Goal: Task Accomplishment & Management: Use online tool/utility

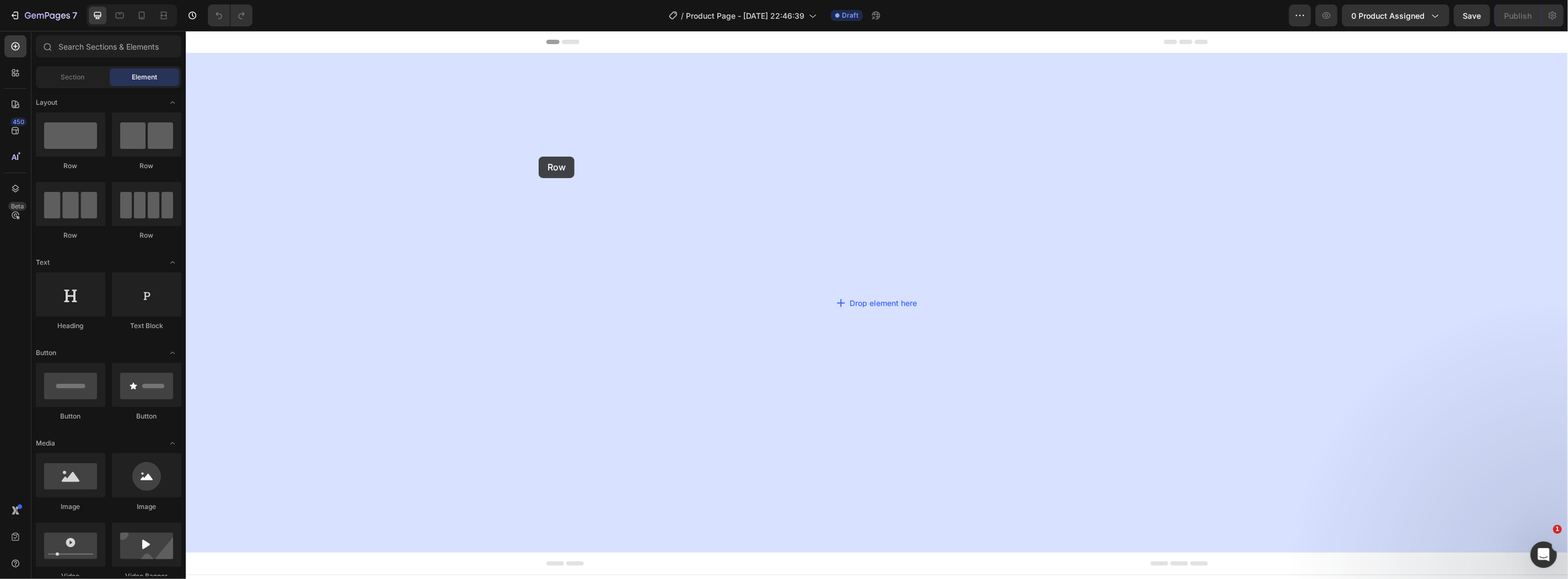
drag, startPoint x: 357, startPoint y: 177, endPoint x: 548, endPoint y: 160, distance: 191.8
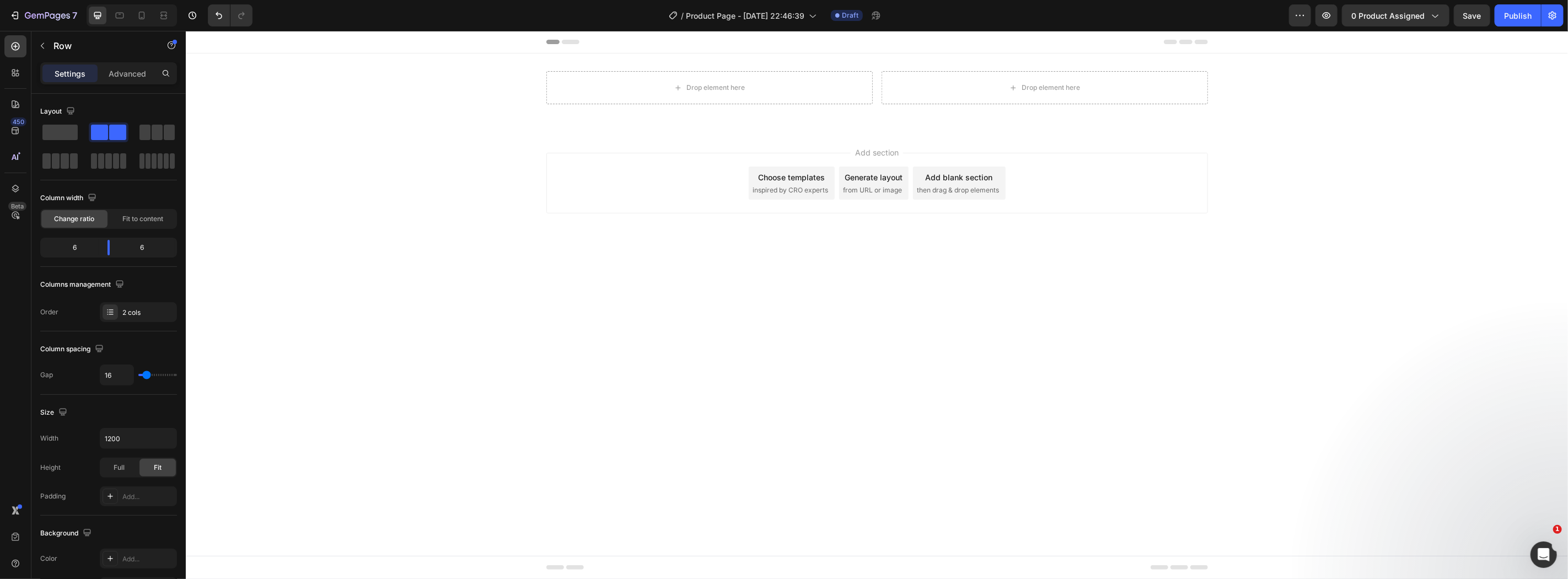
drag, startPoint x: 333, startPoint y: 194, endPoint x: 223, endPoint y: 138, distance: 123.4
click at [324, 188] on div "Add section Choose templates inspired by CRO experts Generate layout from URL o…" at bounding box center [876, 198] width 1382 height 136
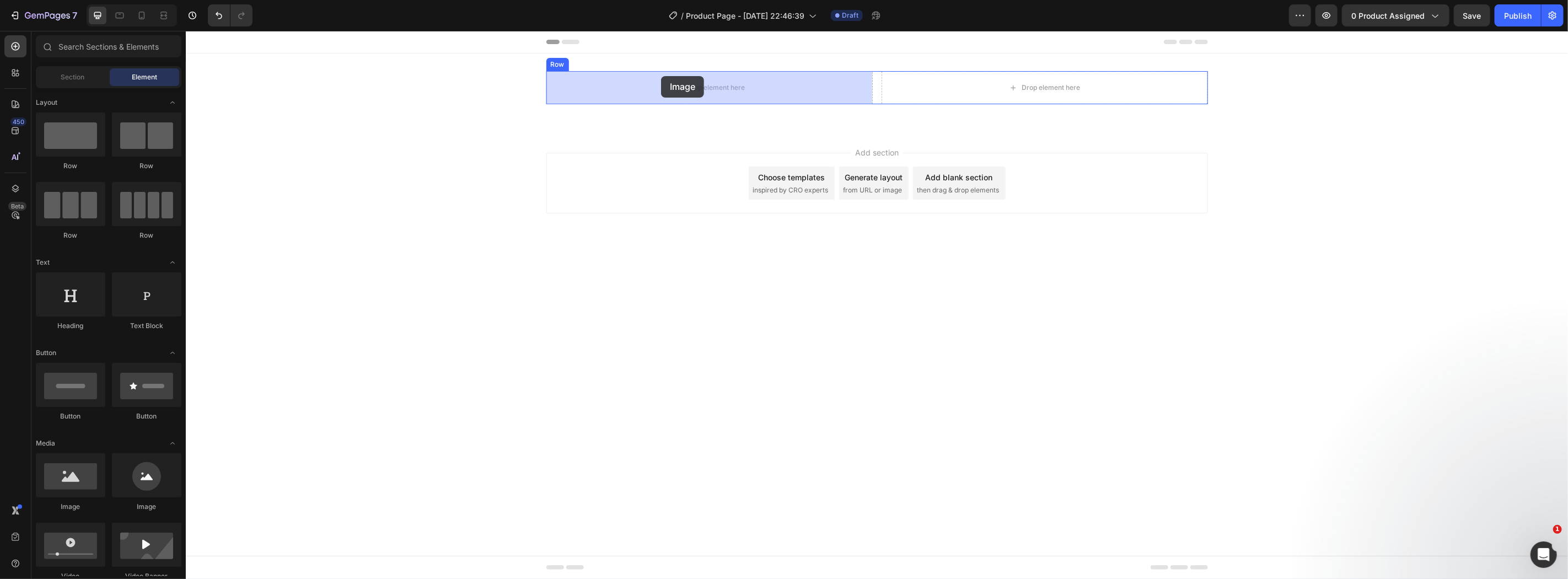
drag, startPoint x: 348, startPoint y: 459, endPoint x: 660, endPoint y: 74, distance: 495.5
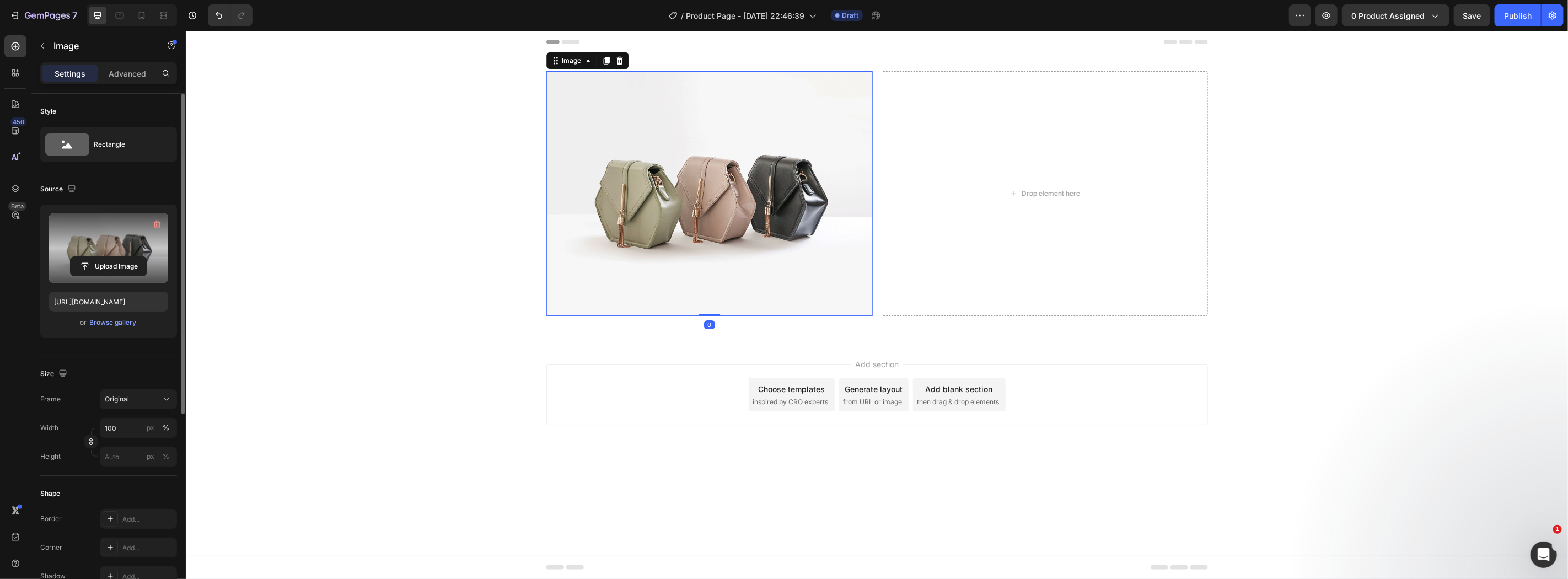
click at [113, 280] on label at bounding box center [109, 248] width 119 height 69
click at [113, 276] on input "file" at bounding box center [109, 266] width 76 height 19
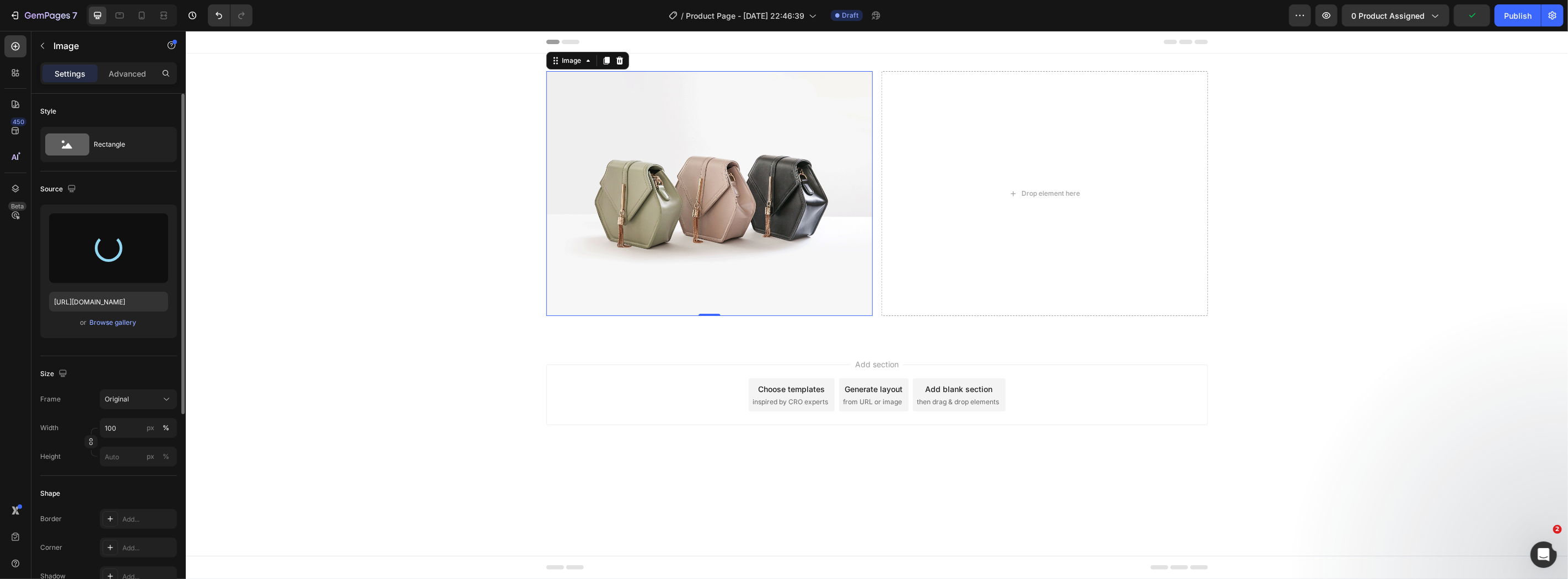
type input "[URL][DOMAIN_NAME]"
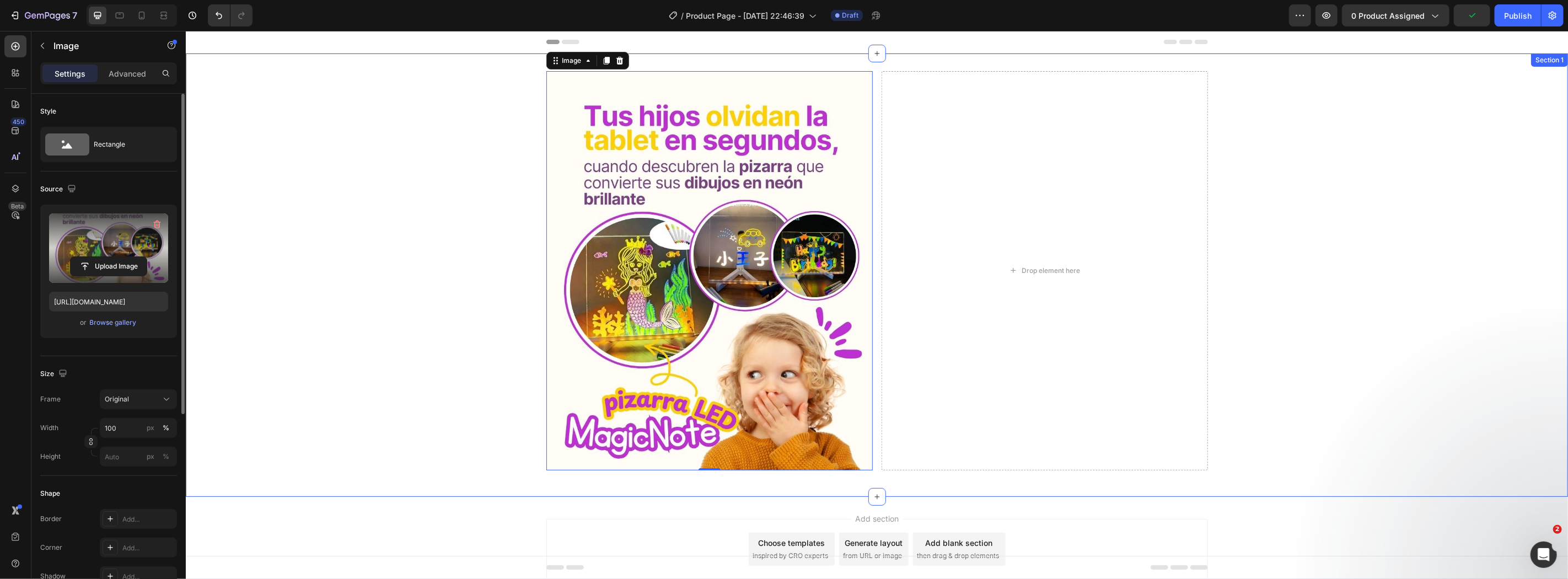
click at [1379, 320] on div "Image 0 Drop element here Row" at bounding box center [876, 275] width 1382 height 408
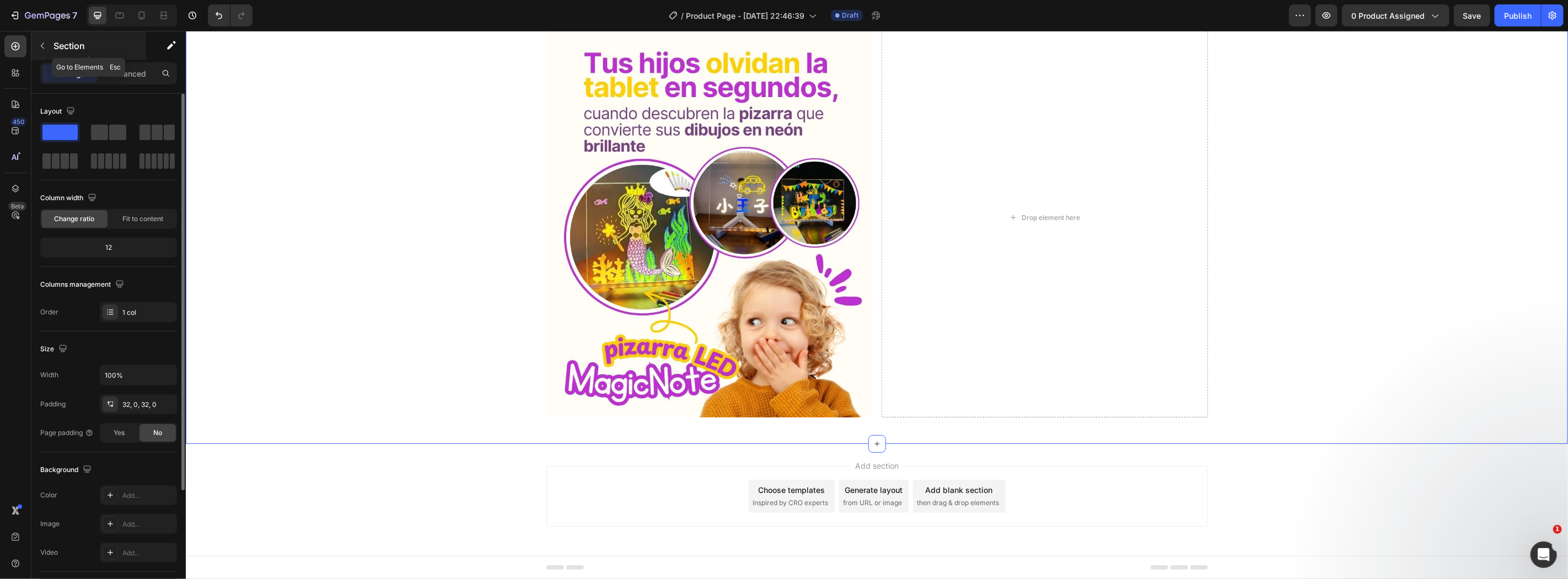
click at [50, 48] on button "button" at bounding box center [43, 46] width 18 height 18
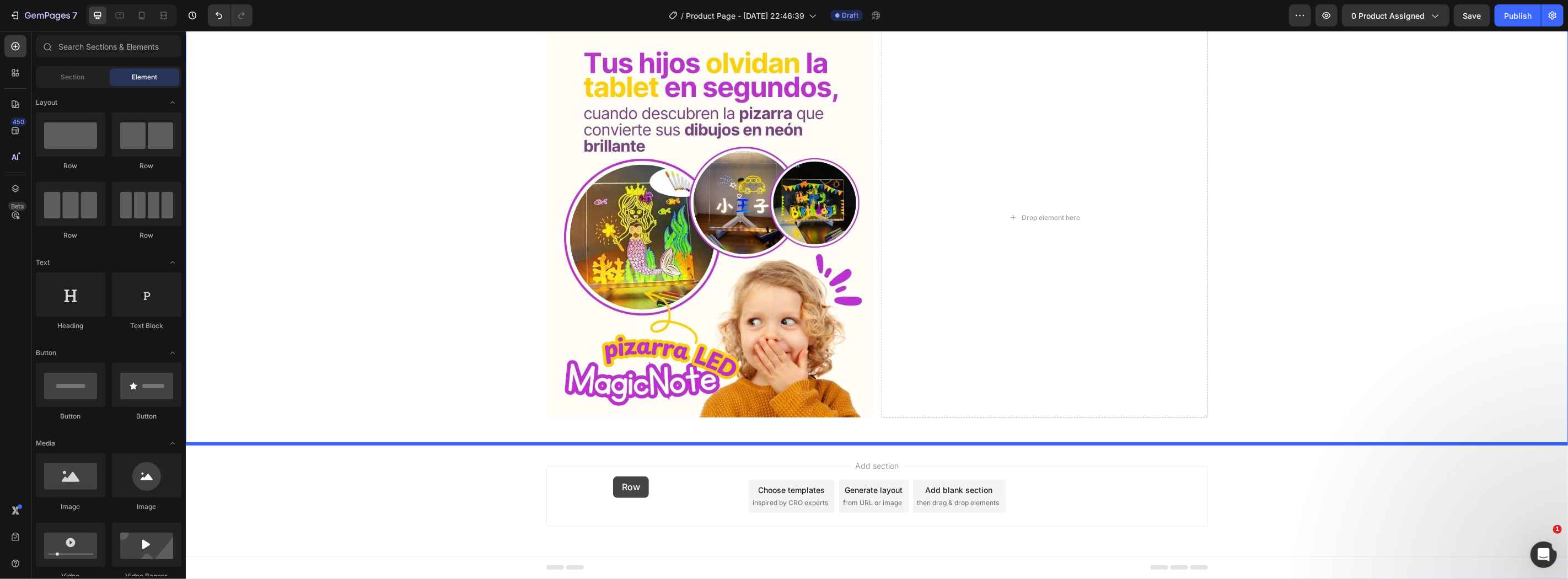
drag, startPoint x: 369, startPoint y: 209, endPoint x: 613, endPoint y: 476, distance: 361.7
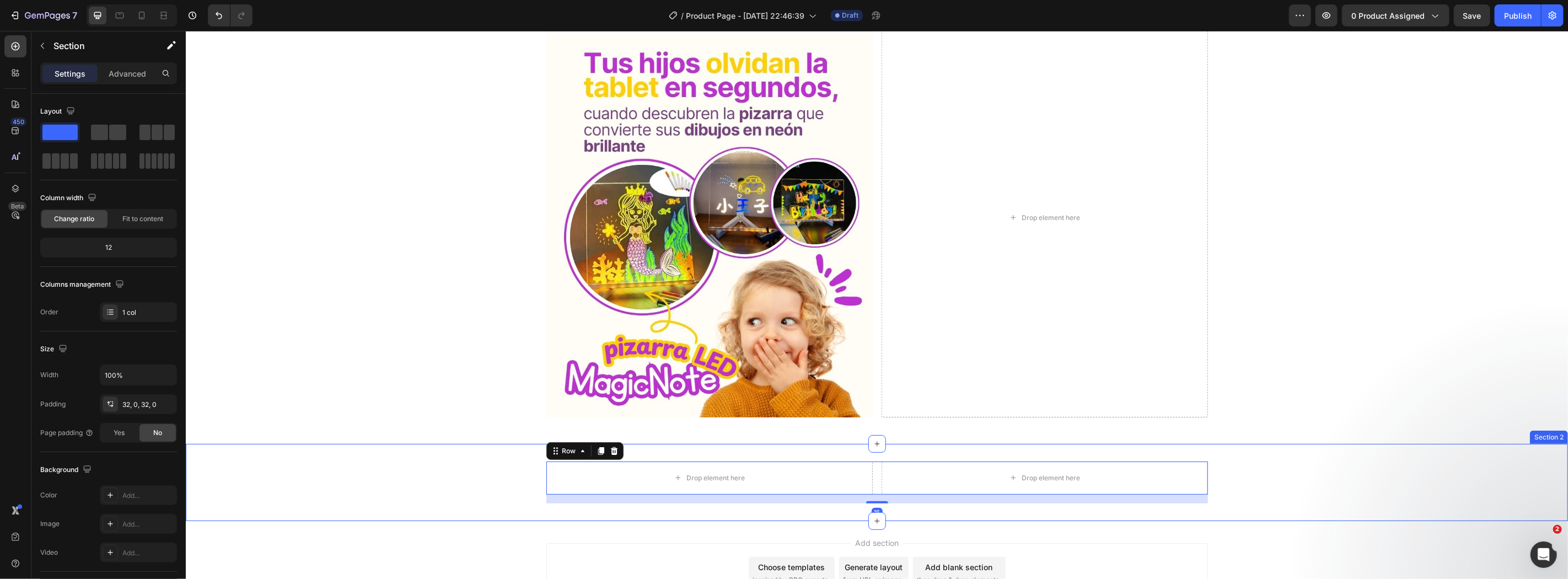
click at [414, 470] on div "Drop element here Drop element here Row 16" at bounding box center [876, 482] width 1382 height 42
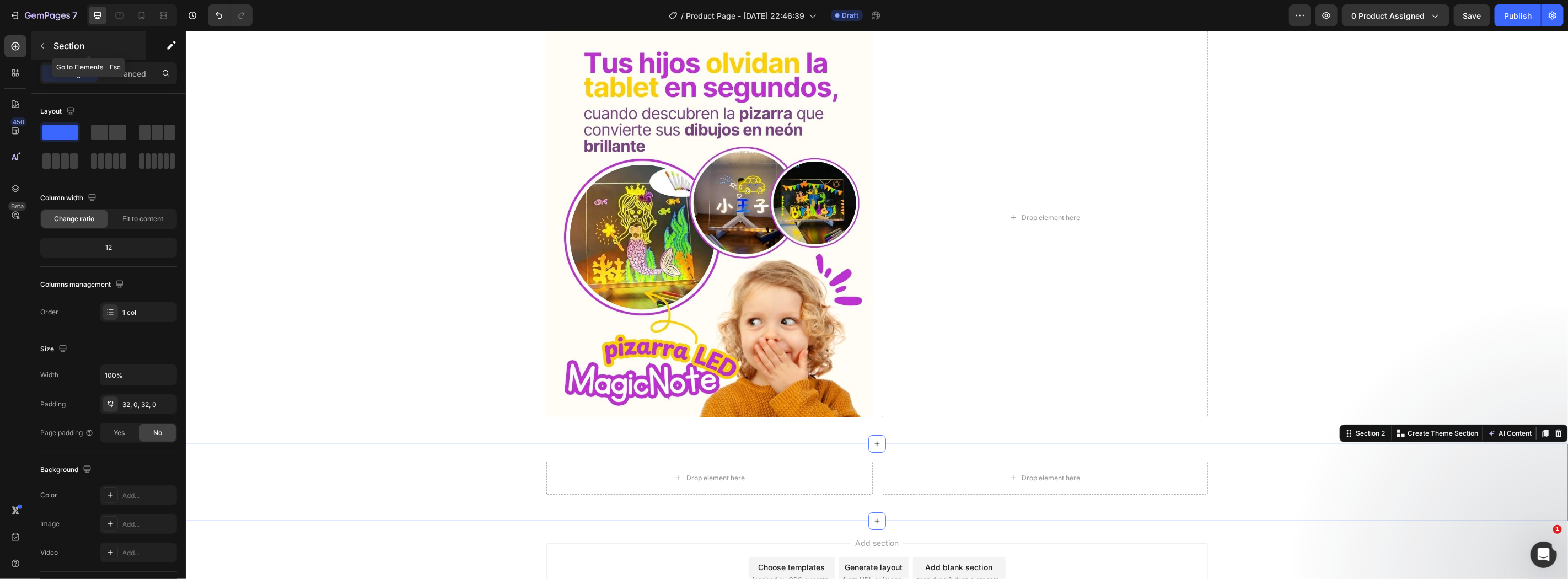
click at [38, 46] on icon "button" at bounding box center [42, 46] width 9 height 9
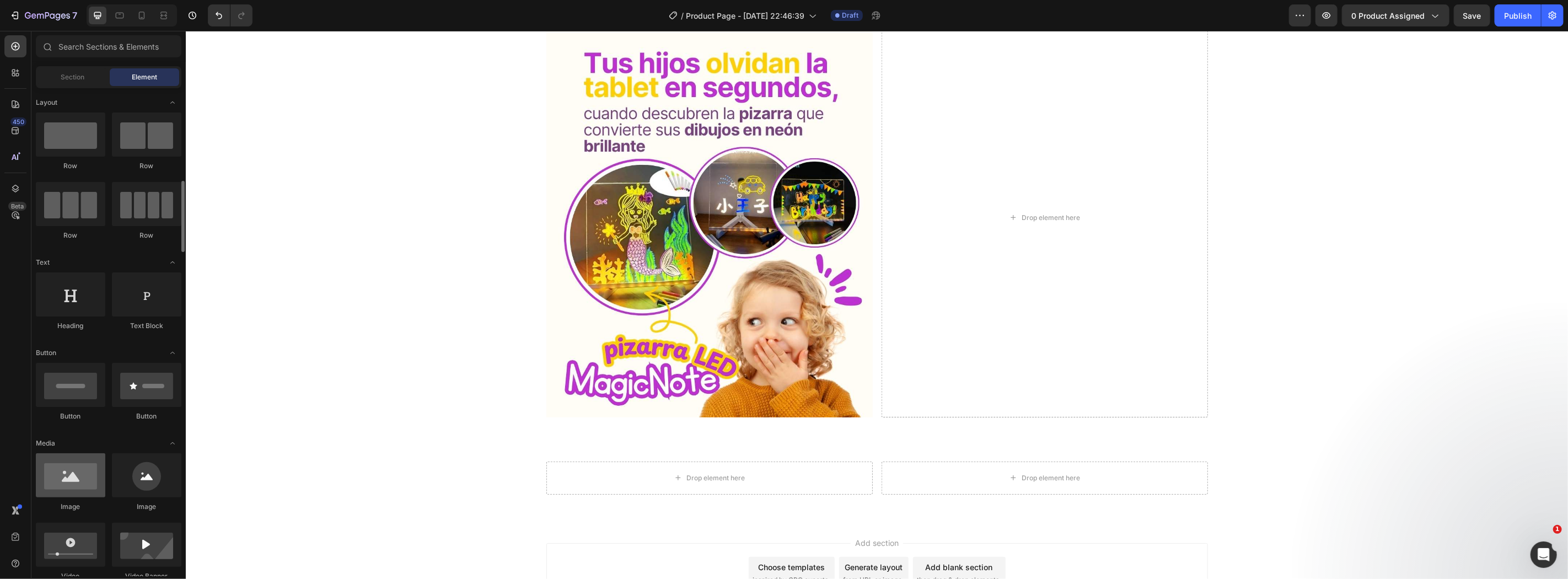
scroll to position [81, 0]
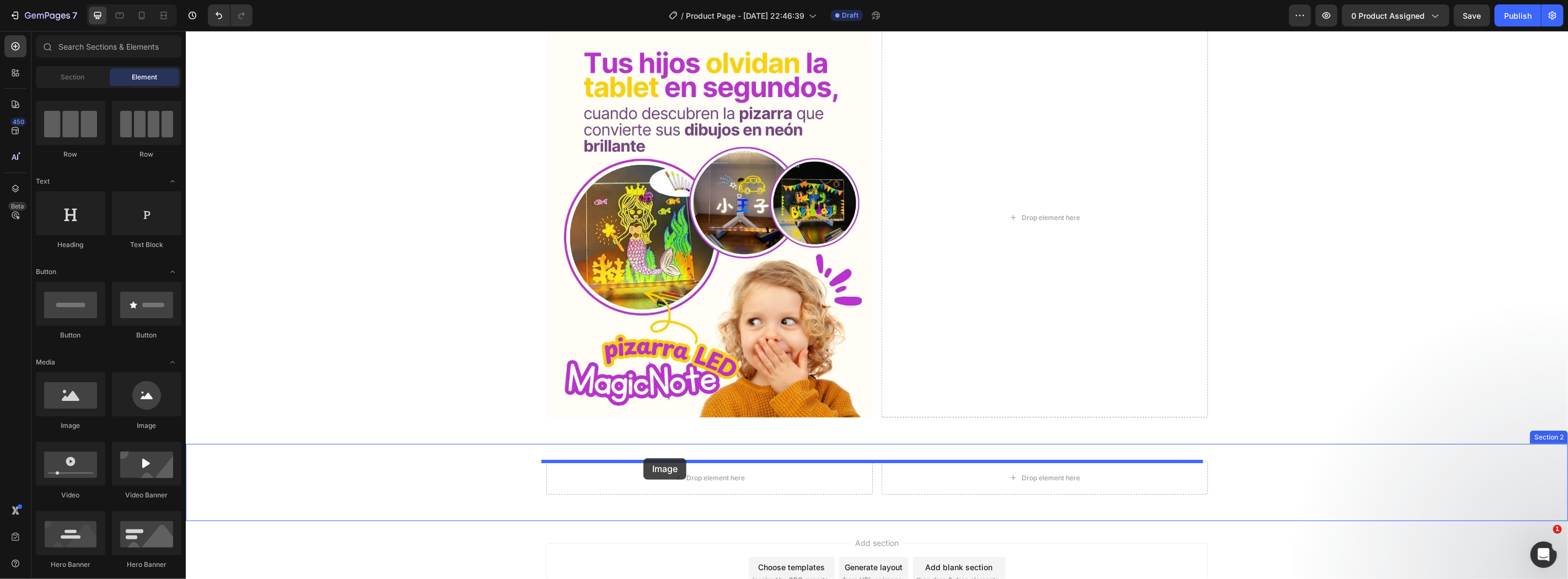
drag, startPoint x: 278, startPoint y: 430, endPoint x: 640, endPoint y: 459, distance: 363.2
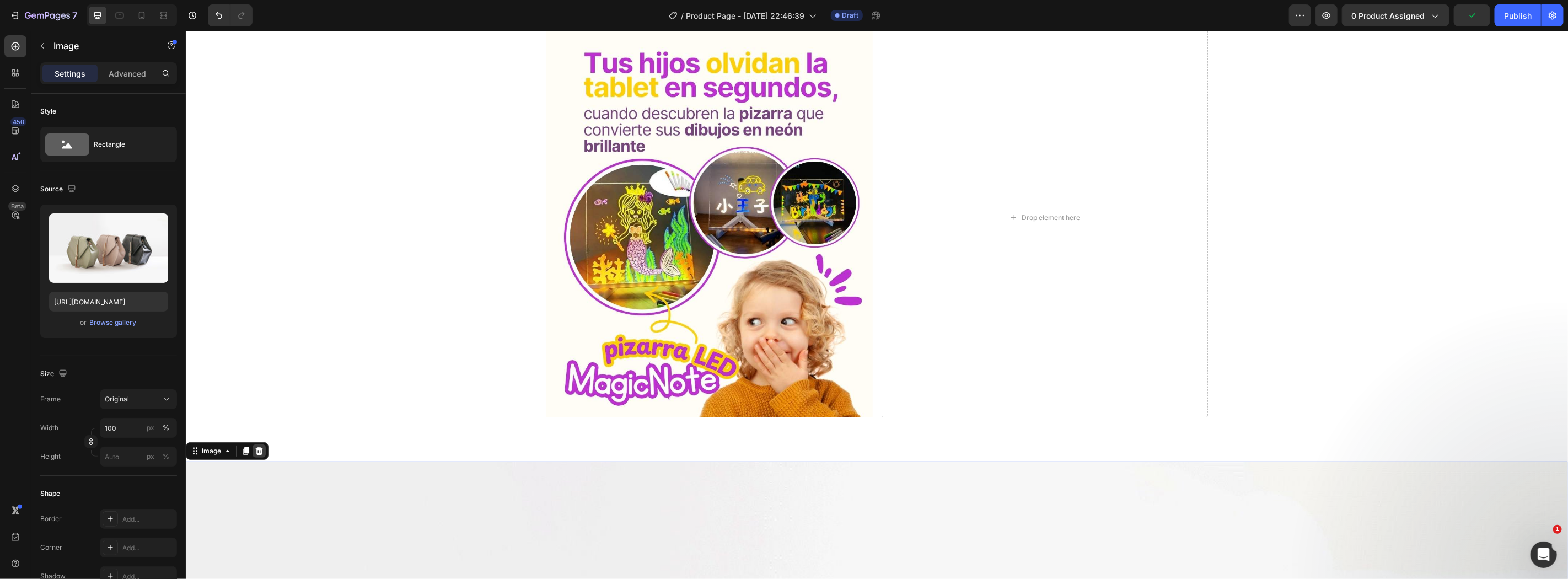
click at [264, 448] on div at bounding box center [258, 450] width 13 height 13
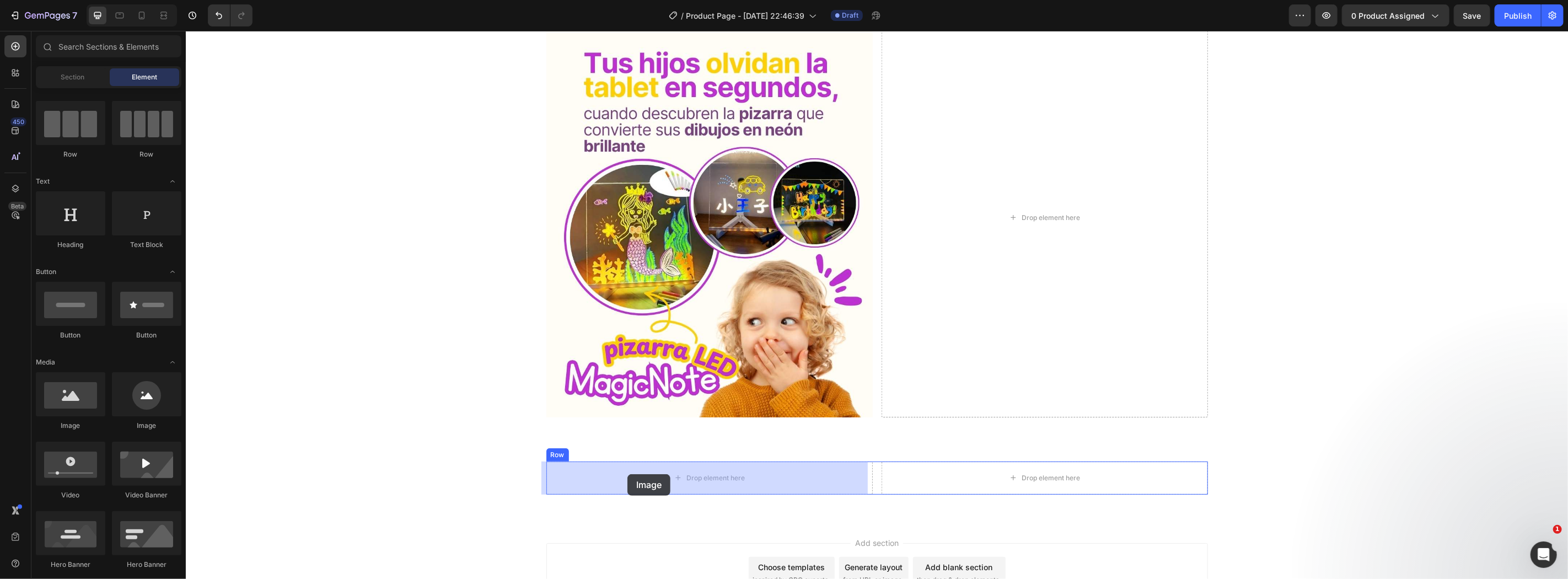
drag, startPoint x: 245, startPoint y: 431, endPoint x: 627, endPoint y: 474, distance: 384.4
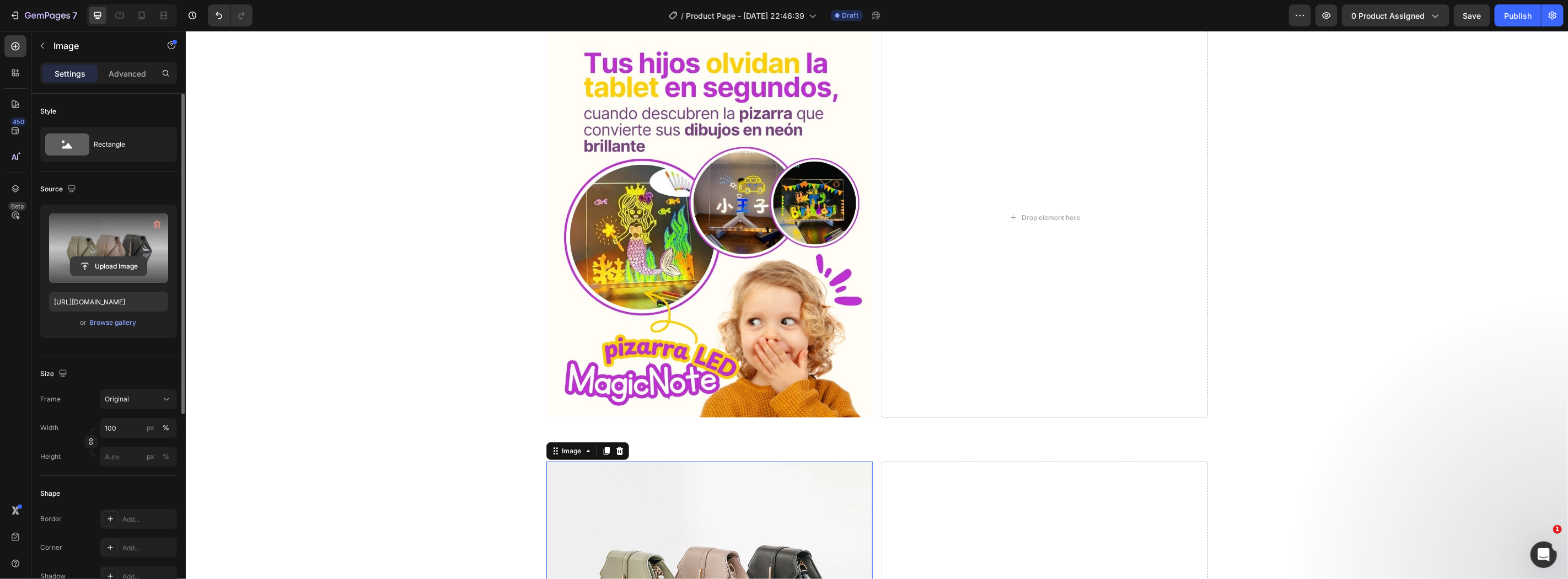
click at [121, 260] on input "file" at bounding box center [109, 266] width 76 height 19
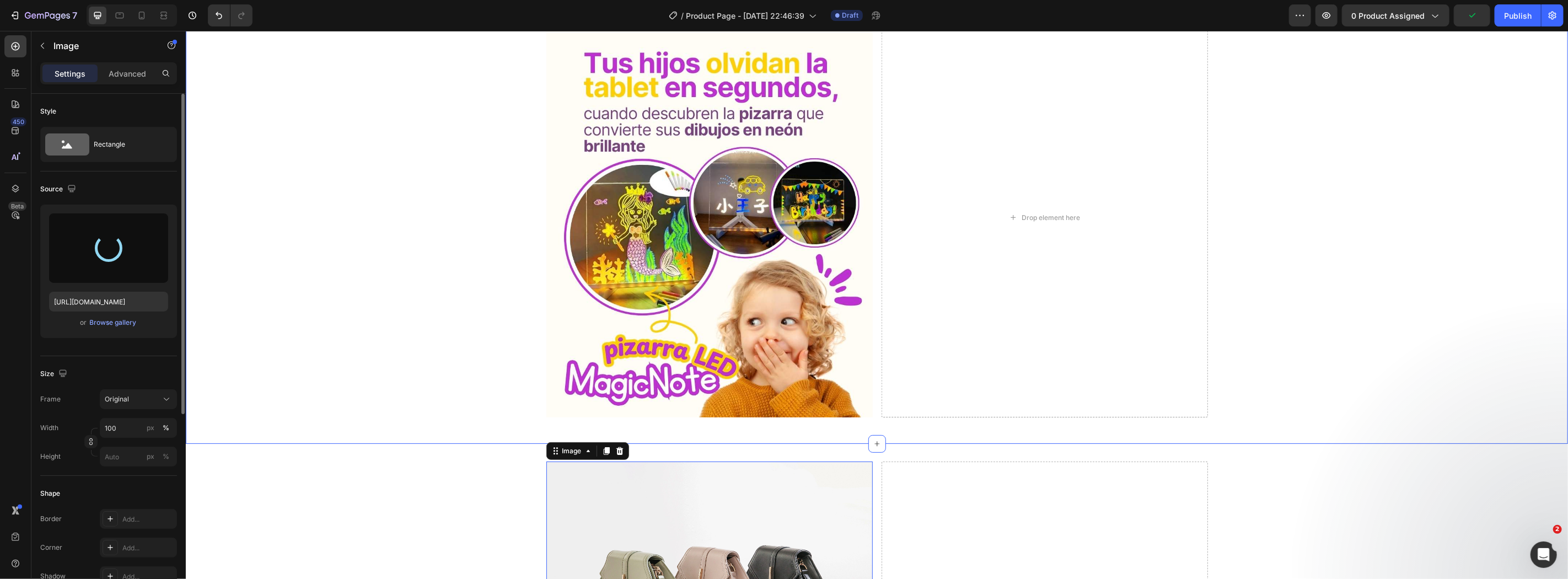
scroll to position [217, 0]
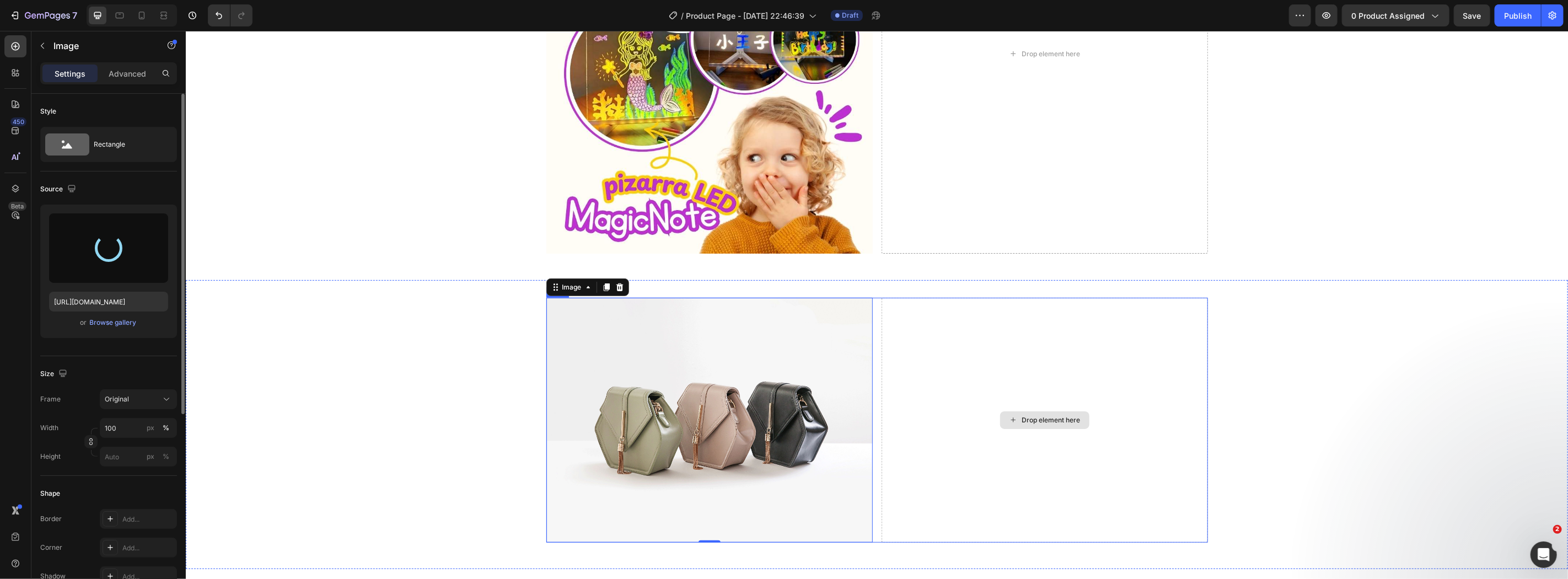
type input "[URL][DOMAIN_NAME]"
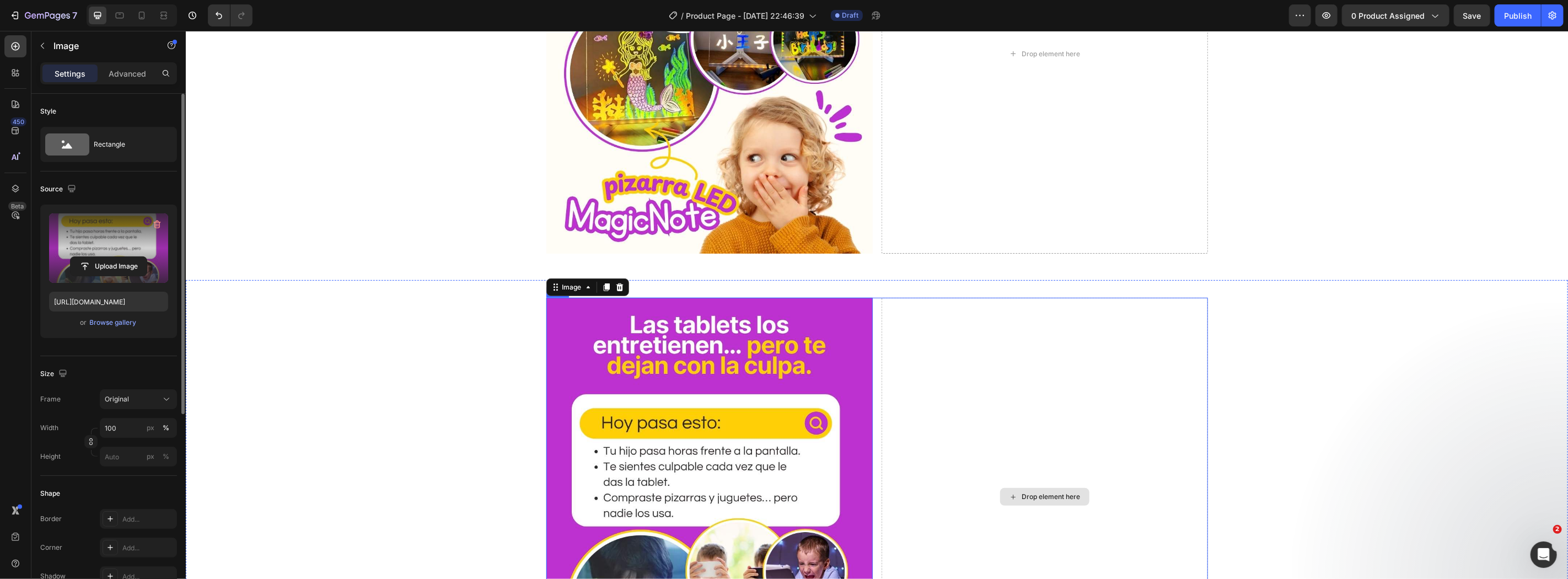
scroll to position [298, 0]
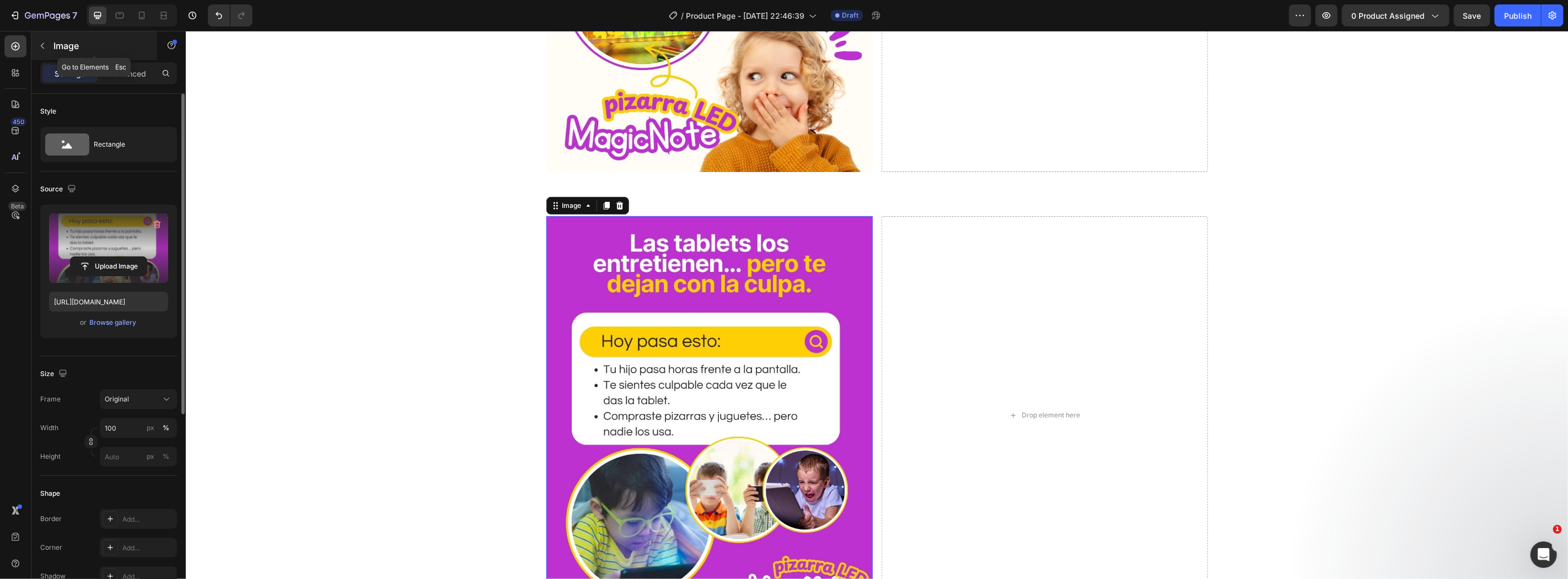
click at [45, 42] on icon "button" at bounding box center [42, 46] width 9 height 9
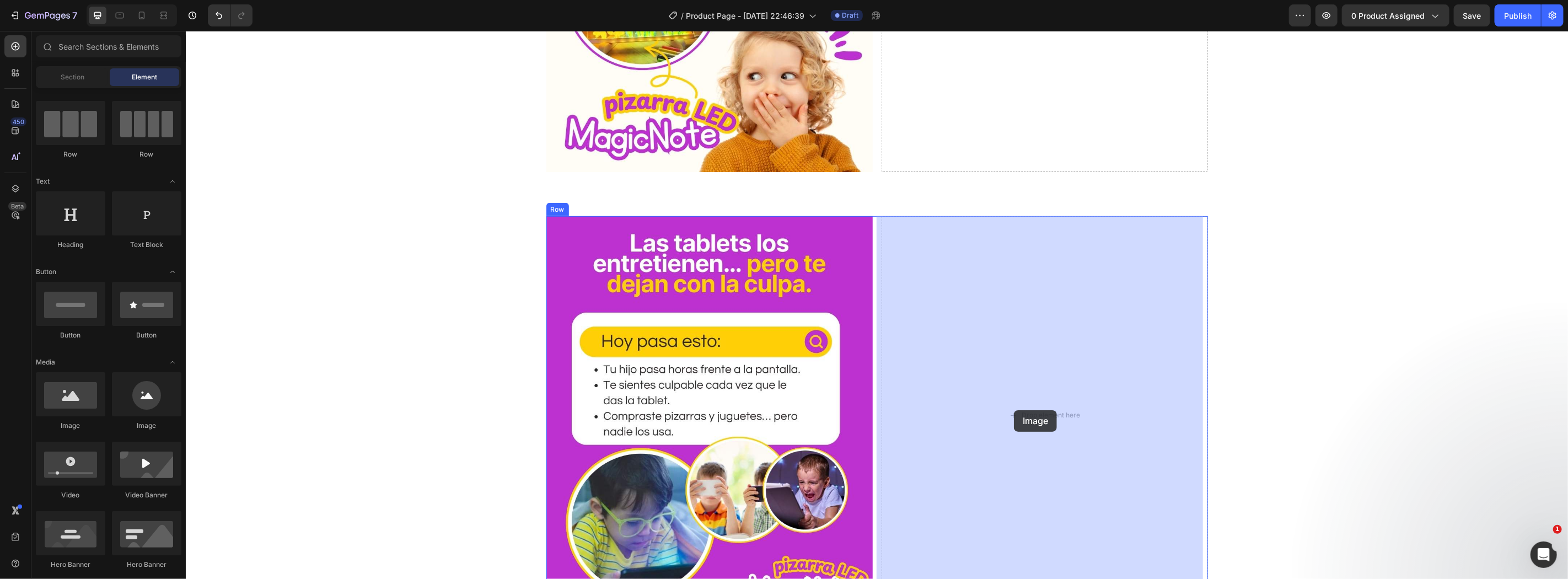
drag, startPoint x: 287, startPoint y: 441, endPoint x: 1014, endPoint y: 407, distance: 727.8
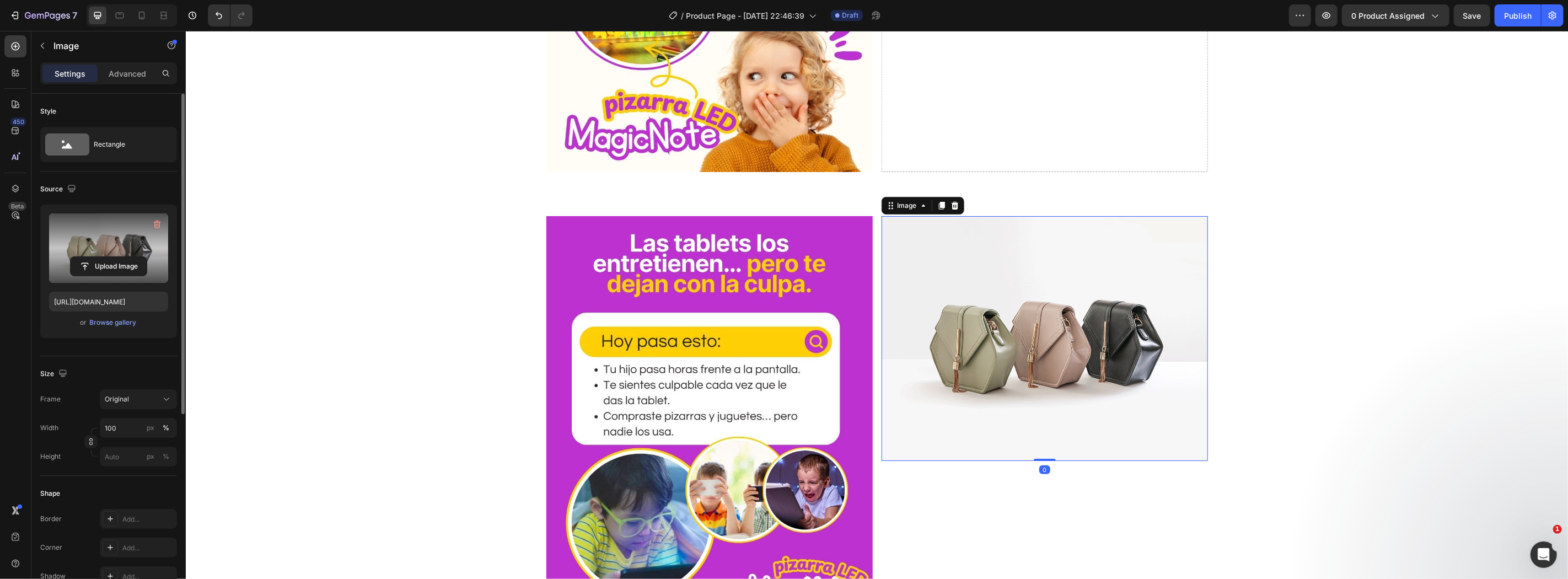
click at [104, 252] on label at bounding box center [109, 248] width 119 height 69
click at [104, 257] on input "file" at bounding box center [109, 266] width 76 height 19
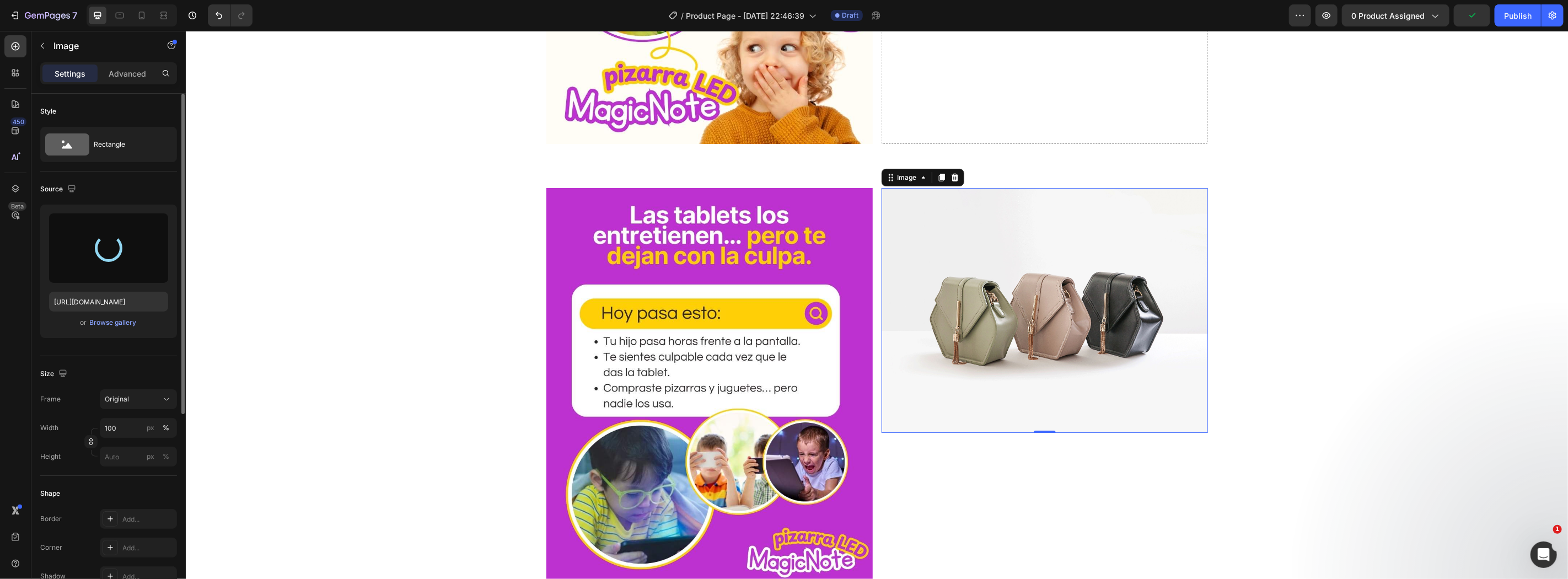
scroll to position [490, 0]
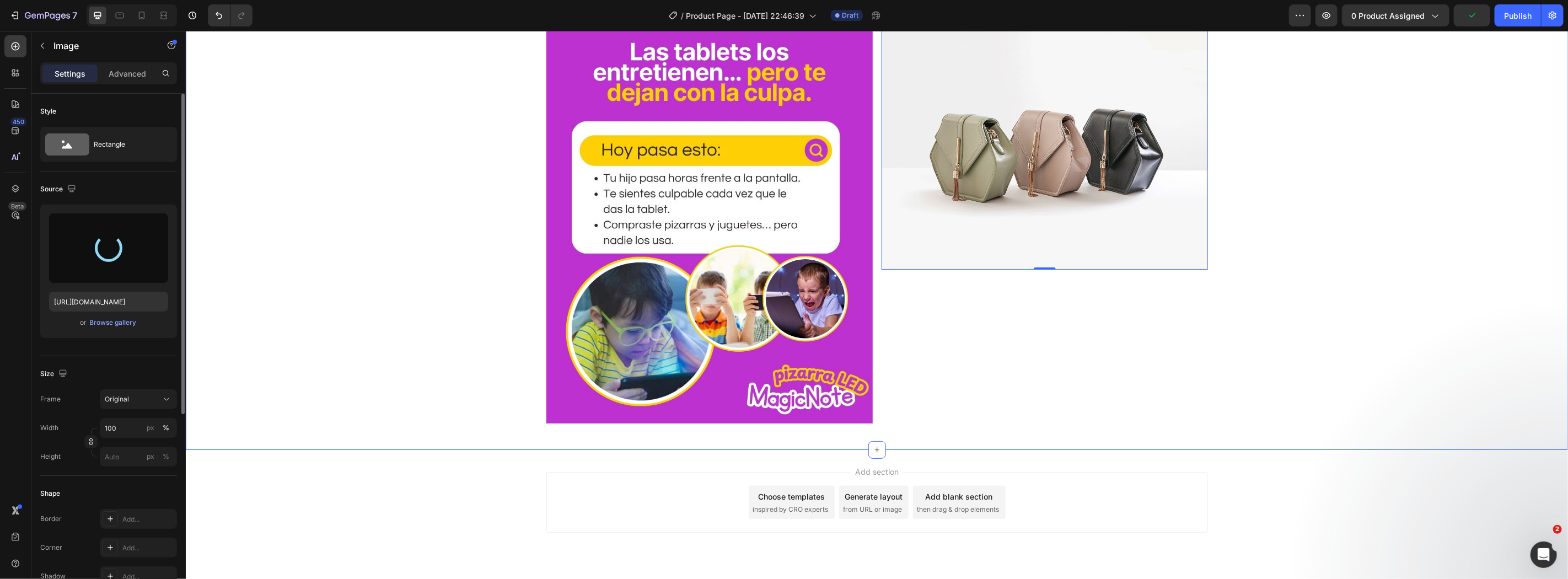
type input "[URL][DOMAIN_NAME]"
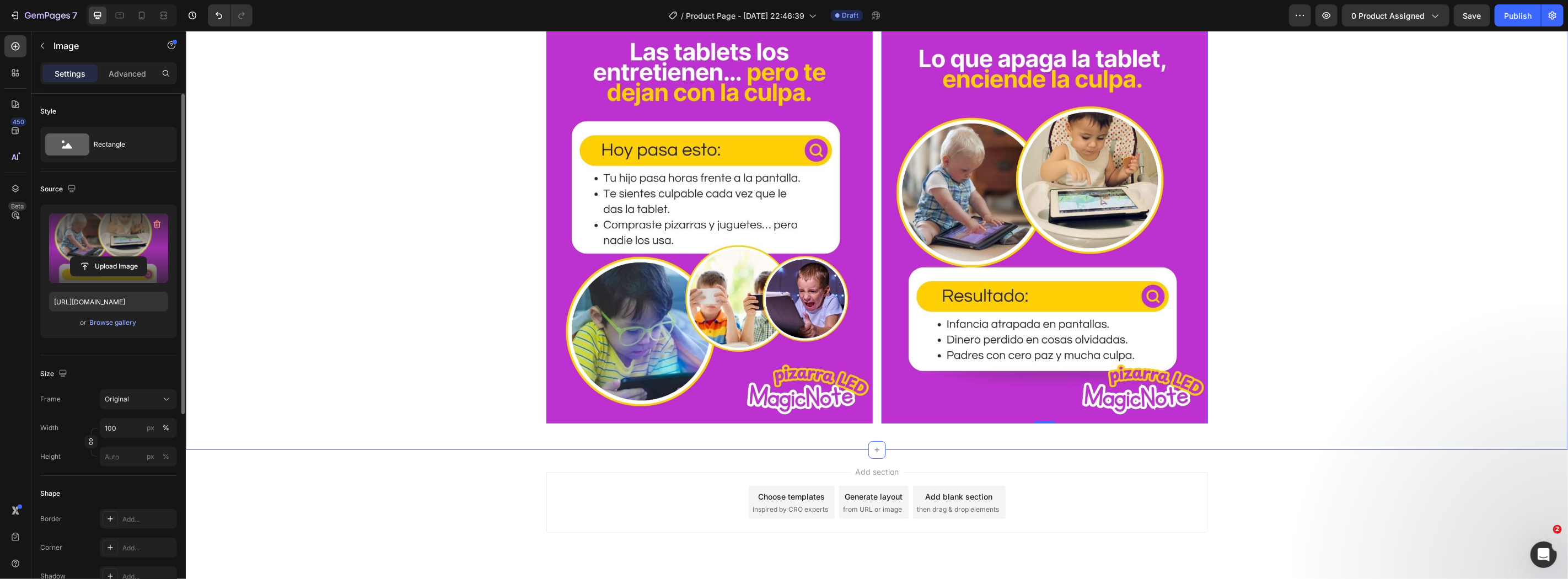
scroll to position [327, 0]
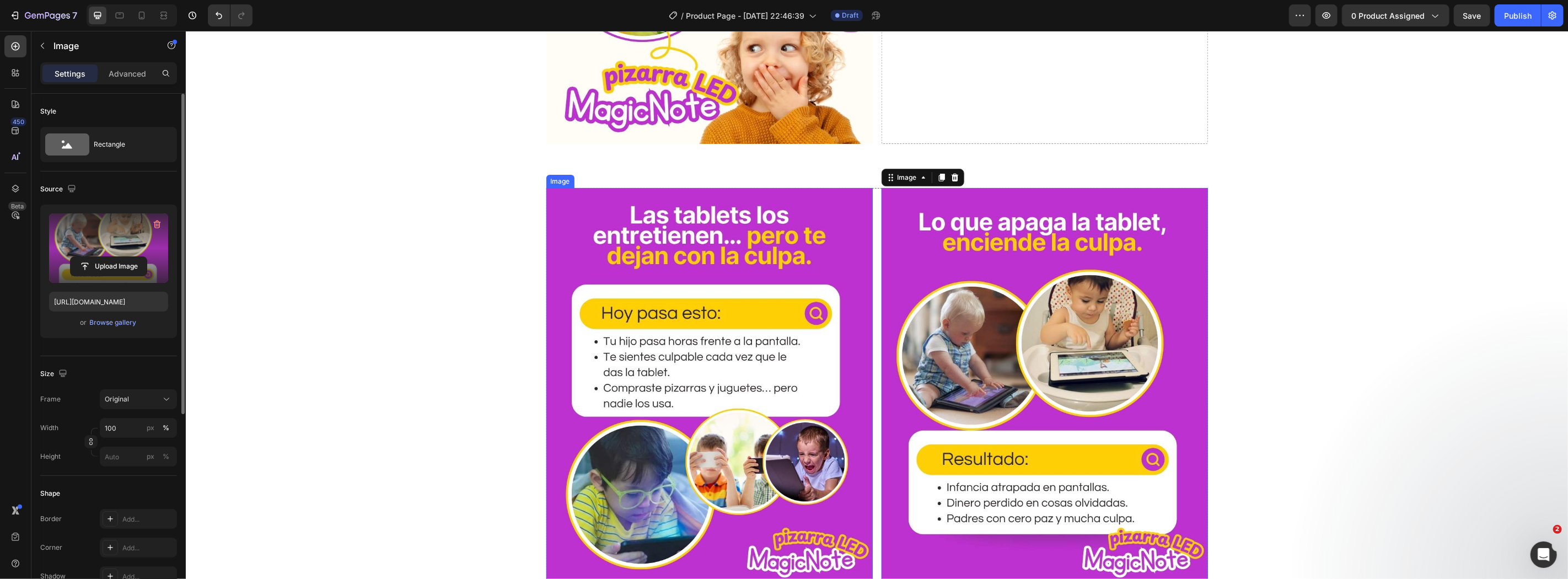
click at [239, 351] on div "Image Image 0 Row" at bounding box center [876, 392] width 1382 height 408
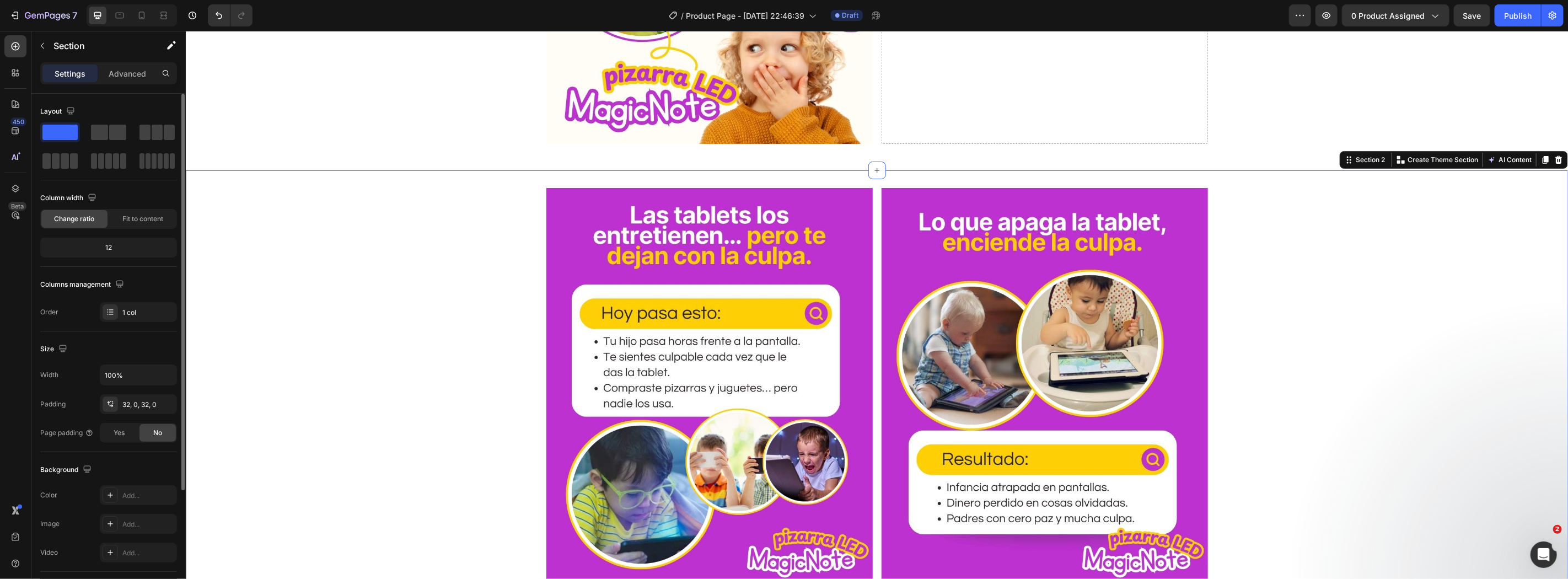
click at [306, 371] on div "Image Image Row" at bounding box center [876, 392] width 1382 height 408
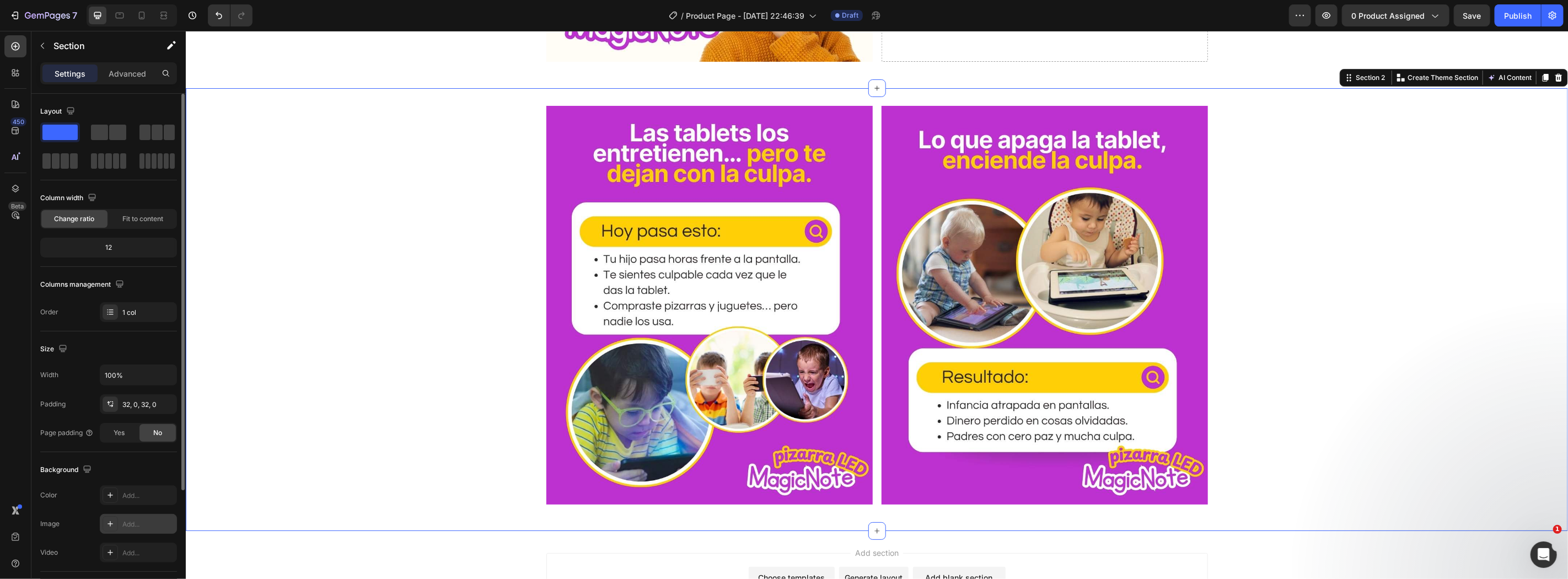
scroll to position [81, 0]
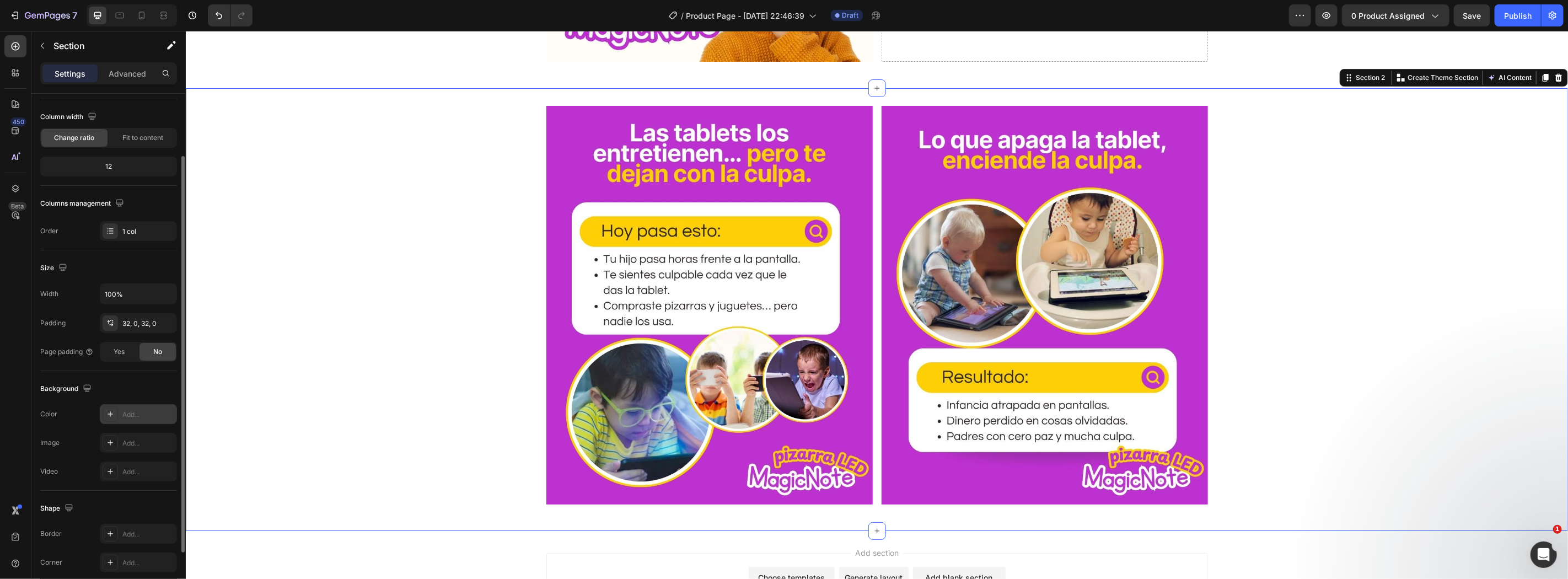
click at [139, 410] on div "Add..." at bounding box center [148, 414] width 52 height 10
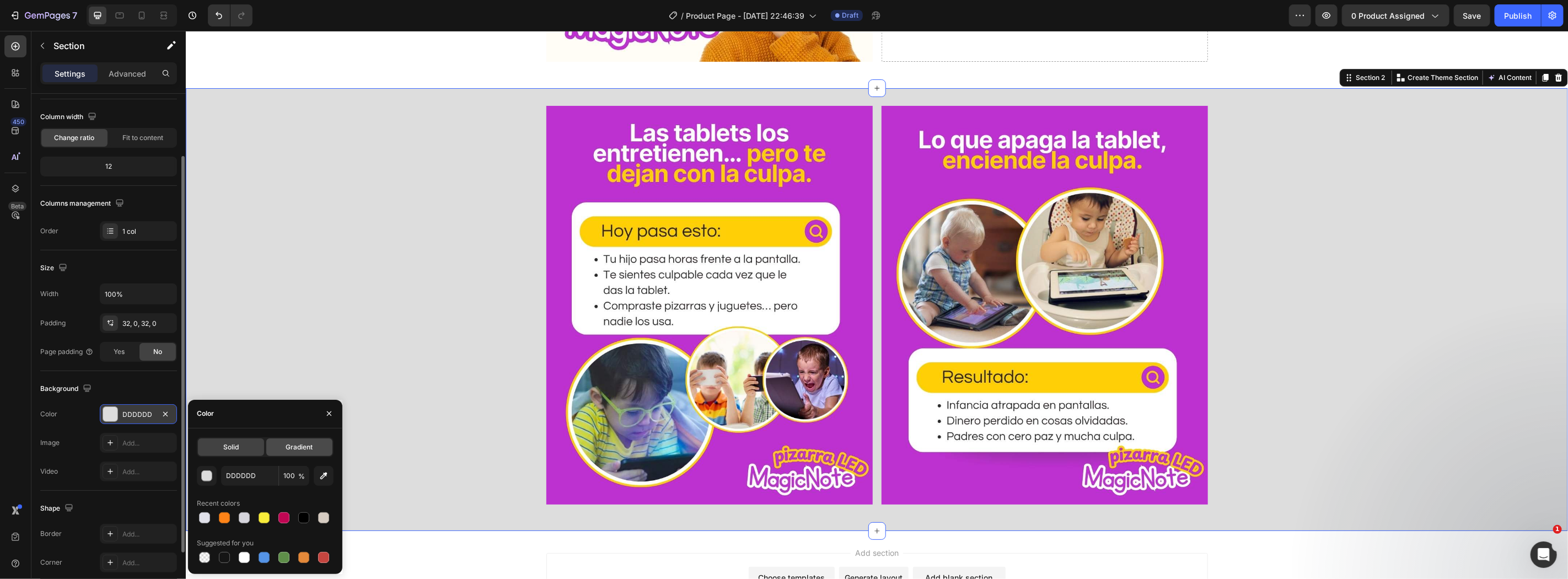
click at [293, 442] on span "Gradient" at bounding box center [299, 447] width 27 height 10
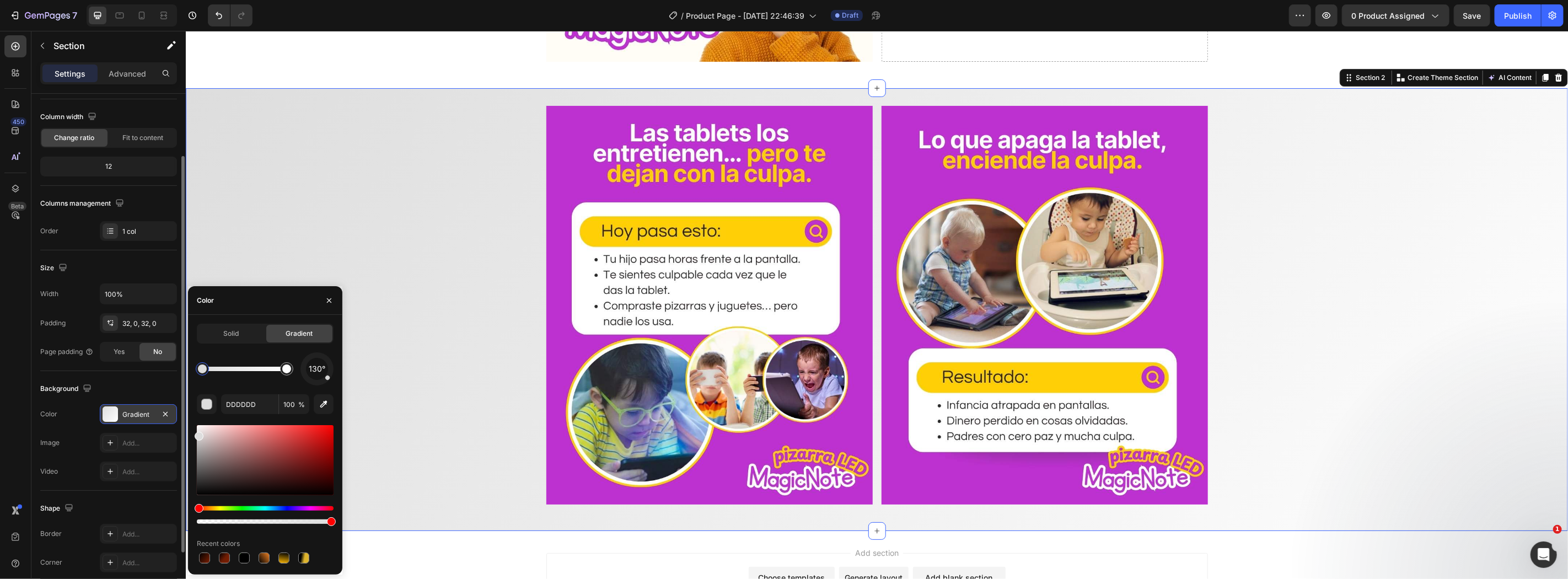
click at [333, 380] on div "Solid Gradient 130° DDDDDD 100 % Recent colors" at bounding box center [265, 445] width 154 height 242
drag, startPoint x: 324, startPoint y: 403, endPoint x: 326, endPoint y: 396, distance: 7.3
click at [326, 398] on button "button" at bounding box center [324, 404] width 20 height 20
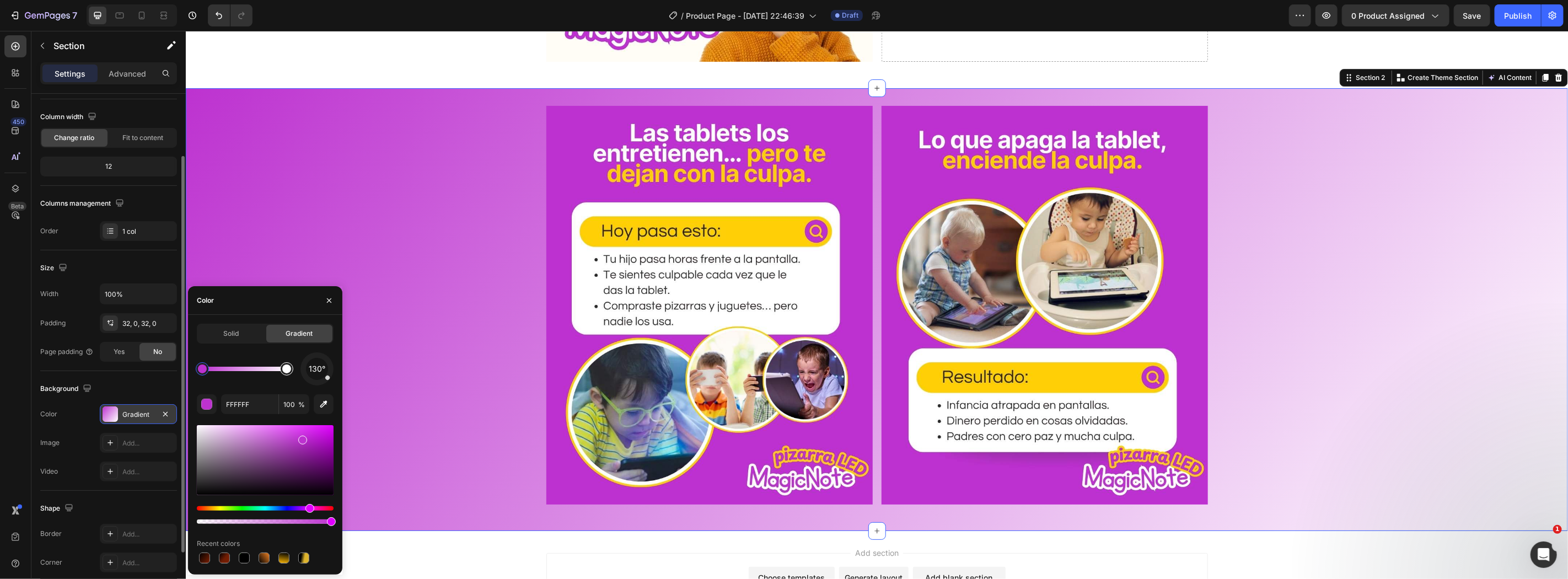
click at [285, 371] on div at bounding box center [286, 369] width 9 height 9
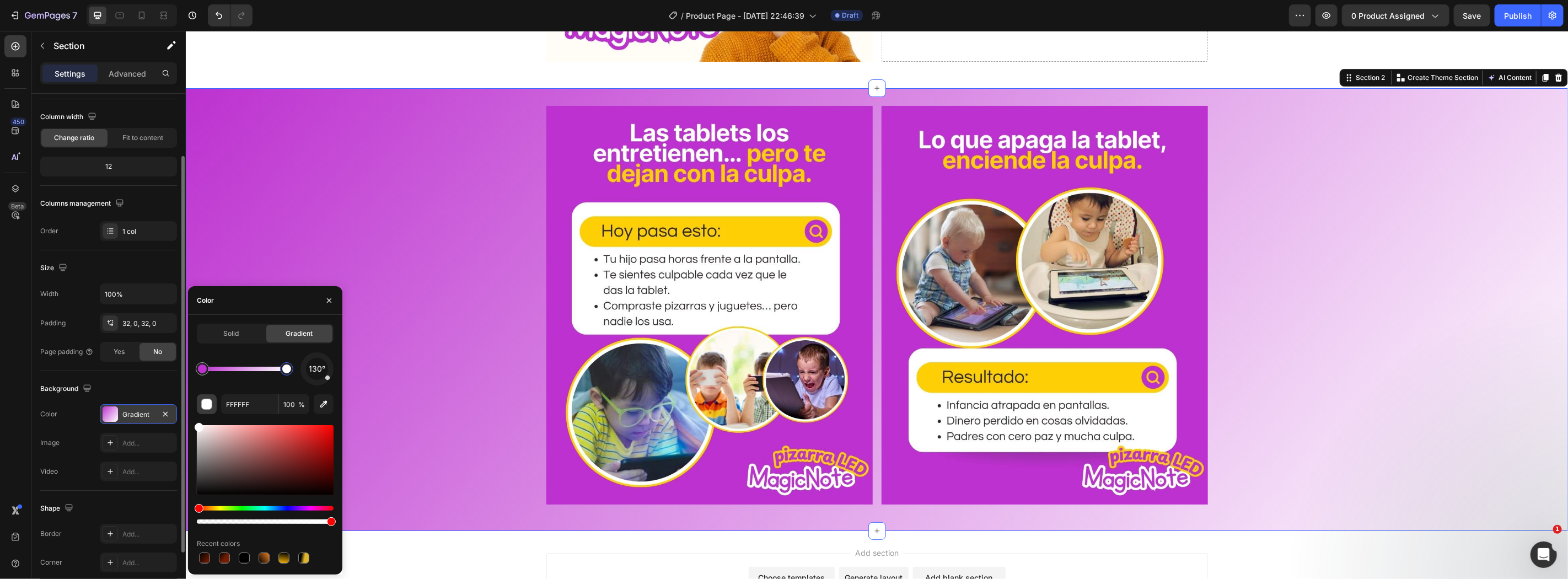
click at [210, 407] on div "button" at bounding box center [207, 405] width 11 height 11
click at [328, 405] on icon "button" at bounding box center [324, 404] width 11 height 11
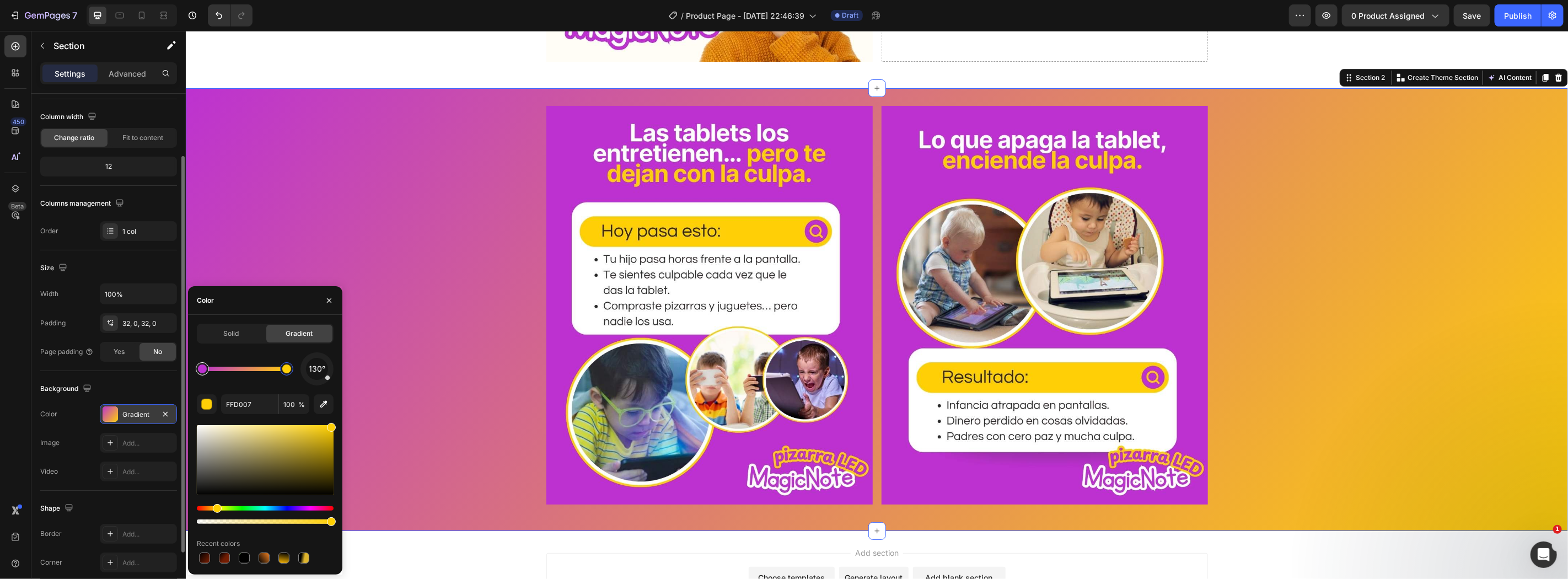
type input "BD32D0"
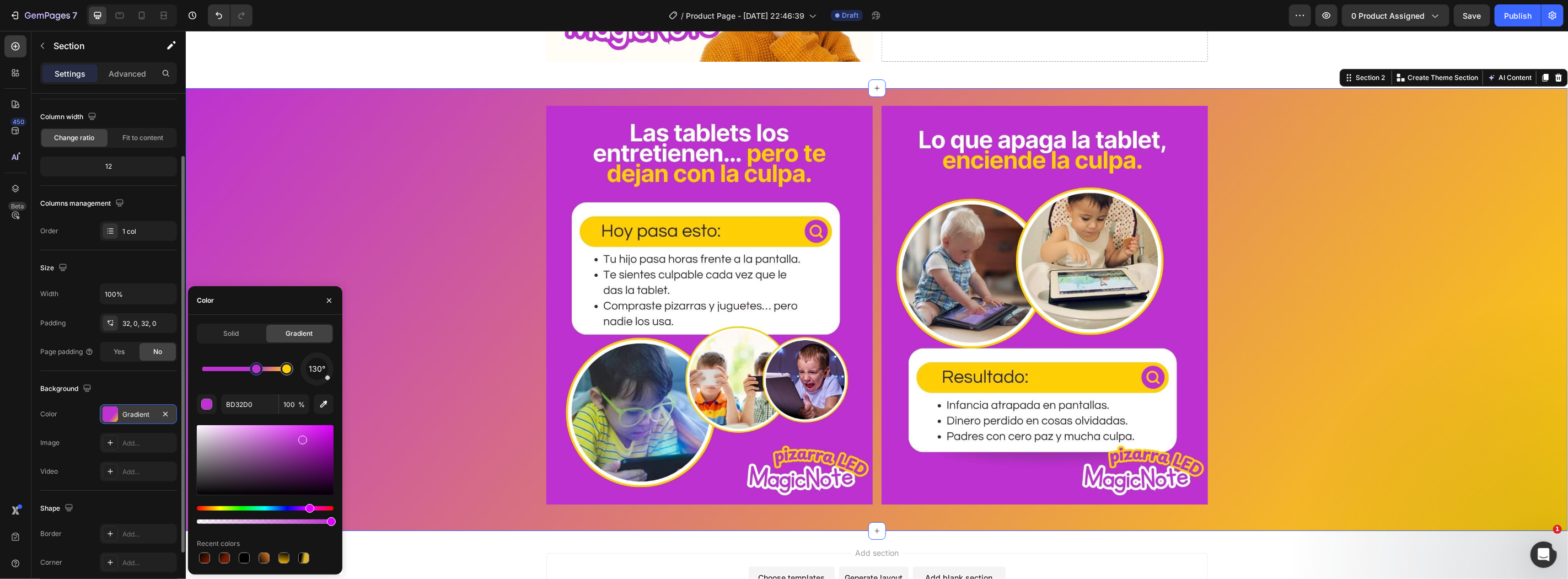
drag, startPoint x: 205, startPoint y: 372, endPoint x: 257, endPoint y: 388, distance: 54.4
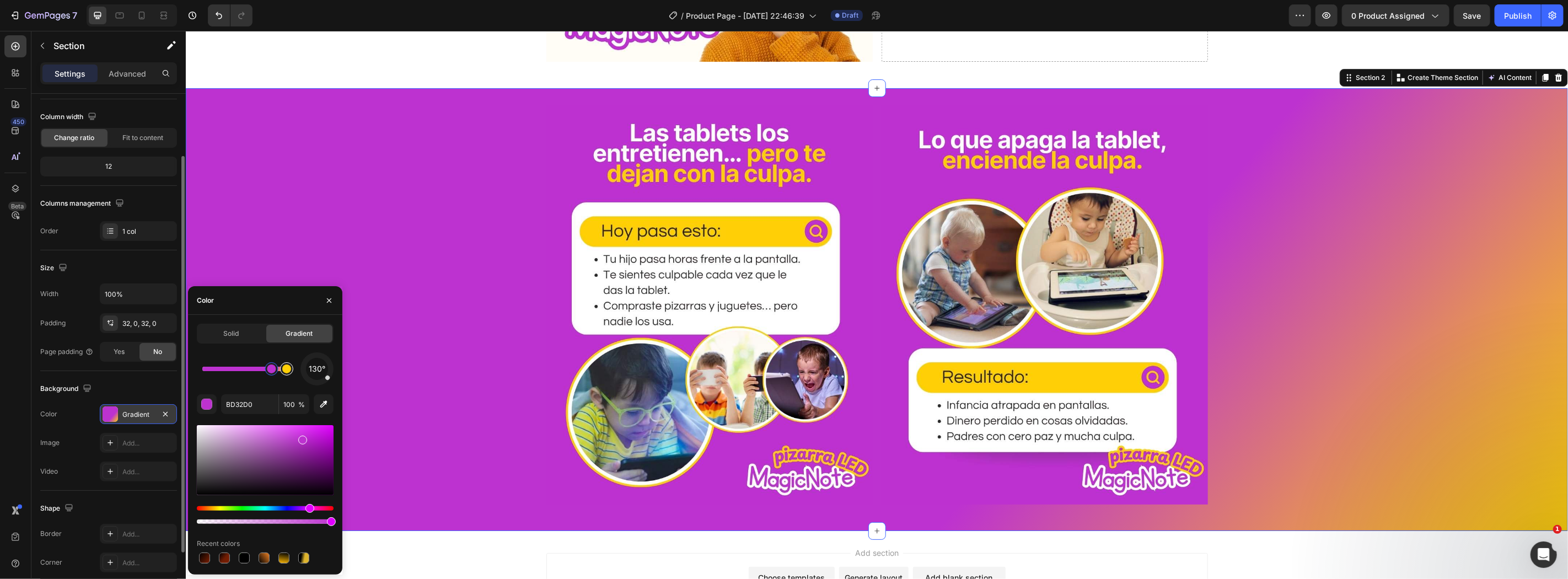
drag, startPoint x: 261, startPoint y: 371, endPoint x: 277, endPoint y: 376, distance: 16.8
click at [277, 371] on div at bounding box center [245, 369] width 84 height 4
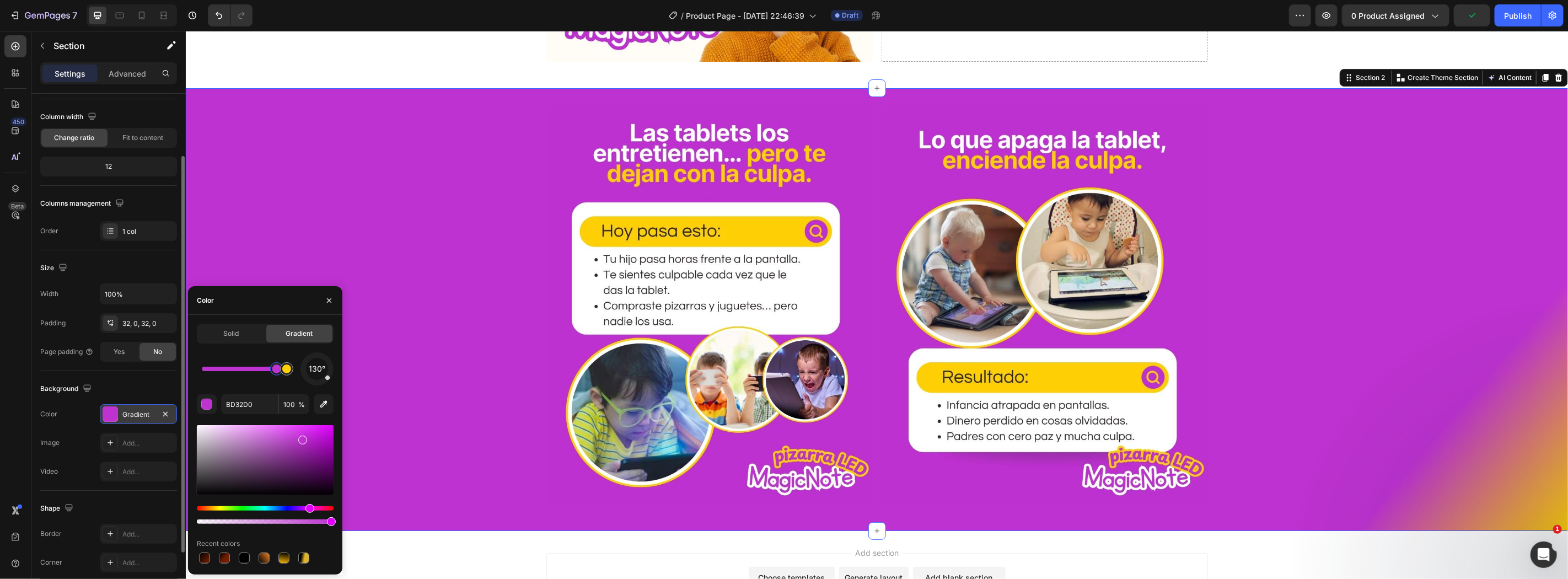
click at [1407, 255] on div "Image Image Row" at bounding box center [876, 309] width 1382 height 408
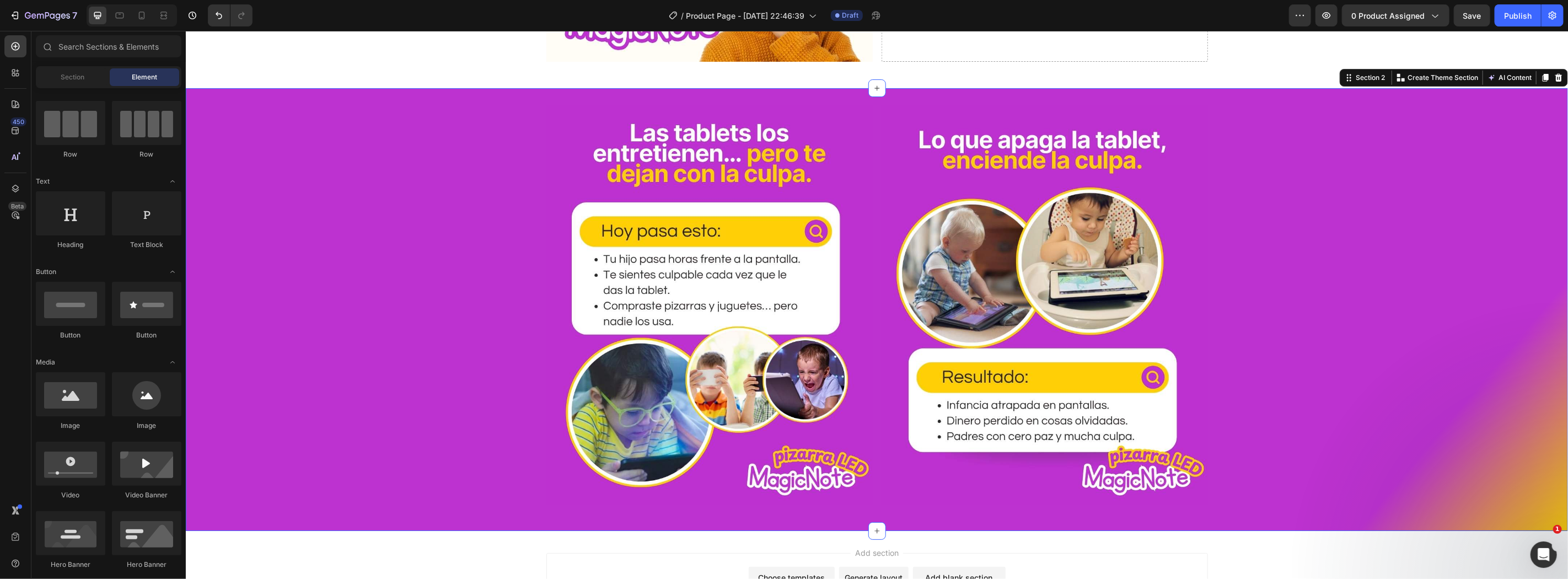
drag, startPoint x: 1567, startPoint y: 322, endPoint x: 1566, endPoint y: 300, distance: 22.0
click at [1566, 300] on html "Header Image Drop element here Row Section 1 Image Image Row Section 2 You can …" at bounding box center [876, 156] width 1382 height 1068
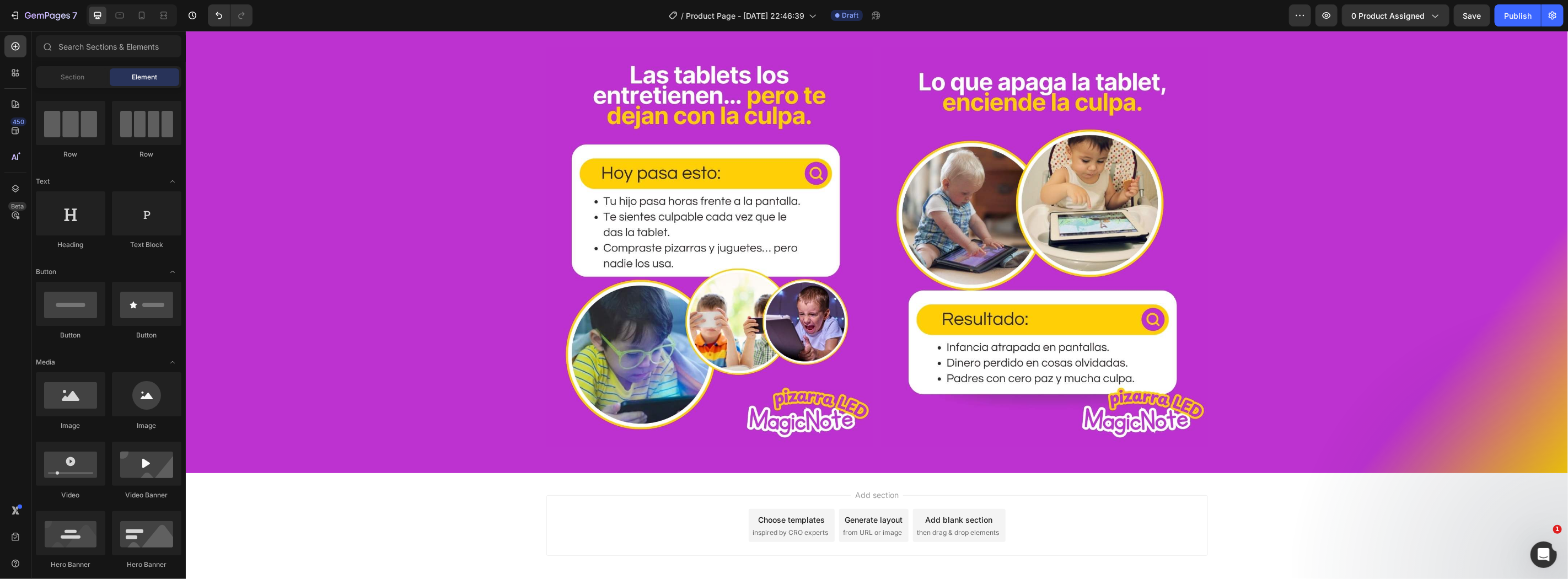
scroll to position [464, 0]
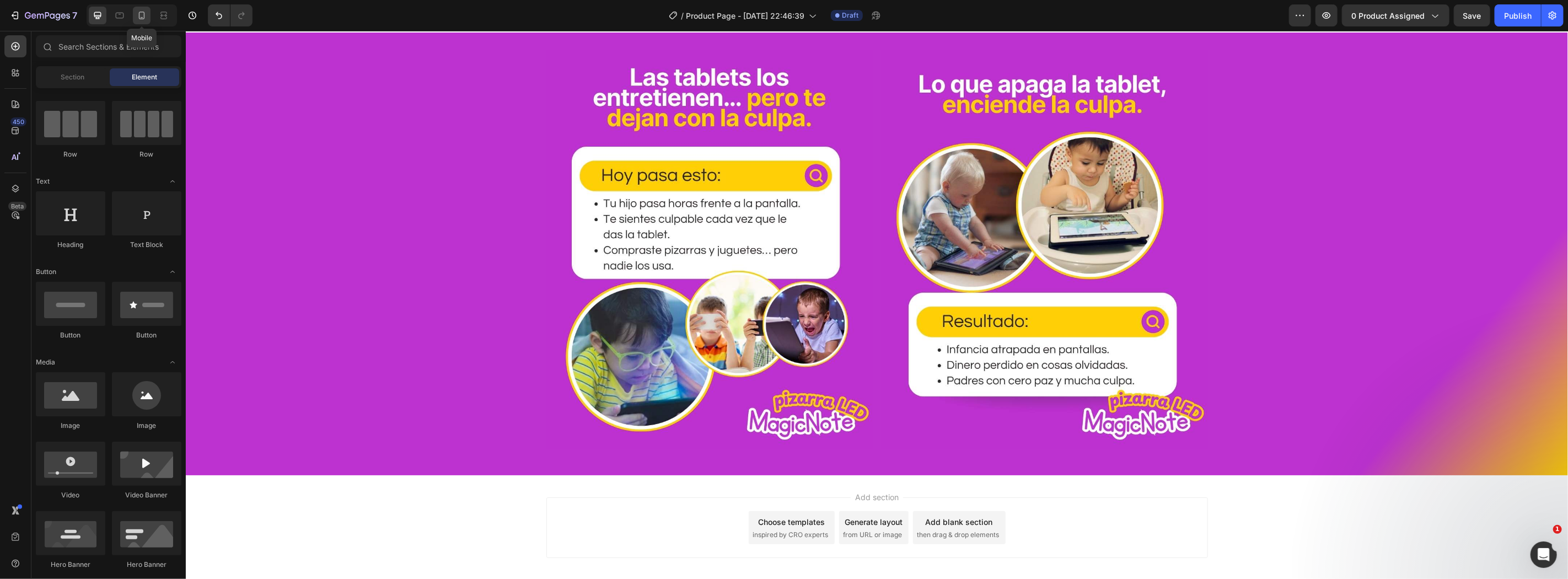
click at [133, 19] on div at bounding box center [142, 16] width 18 height 18
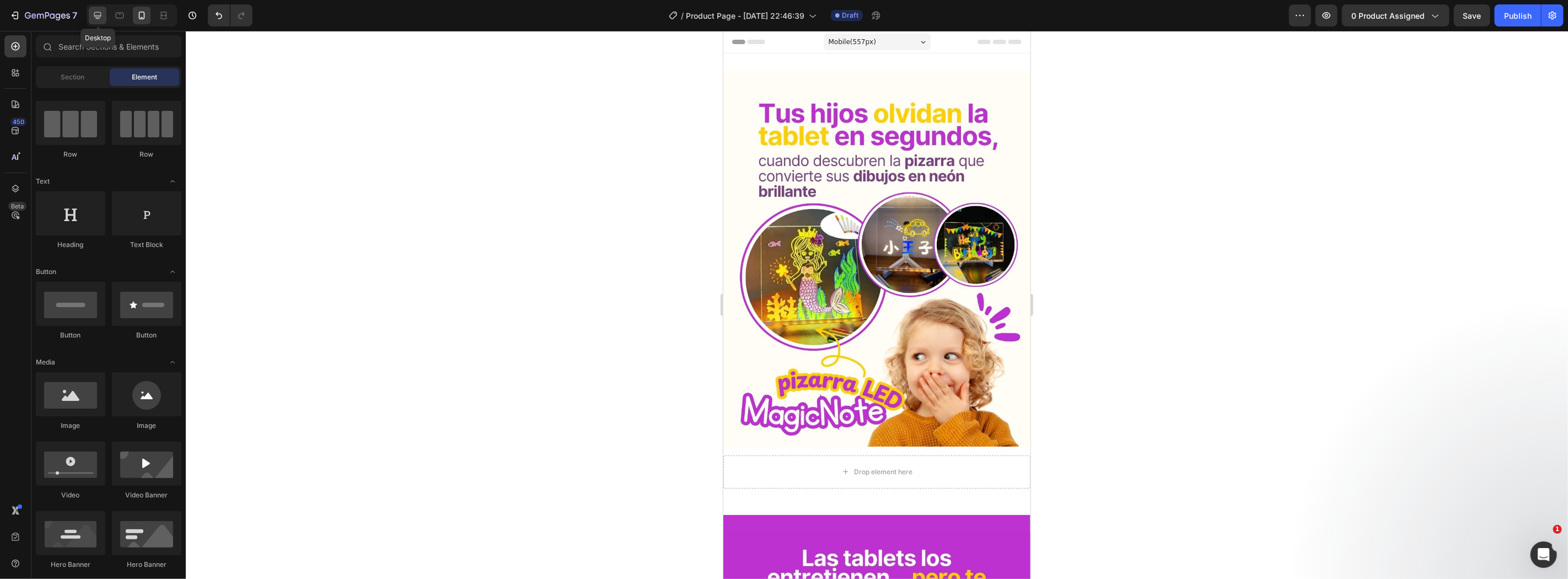
click at [104, 17] on div at bounding box center [97, 16] width 18 height 18
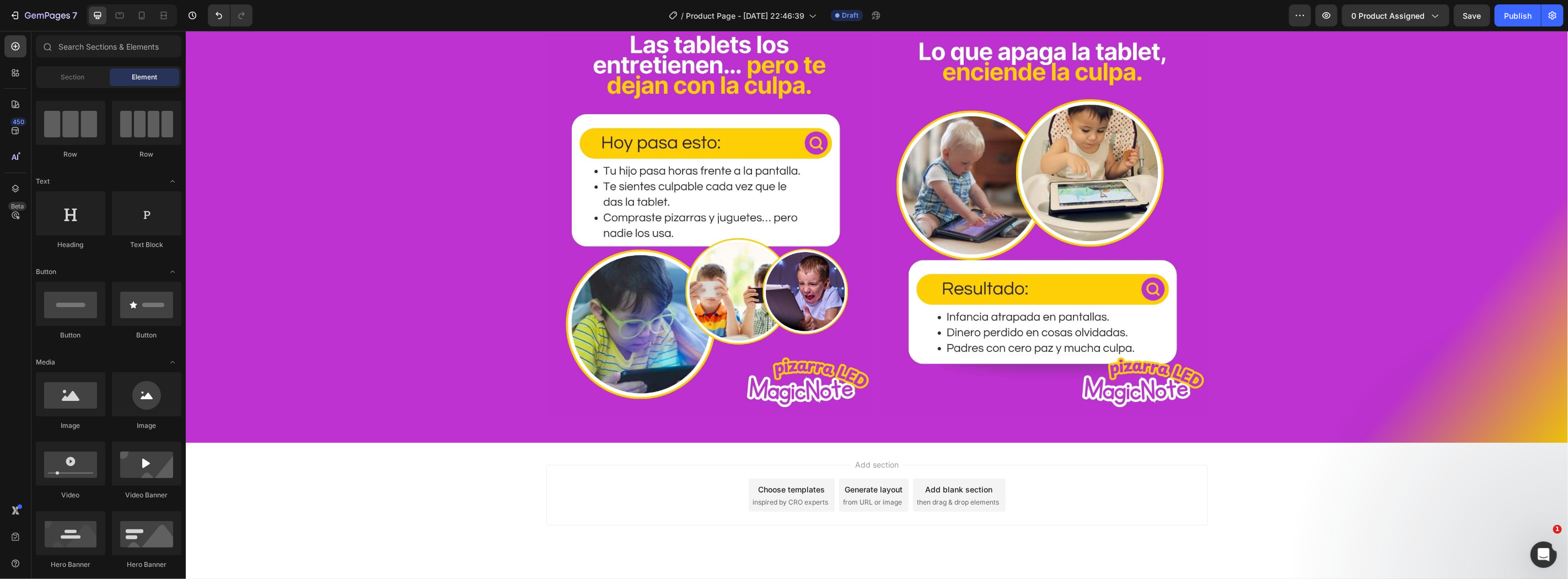
scroll to position [520, 0]
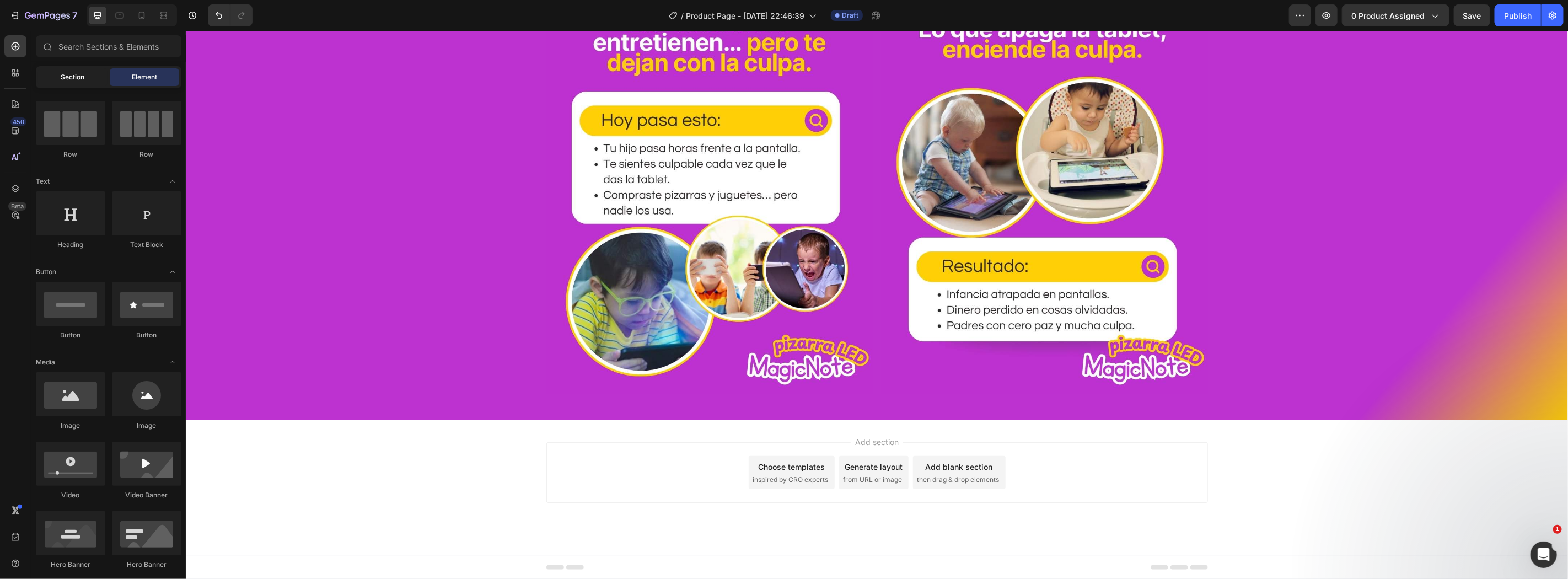
click at [95, 84] on div "Section" at bounding box center [73, 77] width 69 height 18
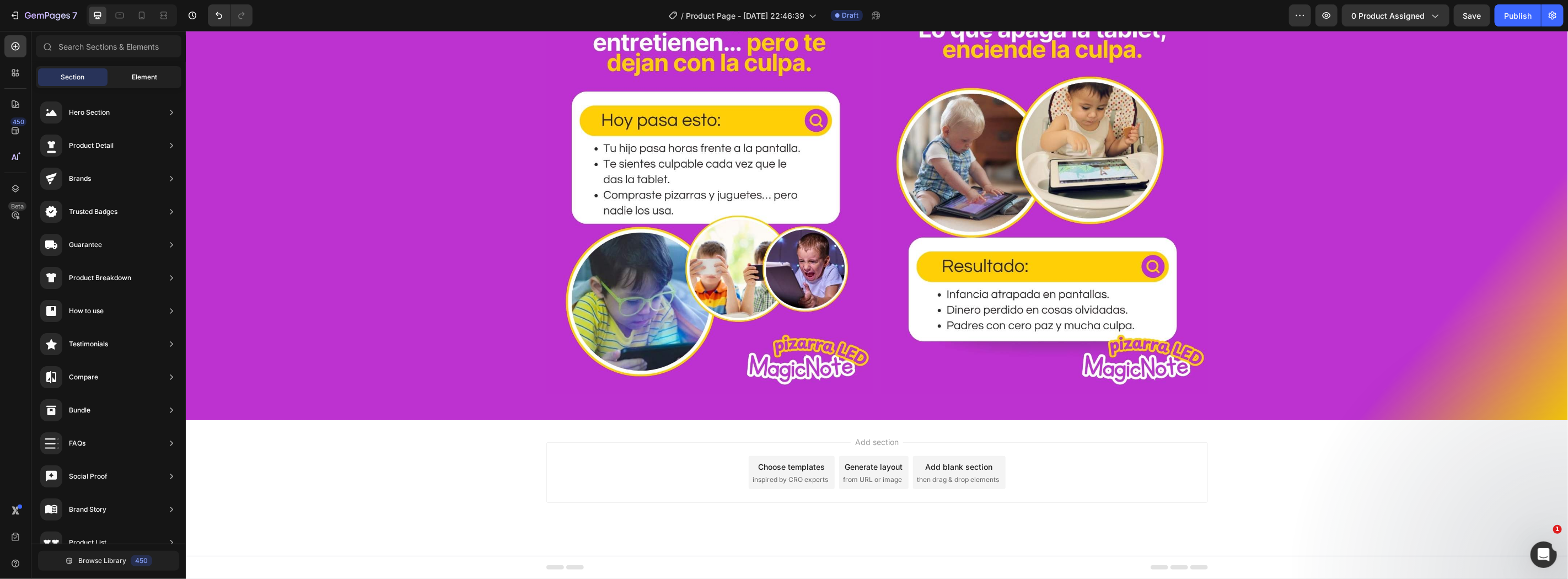
click at [140, 80] on span "Element" at bounding box center [144, 77] width 26 height 10
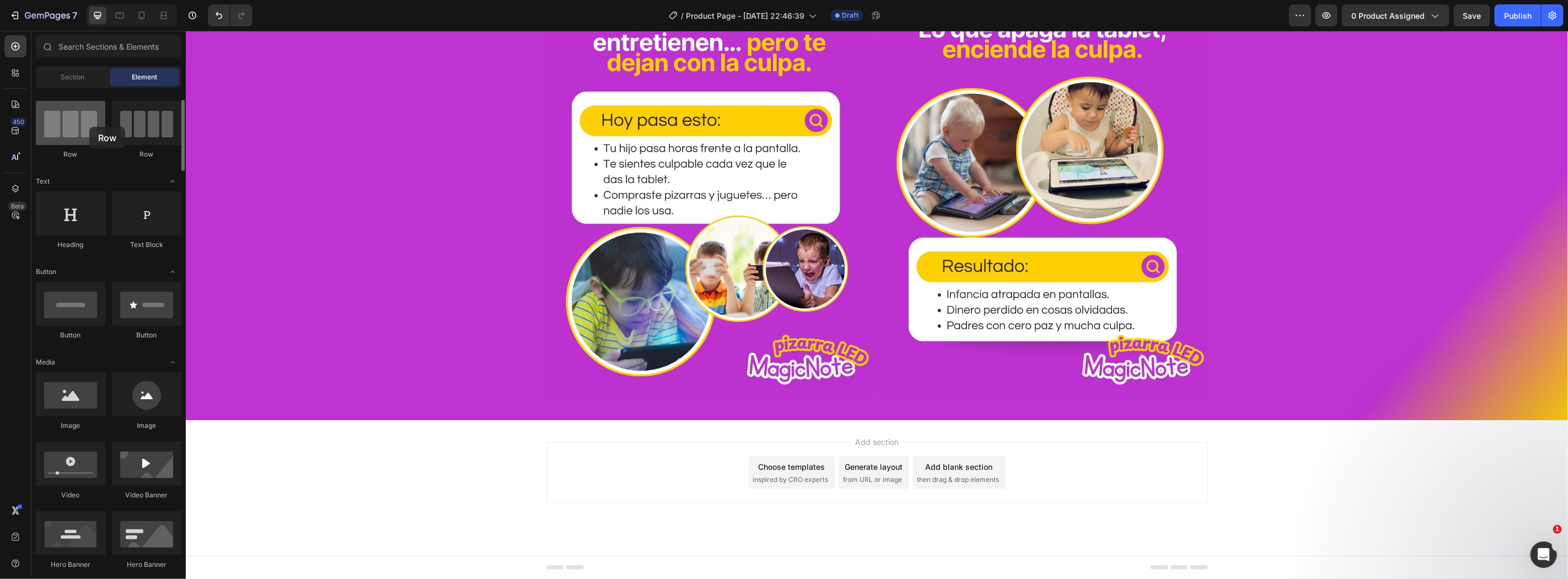
click at [88, 127] on div at bounding box center [71, 123] width 69 height 44
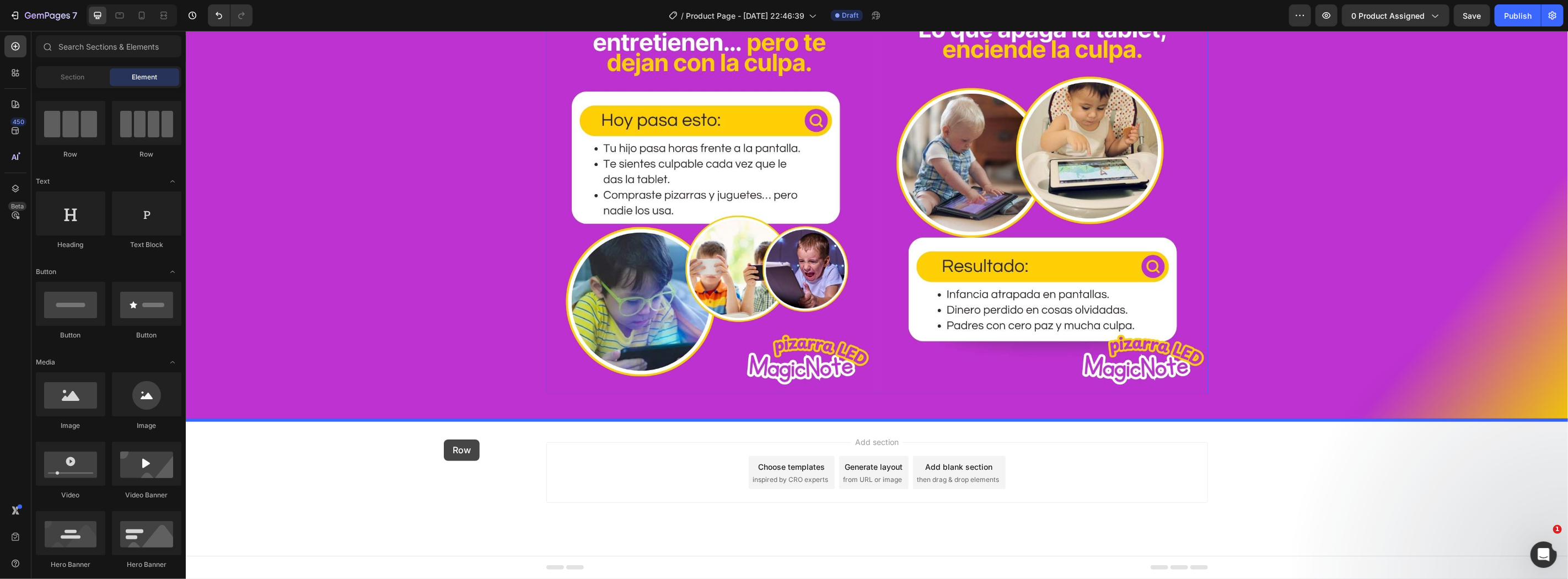
drag, startPoint x: 308, startPoint y: 246, endPoint x: 443, endPoint y: 439, distance: 235.5
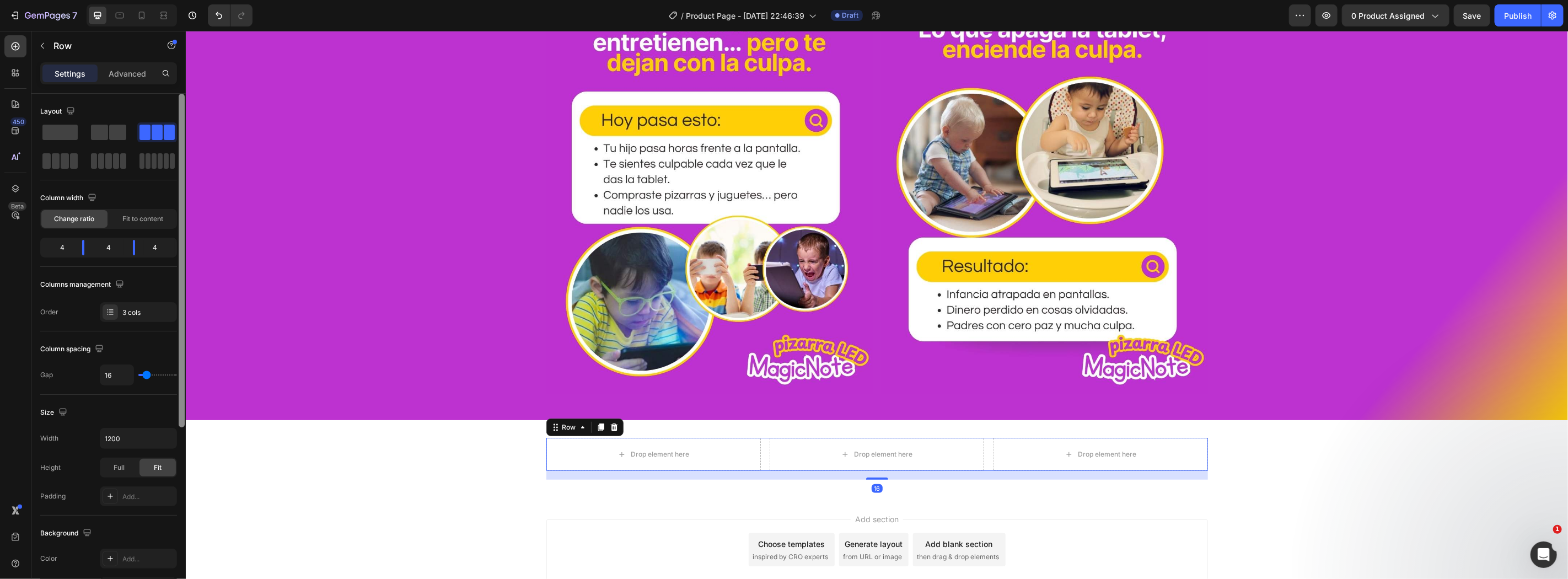
drag, startPoint x: 112, startPoint y: 136, endPoint x: 183, endPoint y: 194, distance: 91.7
click at [112, 135] on span at bounding box center [118, 132] width 17 height 15
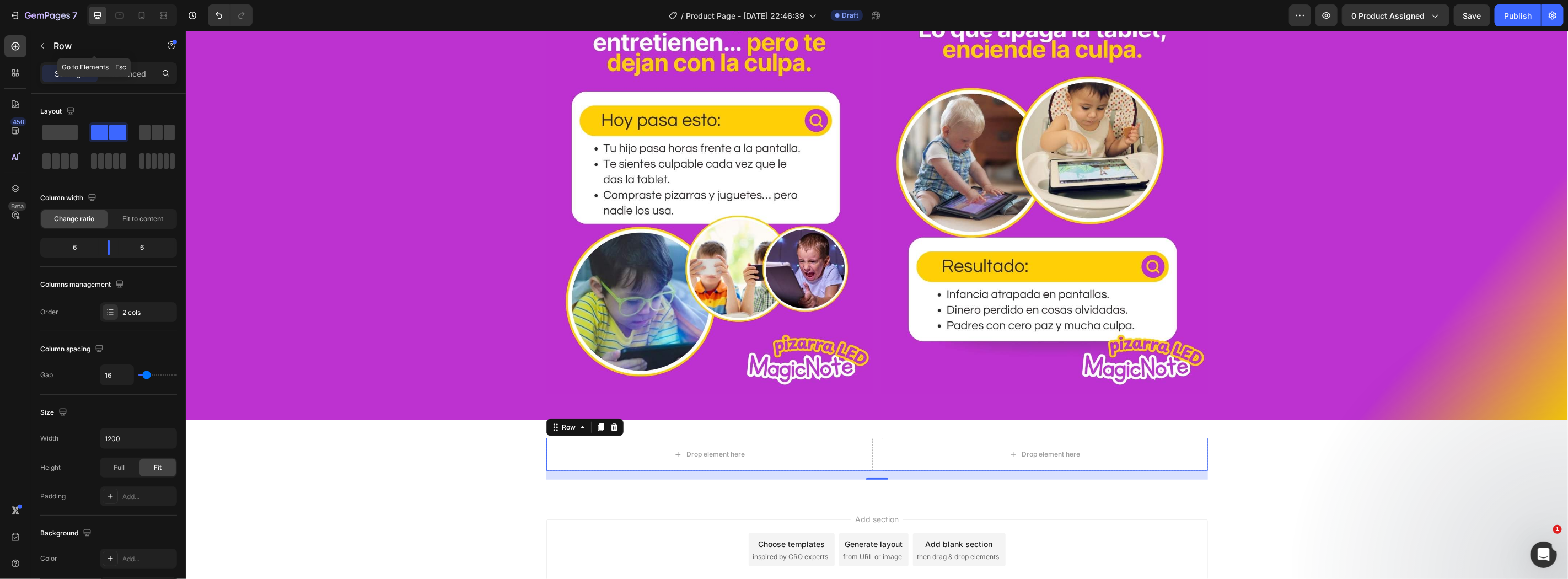
drag, startPoint x: 42, startPoint y: 48, endPoint x: 109, endPoint y: 149, distance: 121.2
click at [42, 48] on icon "button" at bounding box center [42, 46] width 9 height 9
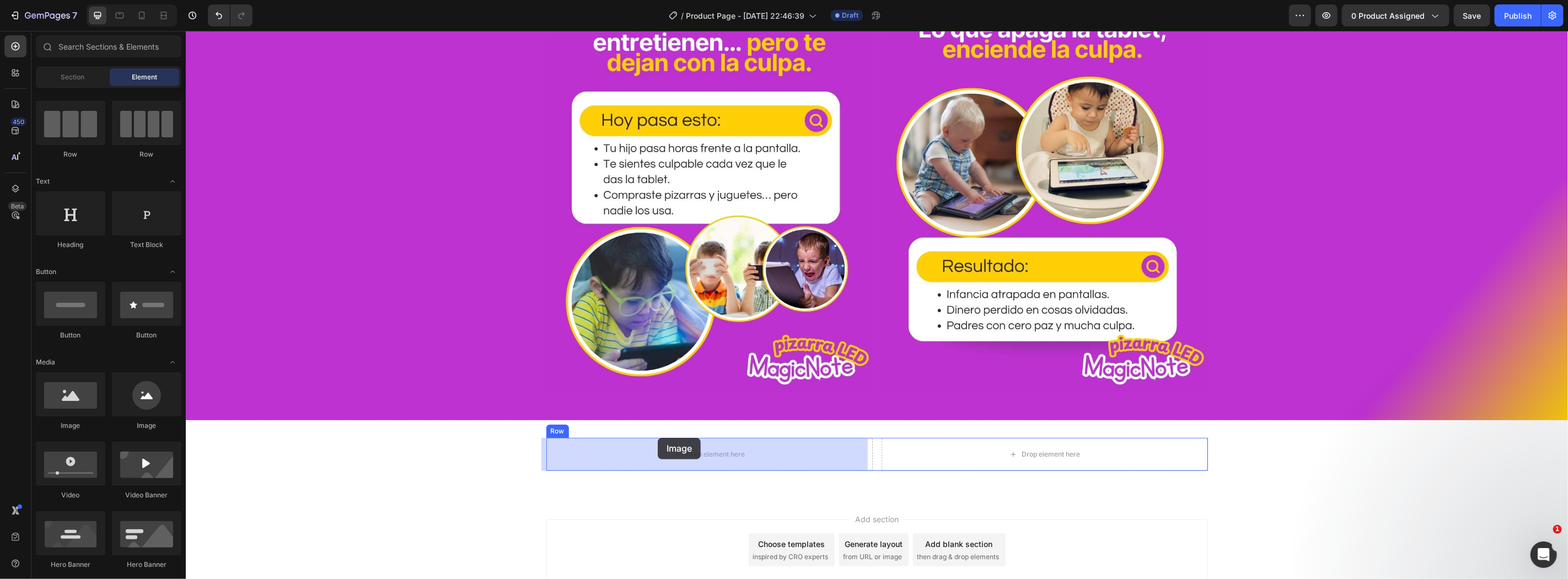
drag, startPoint x: 273, startPoint y: 423, endPoint x: 657, endPoint y: 437, distance: 384.3
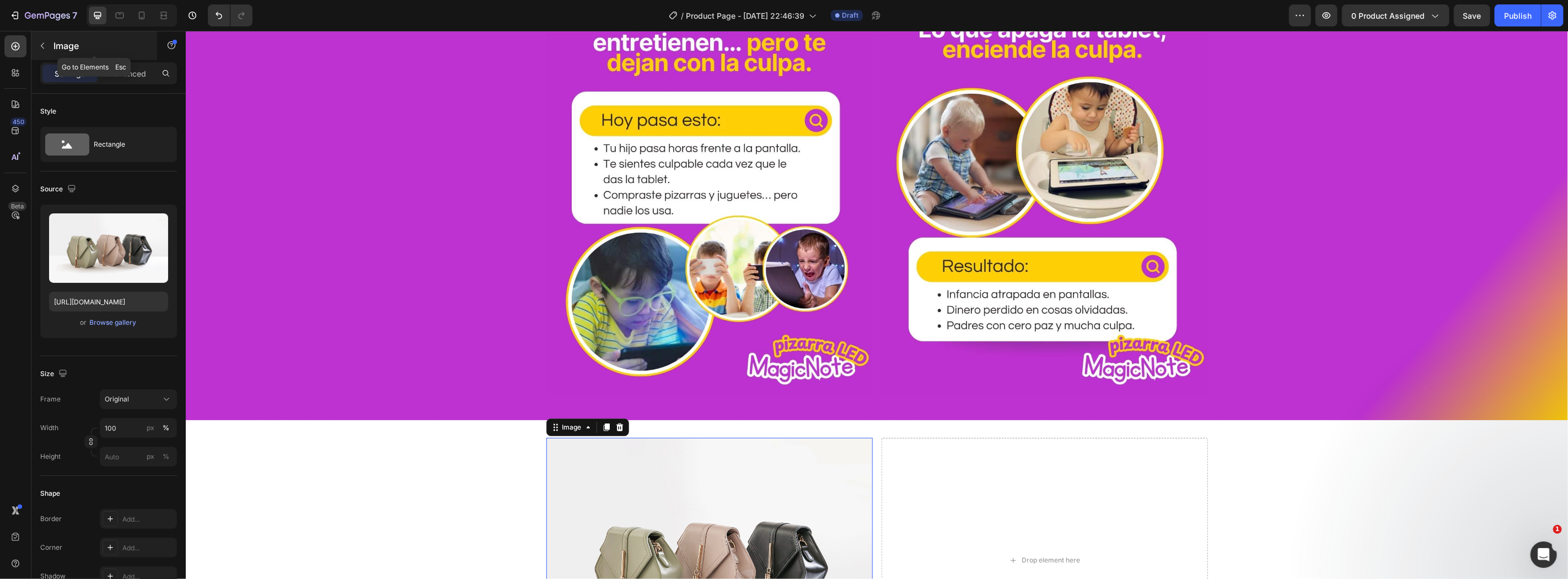
click at [44, 44] on icon "button" at bounding box center [42, 46] width 9 height 9
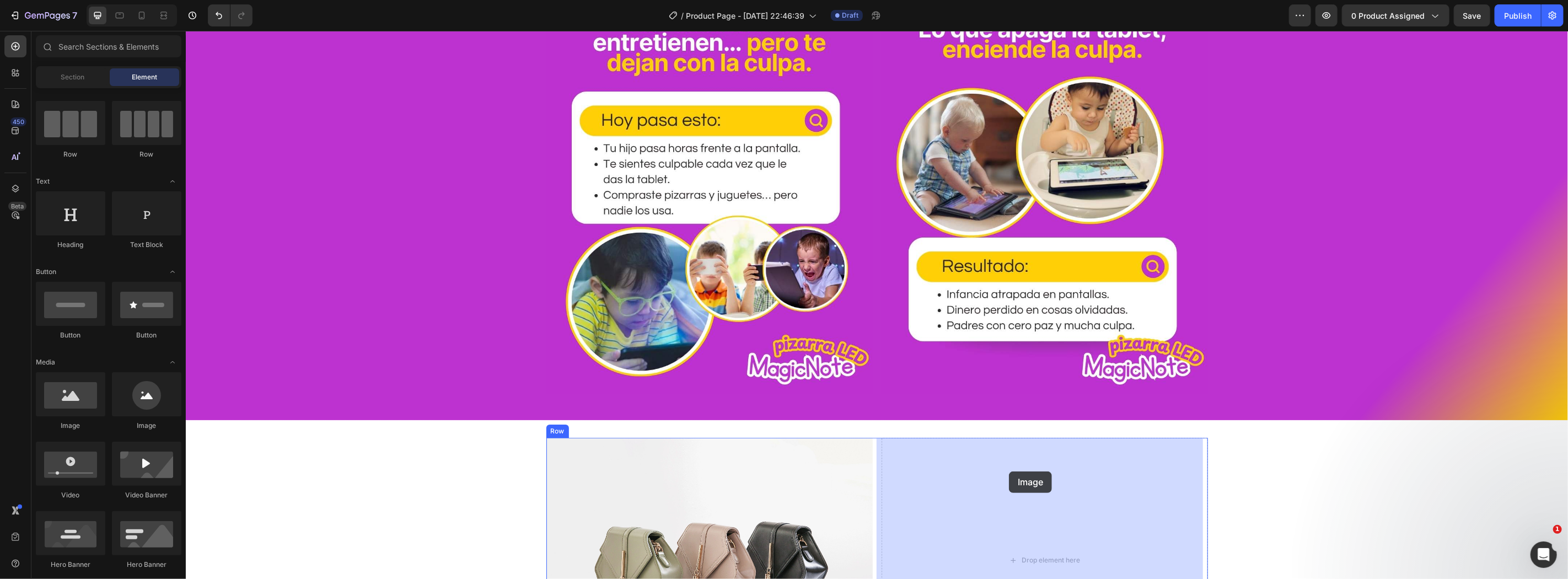
drag, startPoint x: 265, startPoint y: 434, endPoint x: 1008, endPoint y: 471, distance: 743.9
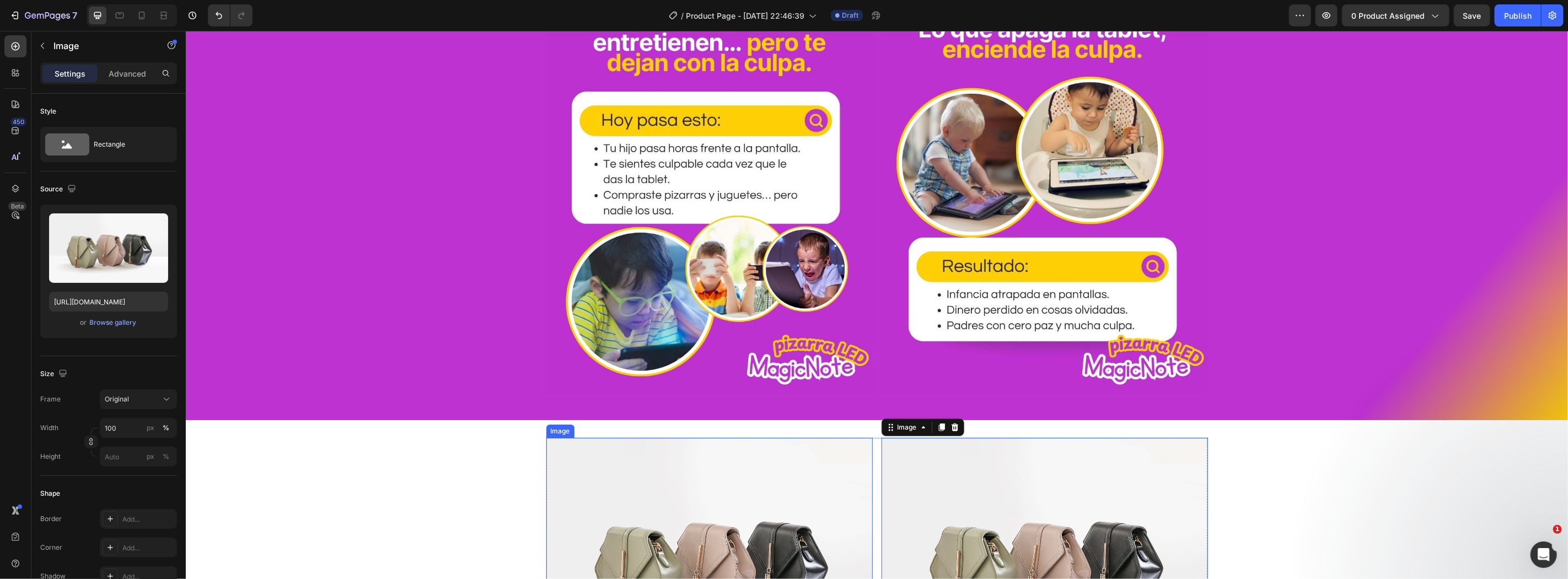
click at [718, 535] on img at bounding box center [709, 560] width 326 height 245
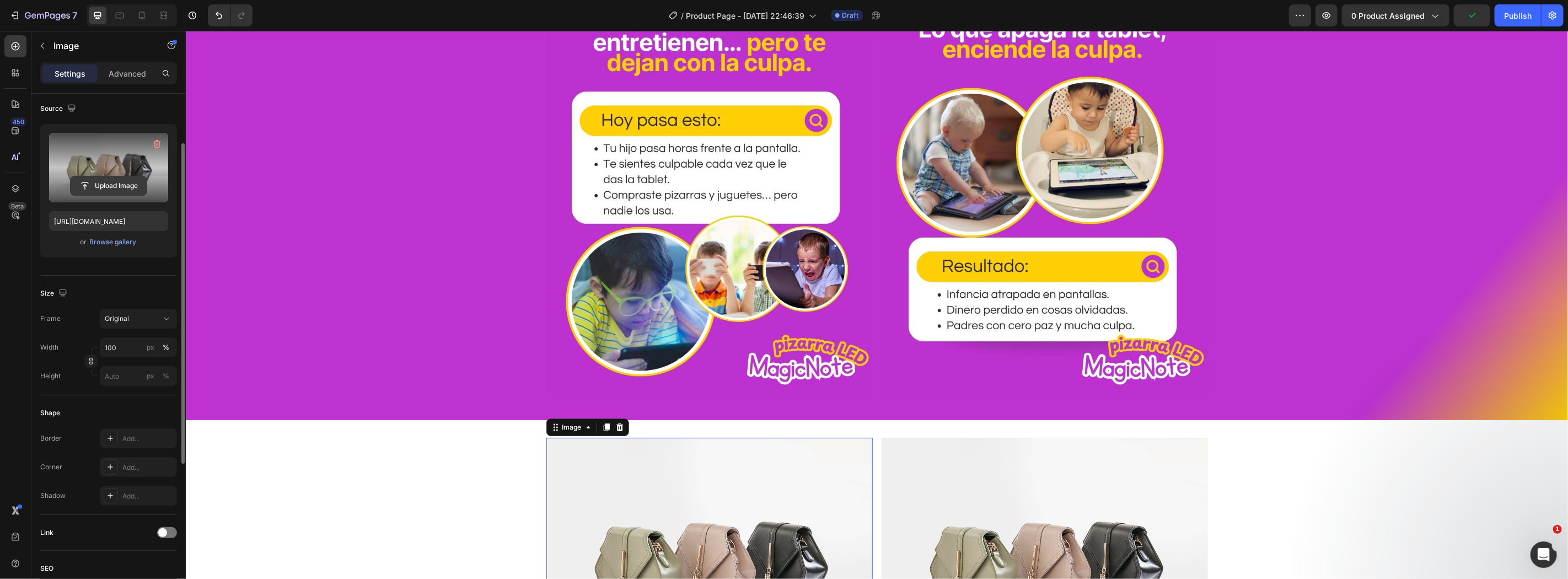
click at [107, 181] on input "file" at bounding box center [109, 185] width 76 height 19
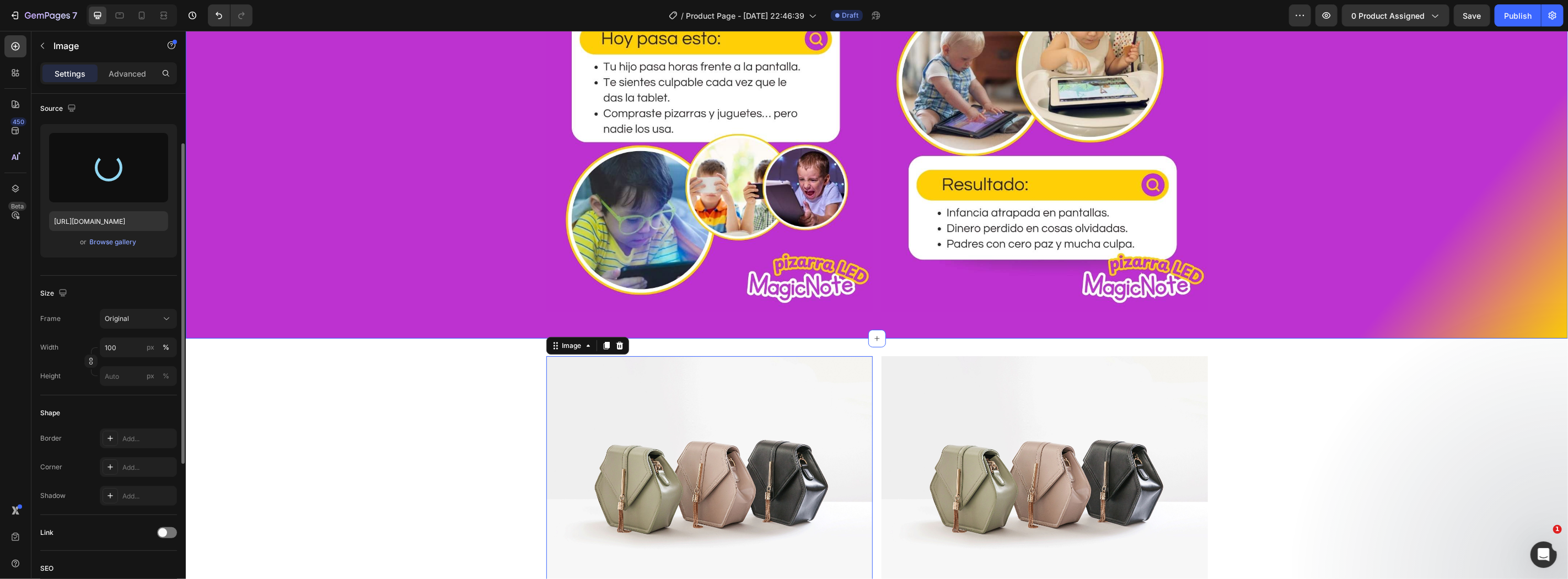
scroll to position [683, 0]
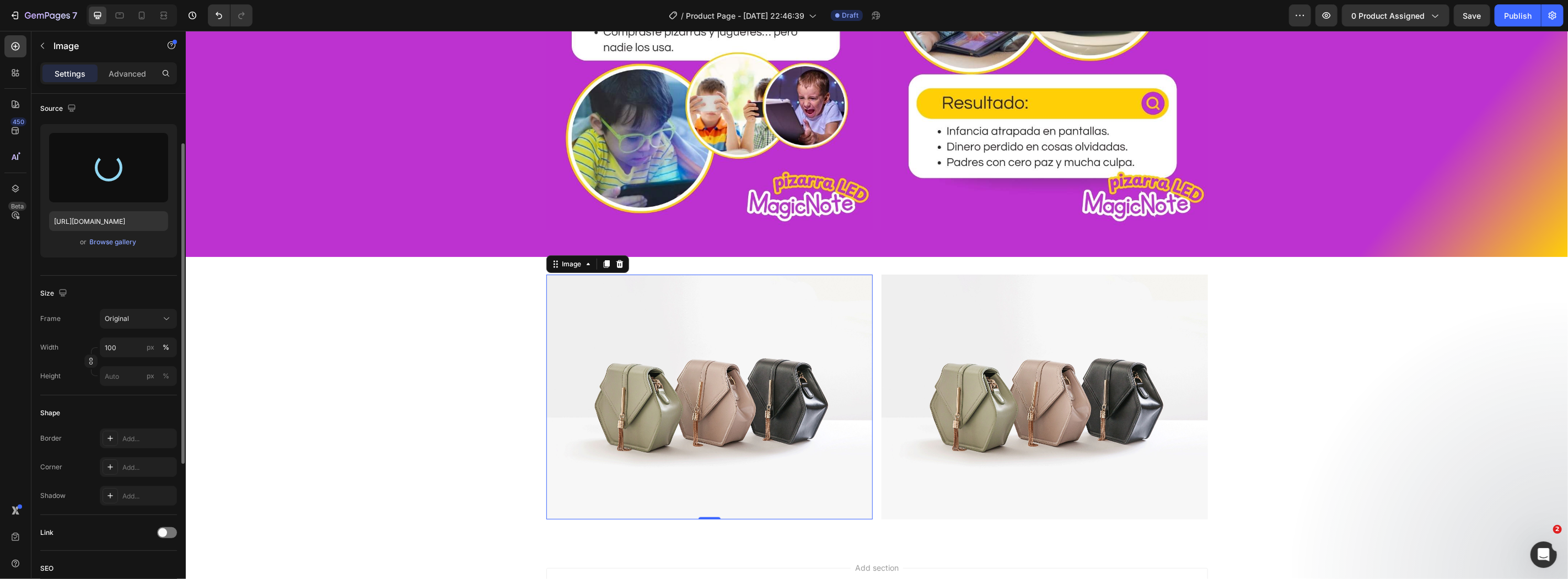
type input "[URL][DOMAIN_NAME]"
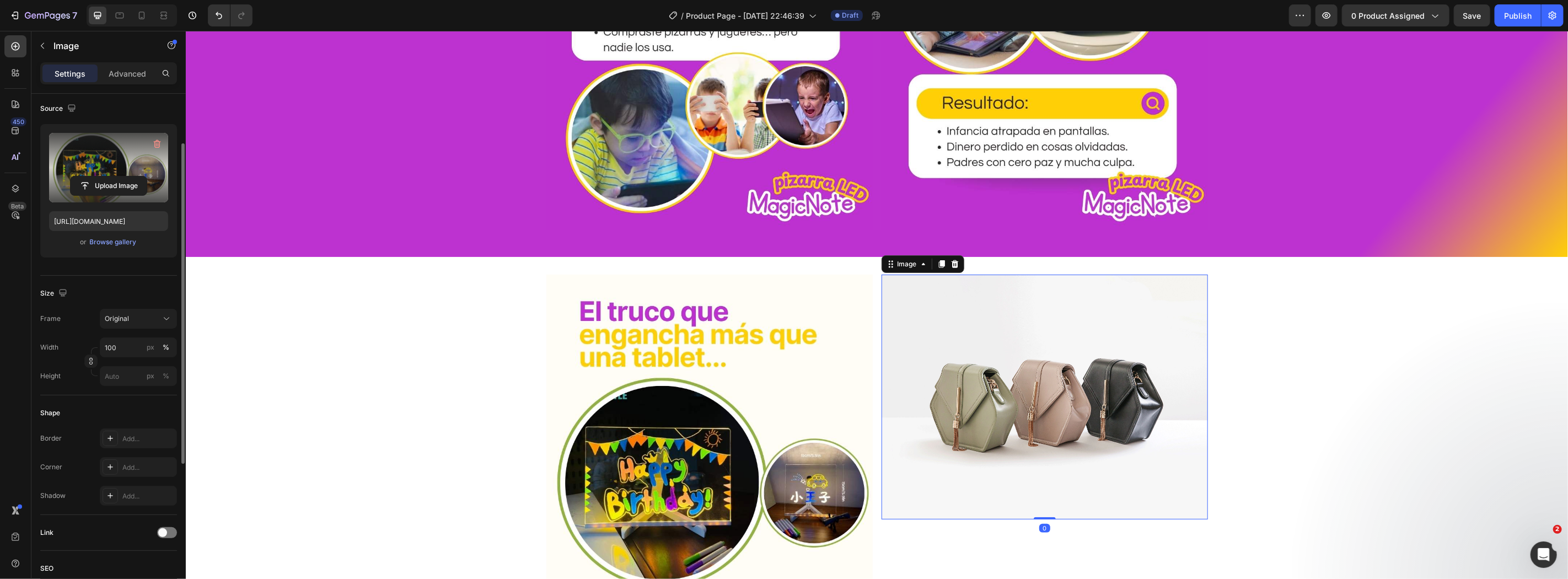
click at [985, 405] on img at bounding box center [1044, 396] width 326 height 245
click at [118, 187] on input "file" at bounding box center [109, 186] width 76 height 19
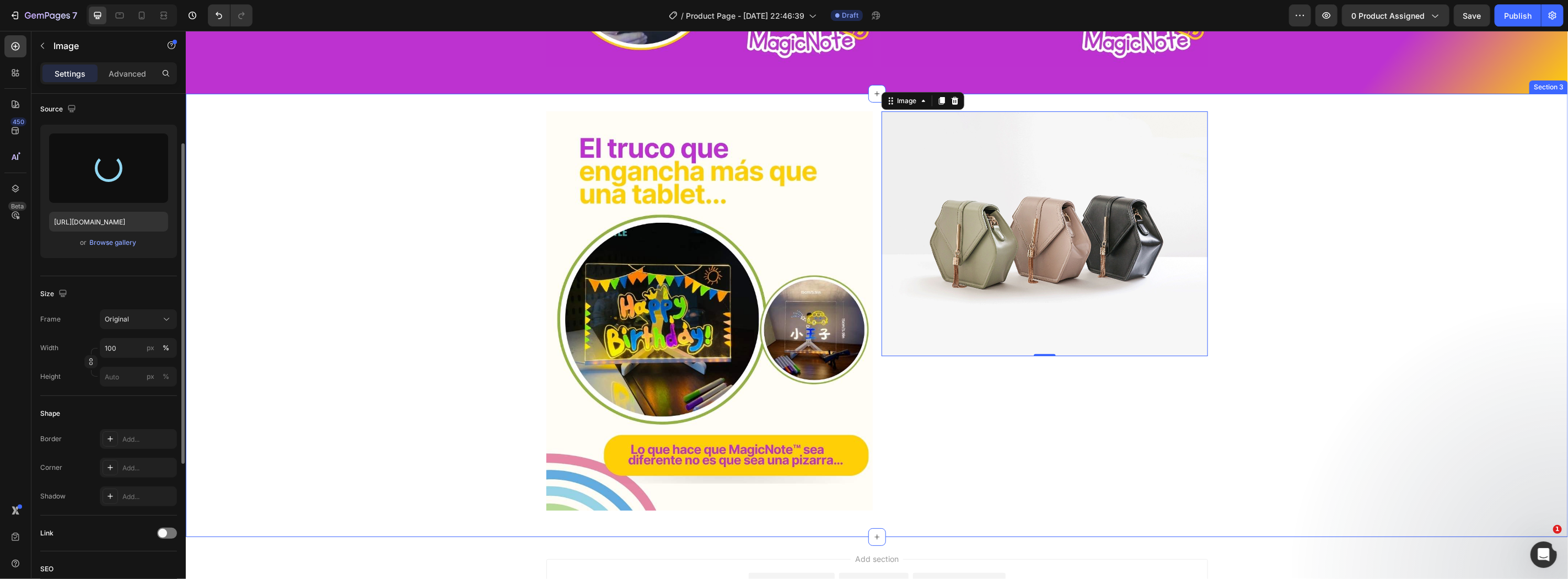
type input "[URL][DOMAIN_NAME]"
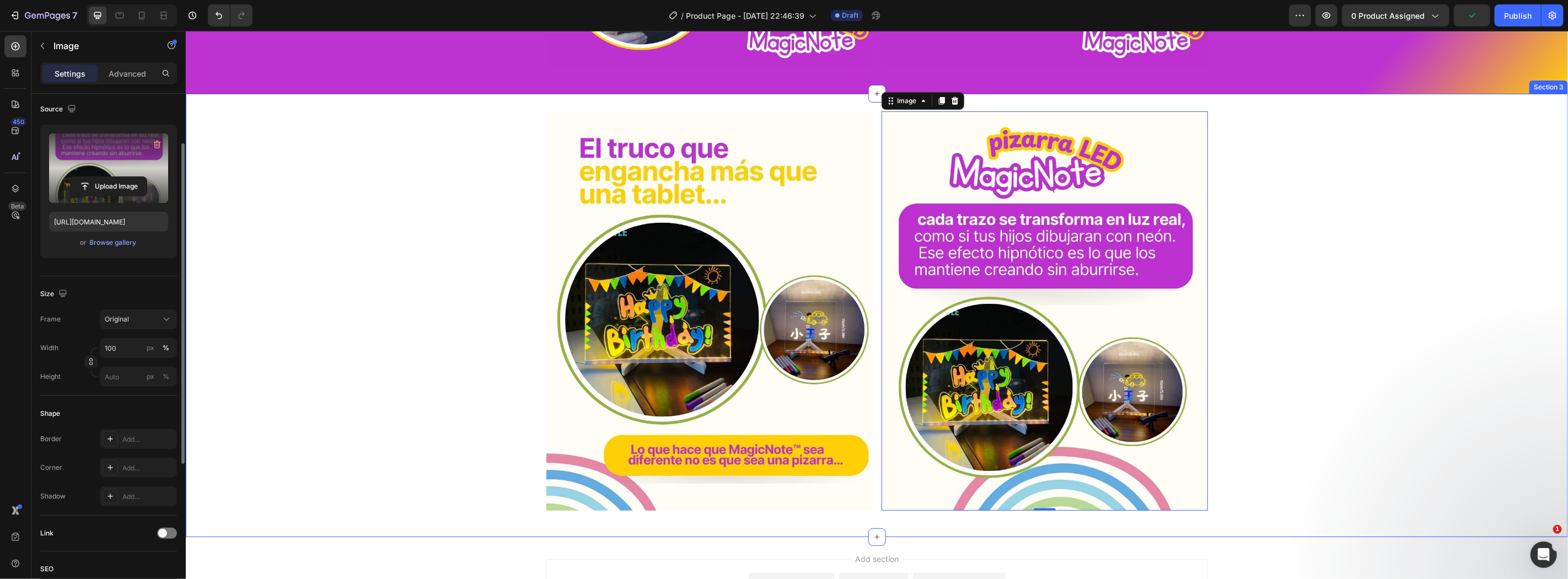
click at [1448, 383] on div "Image Image 0 Row" at bounding box center [876, 315] width 1382 height 408
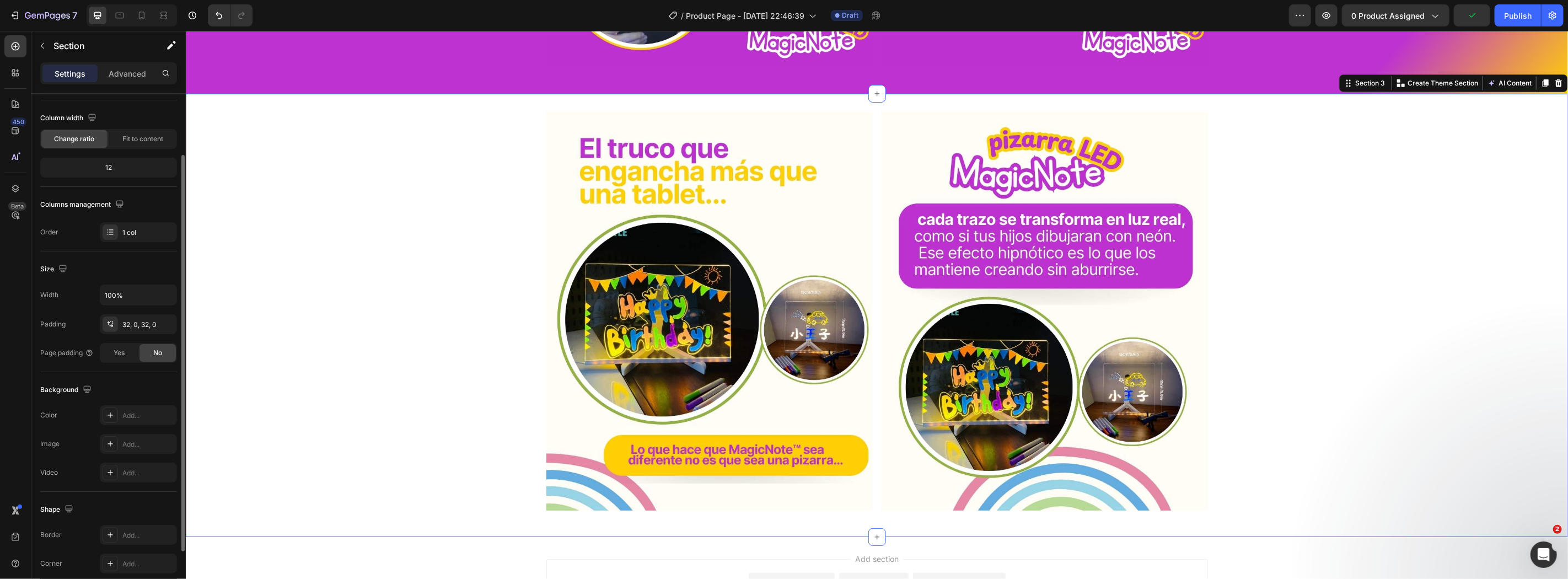
scroll to position [0, 0]
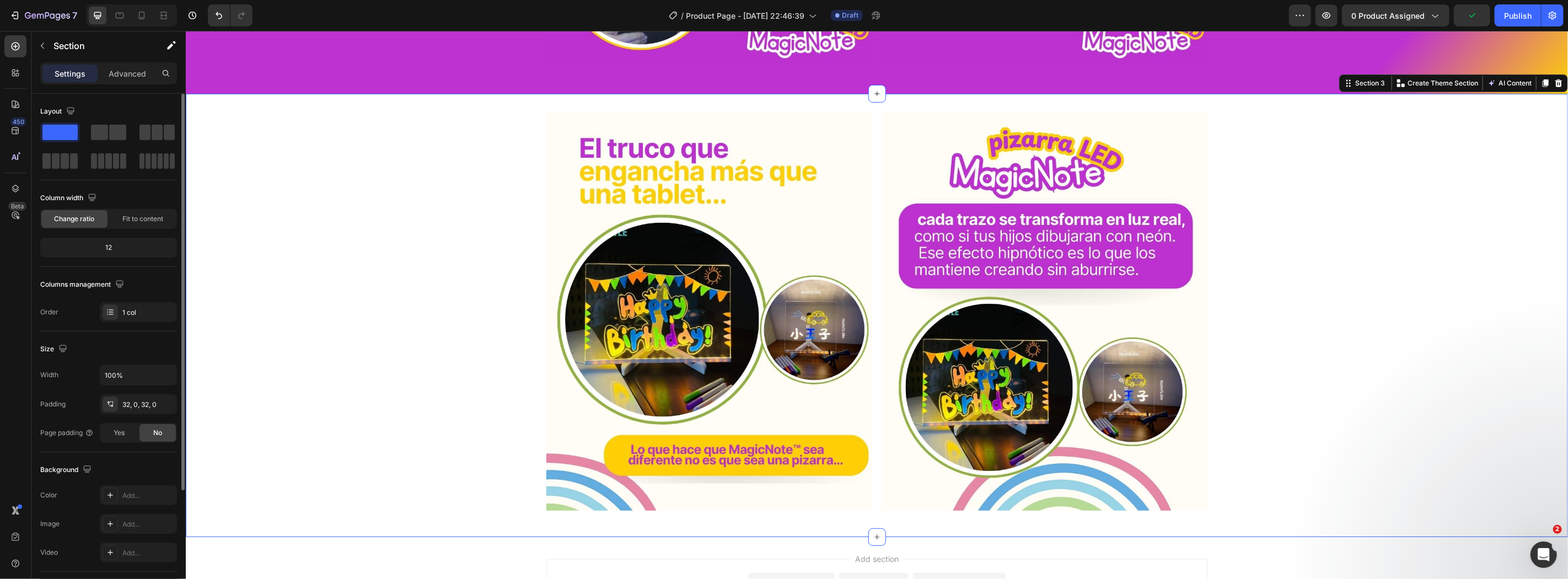
click at [438, 370] on div "Image Image Row" at bounding box center [876, 315] width 1382 height 408
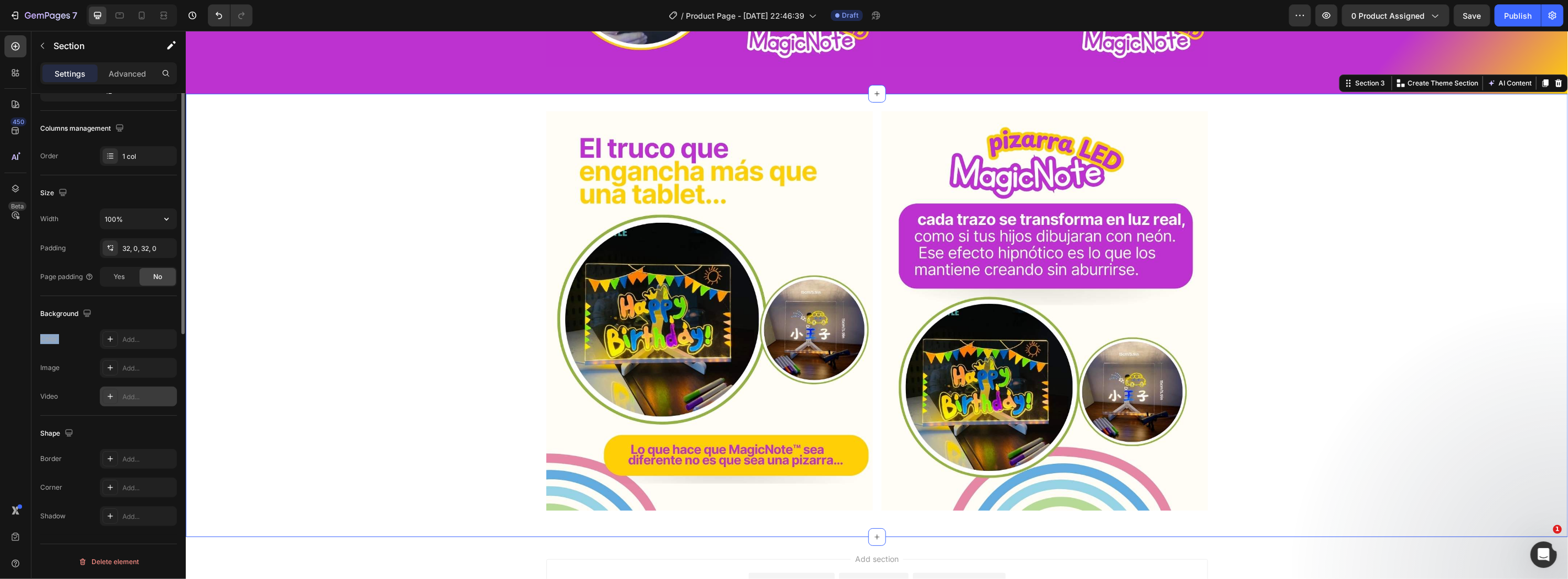
click at [132, 401] on div "Background The changes might be hidden by the video. Color Add... Image Add... …" at bounding box center [109, 356] width 137 height 120
click at [149, 465] on div "Add..." at bounding box center [138, 459] width 77 height 20
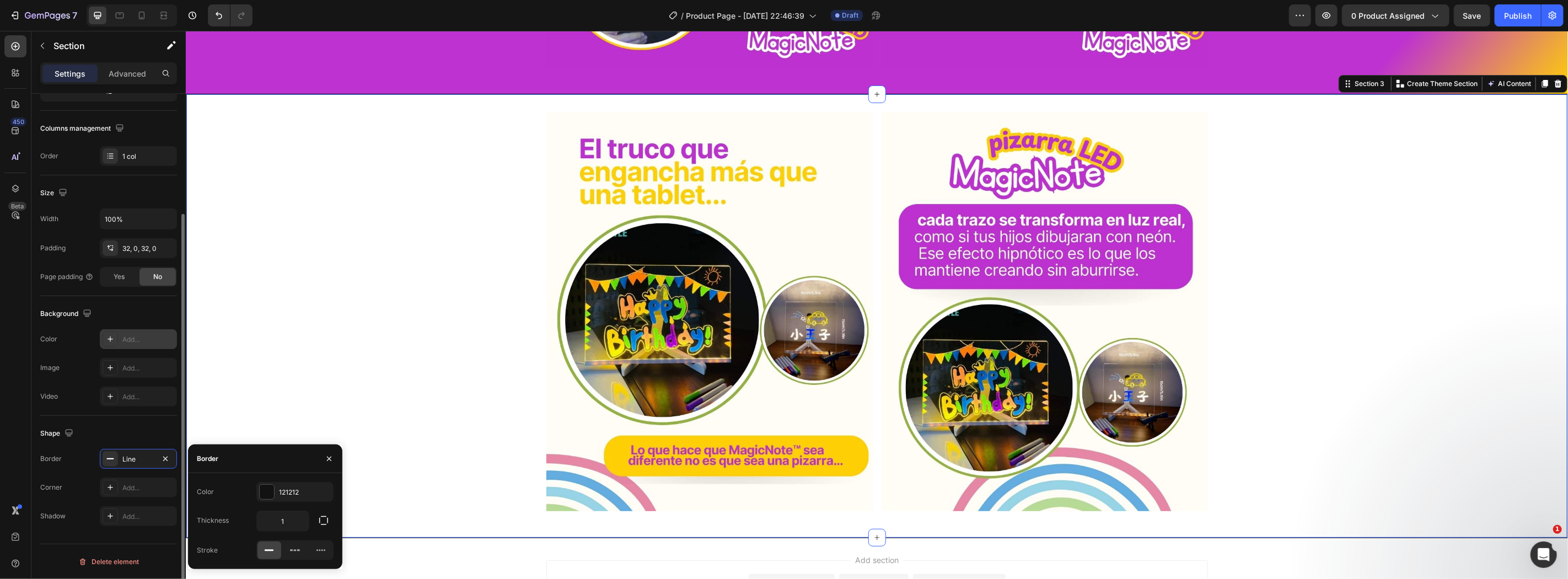
click at [130, 336] on div "Add..." at bounding box center [148, 340] width 52 height 10
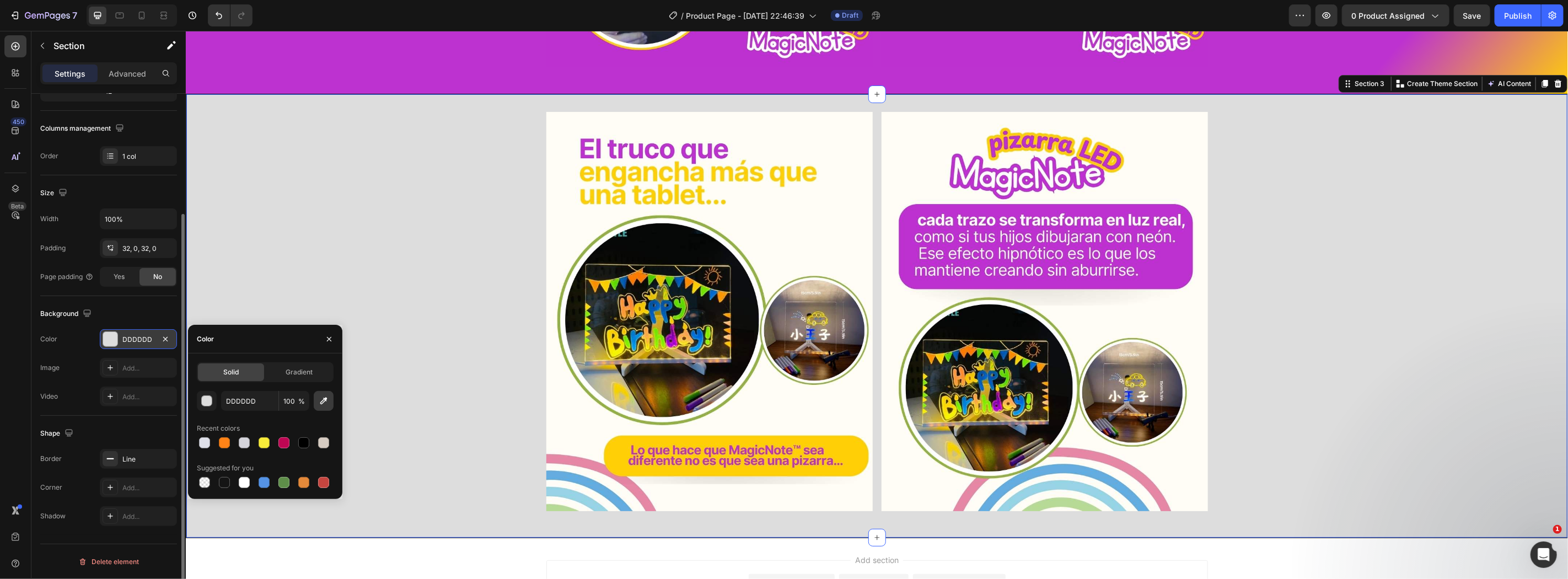
click at [324, 401] on icon "button" at bounding box center [324, 401] width 7 height 7
type input "FEFDF7"
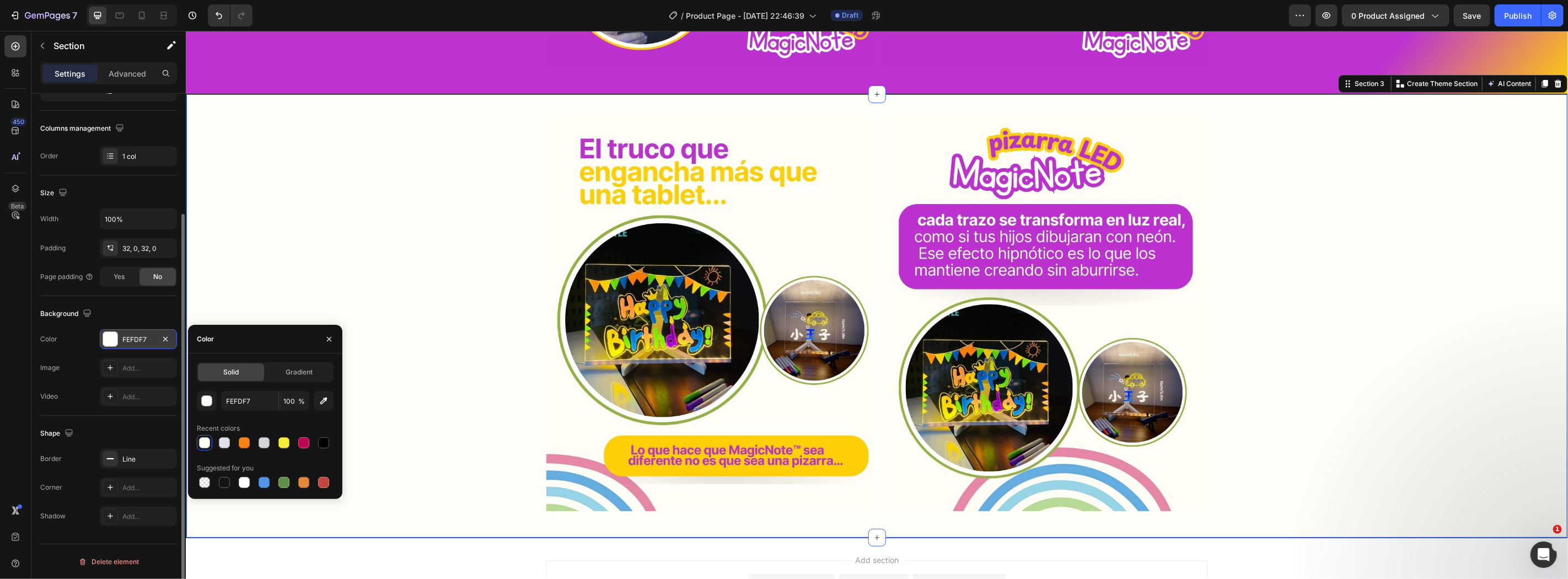
drag, startPoint x: 1345, startPoint y: 369, endPoint x: 1275, endPoint y: 360, distance: 70.6
click at [1347, 369] on div "Image Image Row" at bounding box center [876, 315] width 1381 height 408
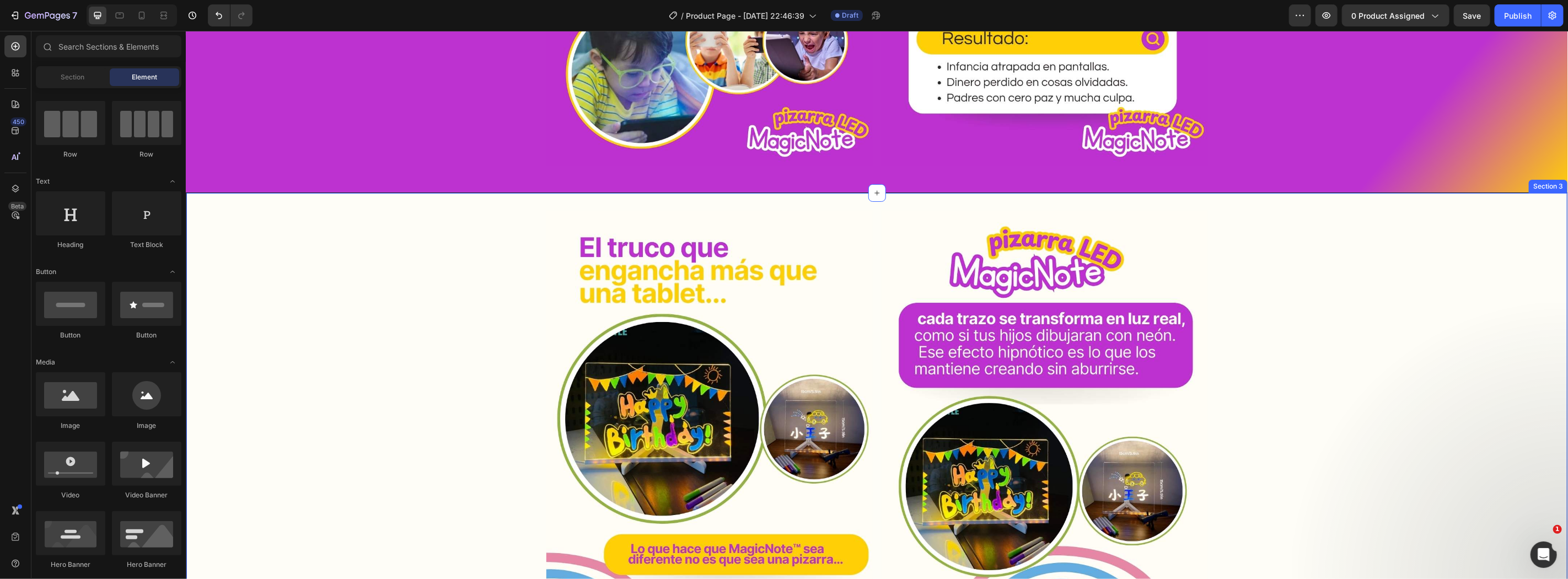
scroll to position [726, 0]
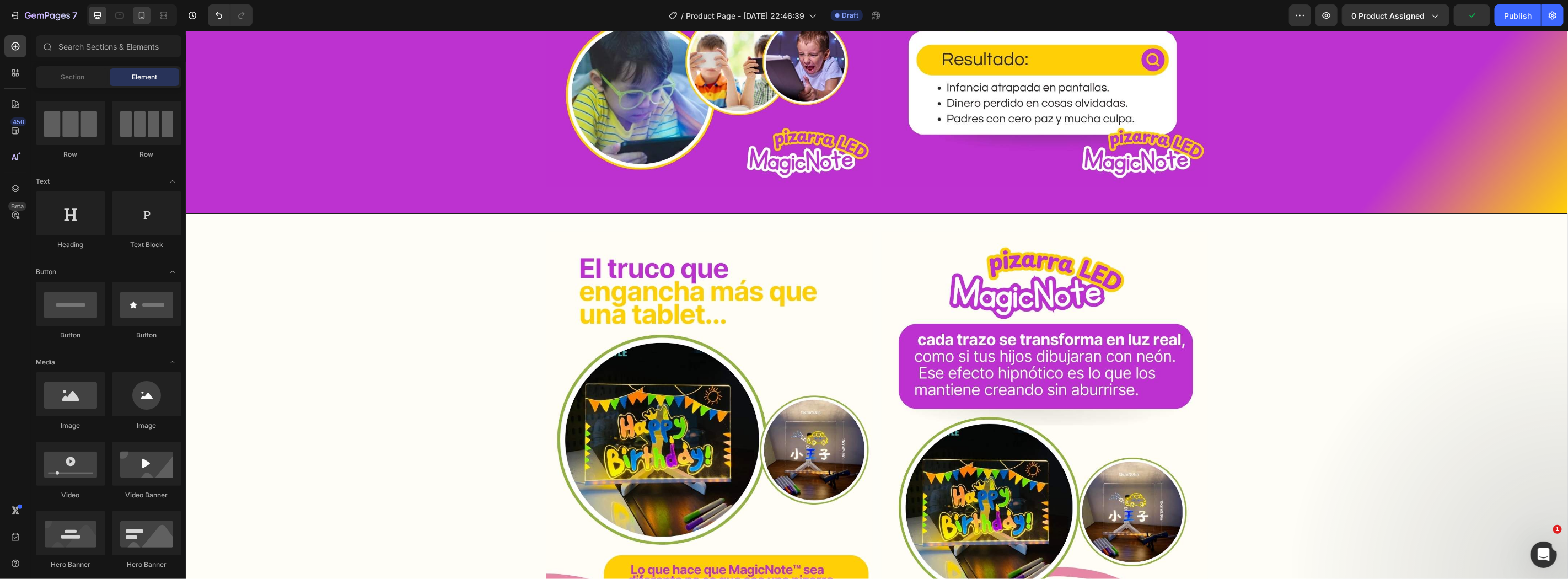
click at [147, 17] on div at bounding box center [142, 16] width 18 height 18
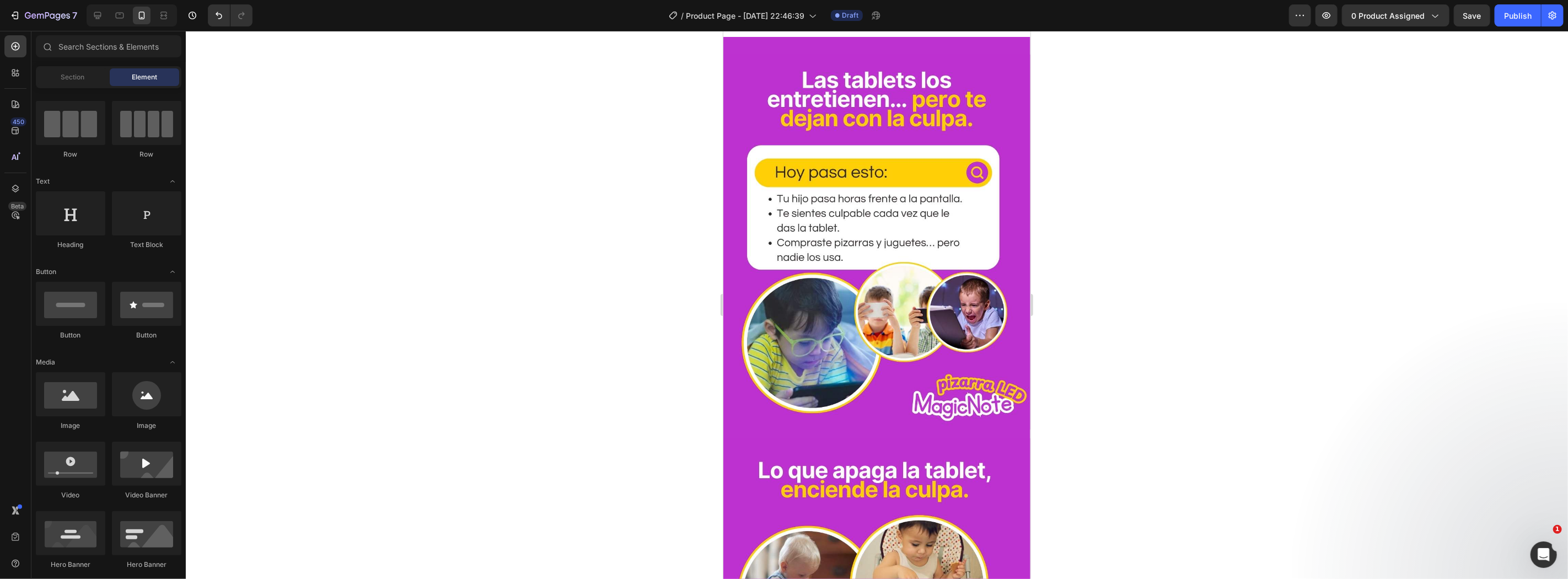
scroll to position [403, 0]
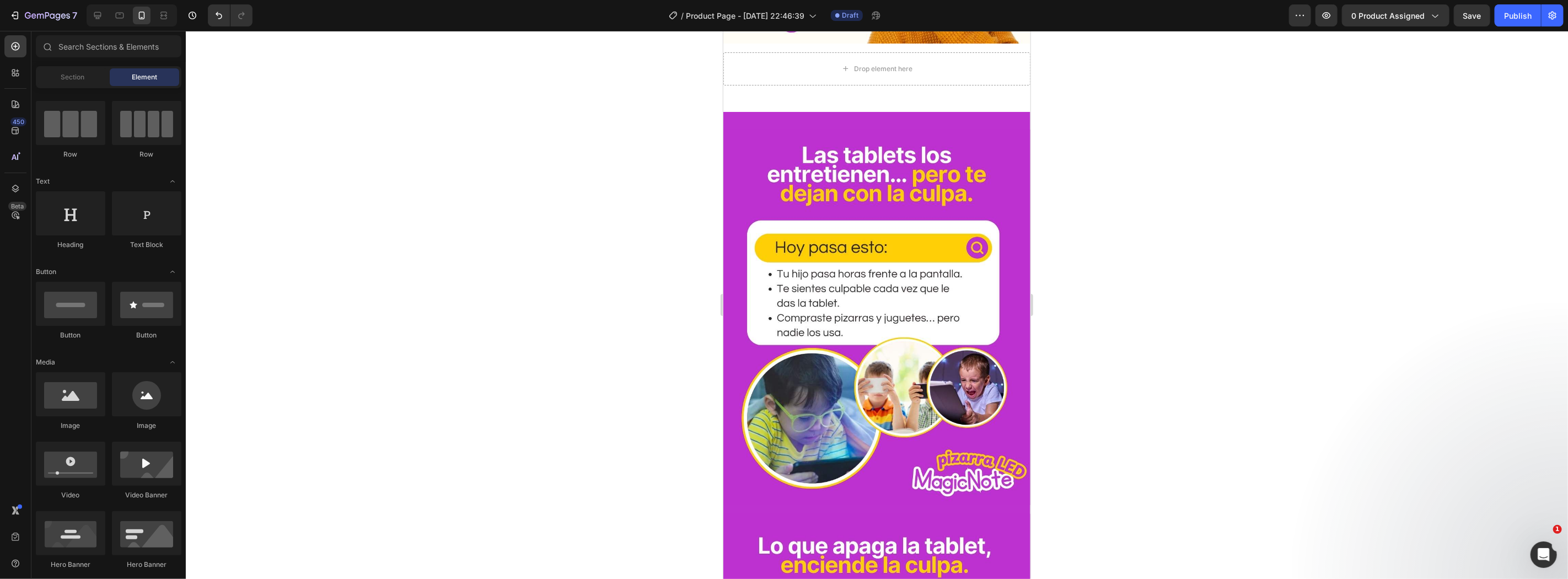
drag, startPoint x: 1021, startPoint y: 270, endPoint x: 1753, endPoint y: 232, distance: 733.0
click at [91, 15] on div at bounding box center [97, 16] width 18 height 18
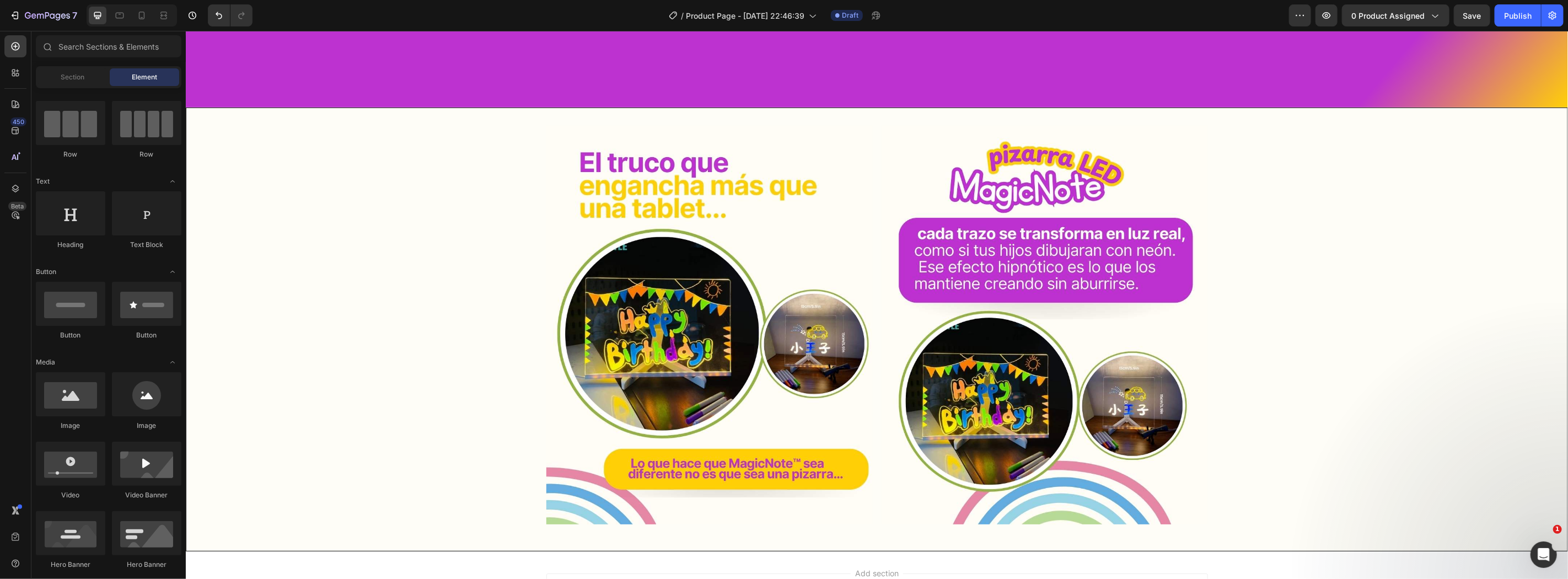
scroll to position [887, 0]
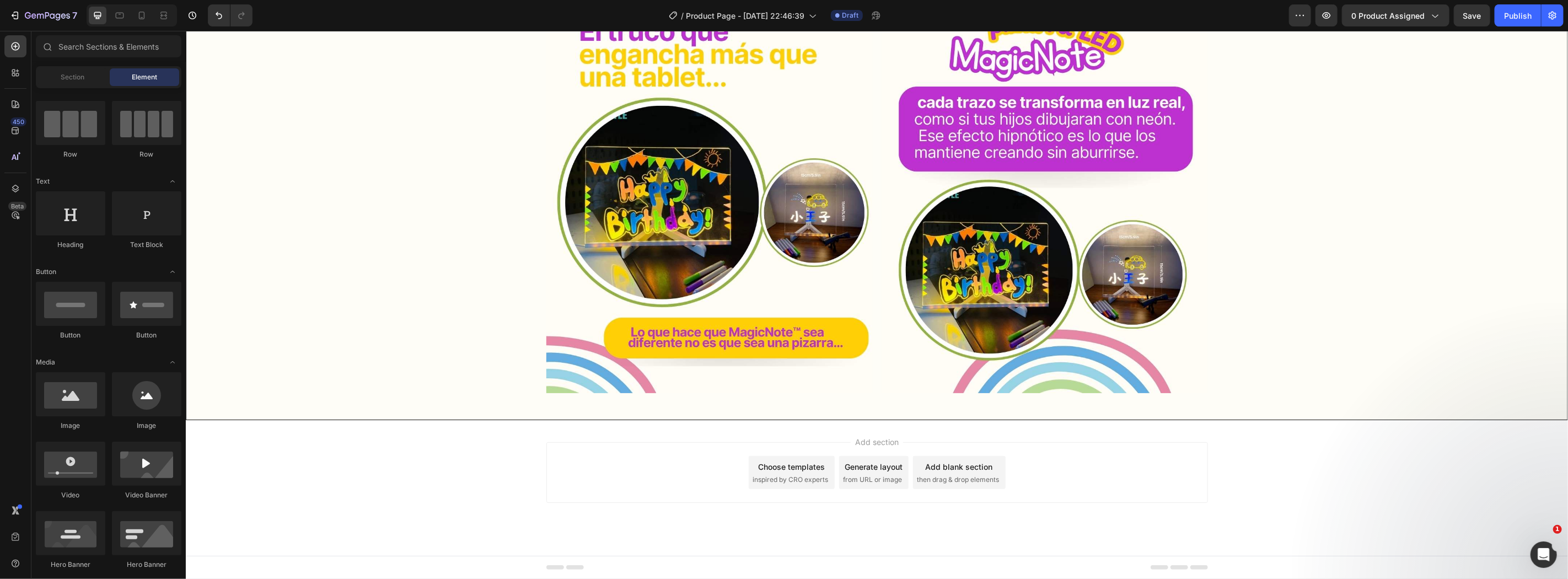
click at [200, 221] on div "Image Image Row" at bounding box center [876, 198] width 1381 height 408
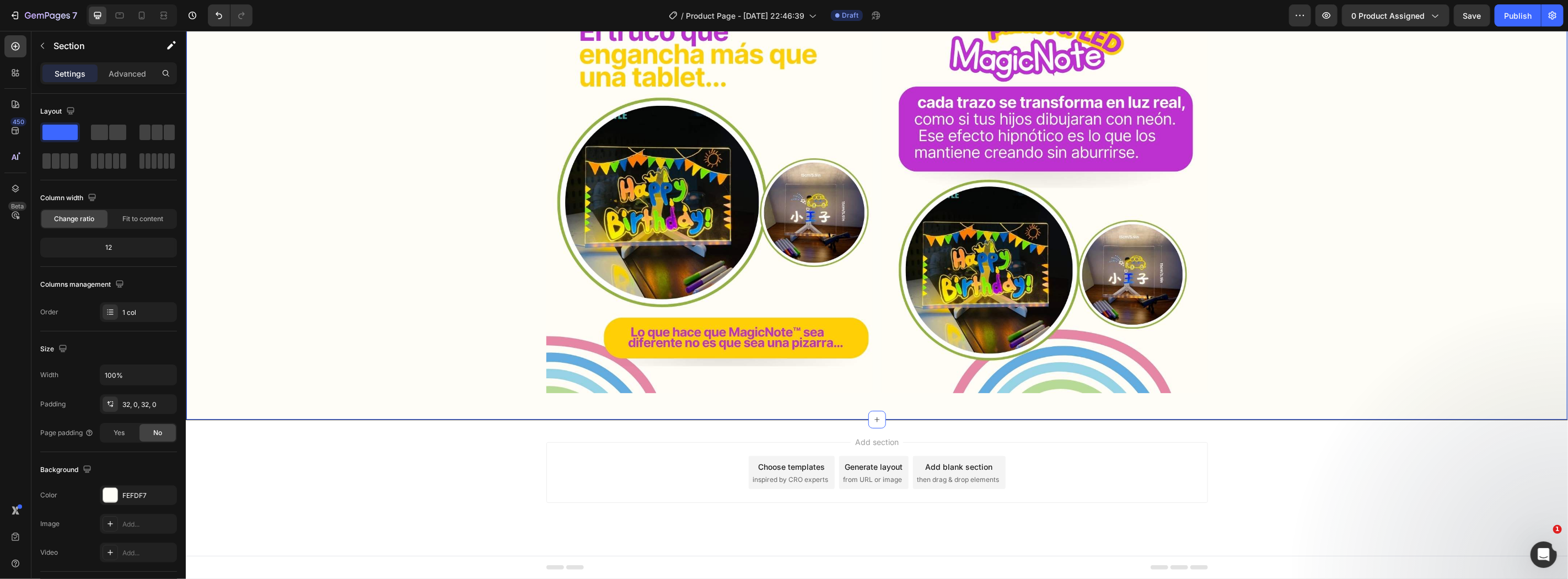
click at [283, 276] on div "Image Image Row" at bounding box center [876, 198] width 1381 height 408
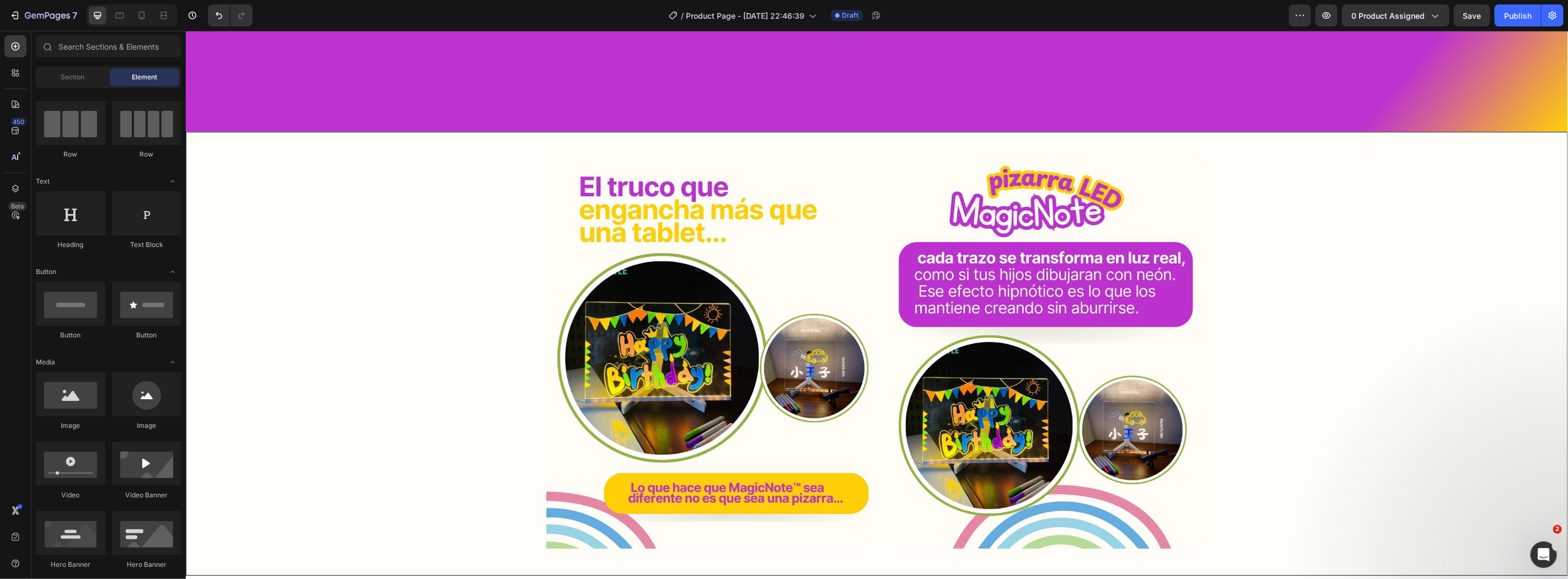
scroll to position [685, 0]
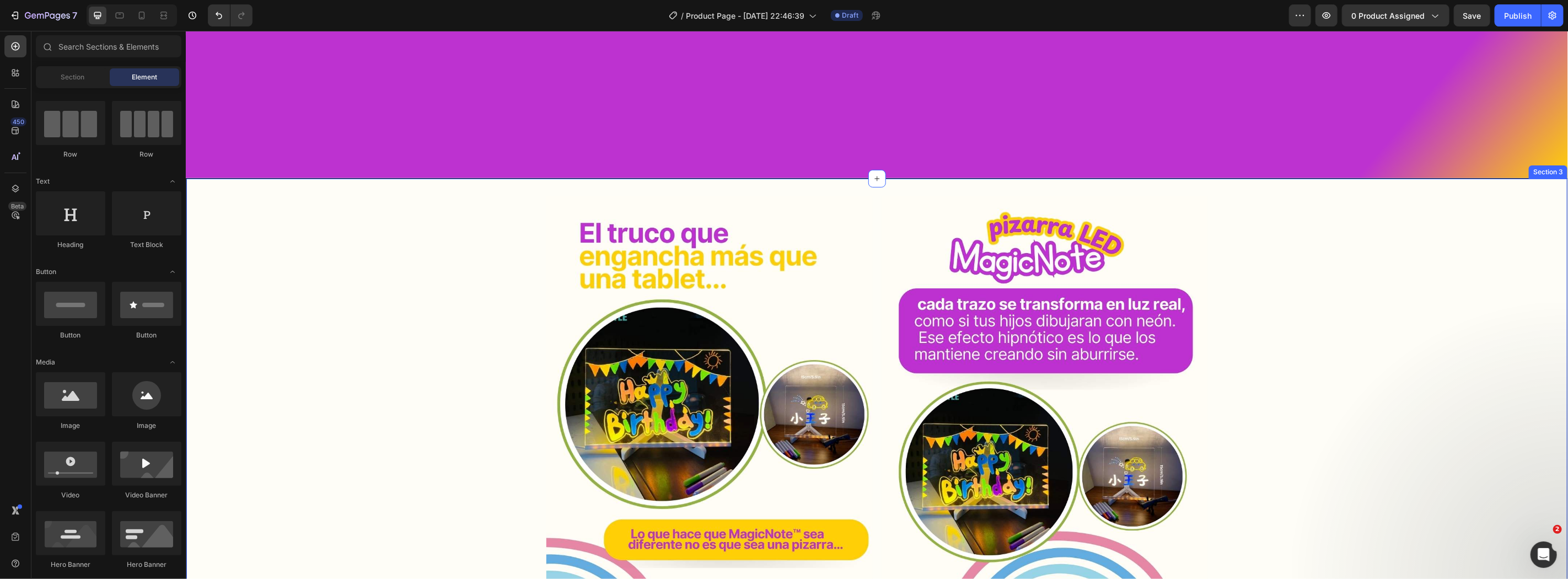
click at [1479, 309] on div "Image Image Row" at bounding box center [876, 400] width 1381 height 408
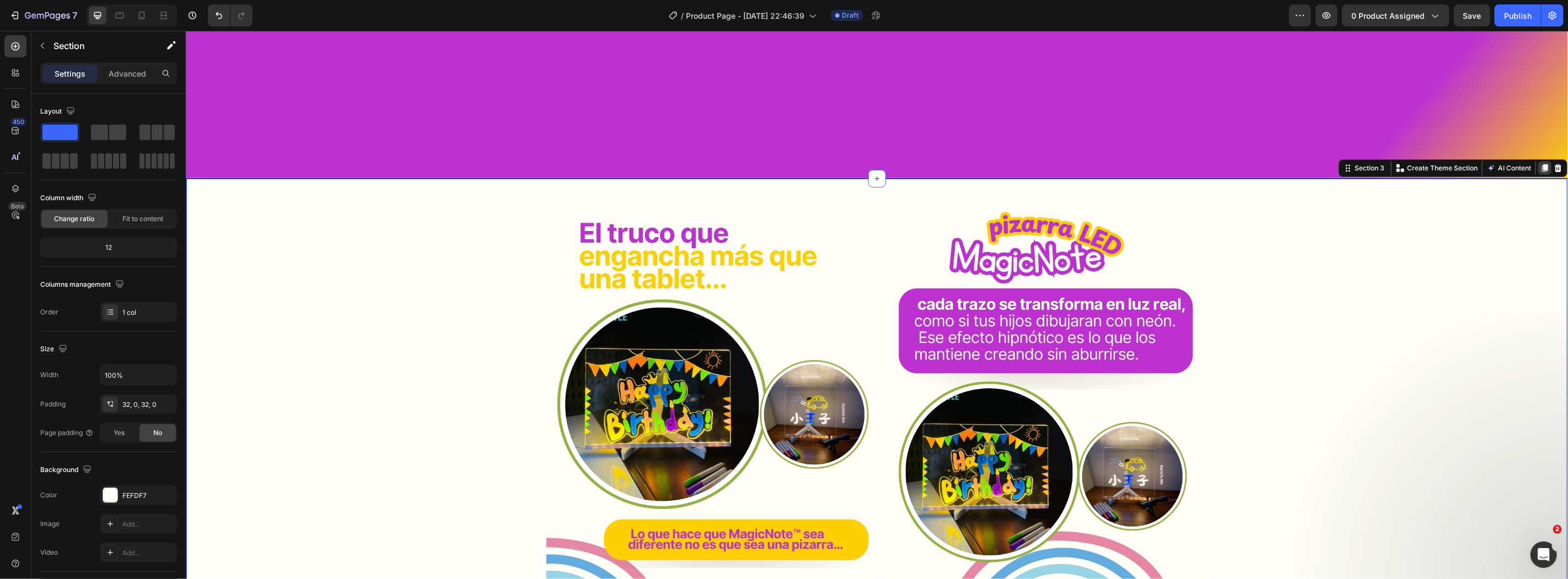
click at [1541, 169] on icon at bounding box center [1544, 167] width 6 height 8
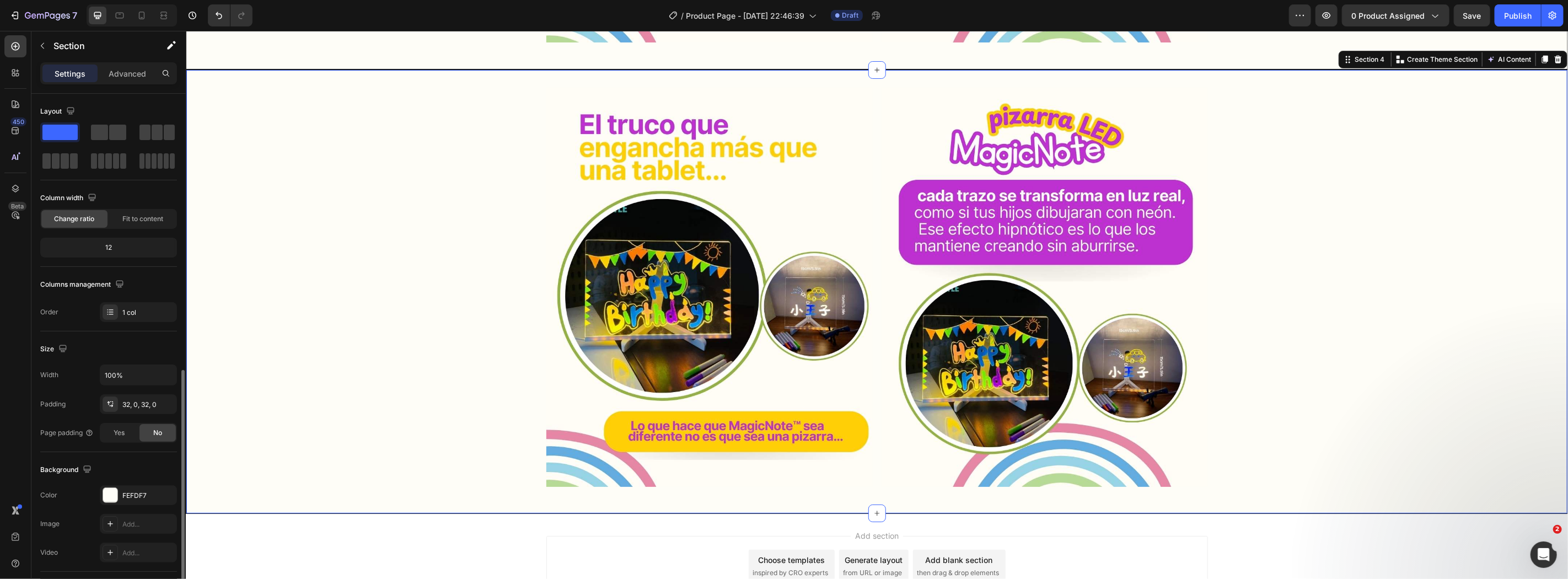
scroll to position [156, 0]
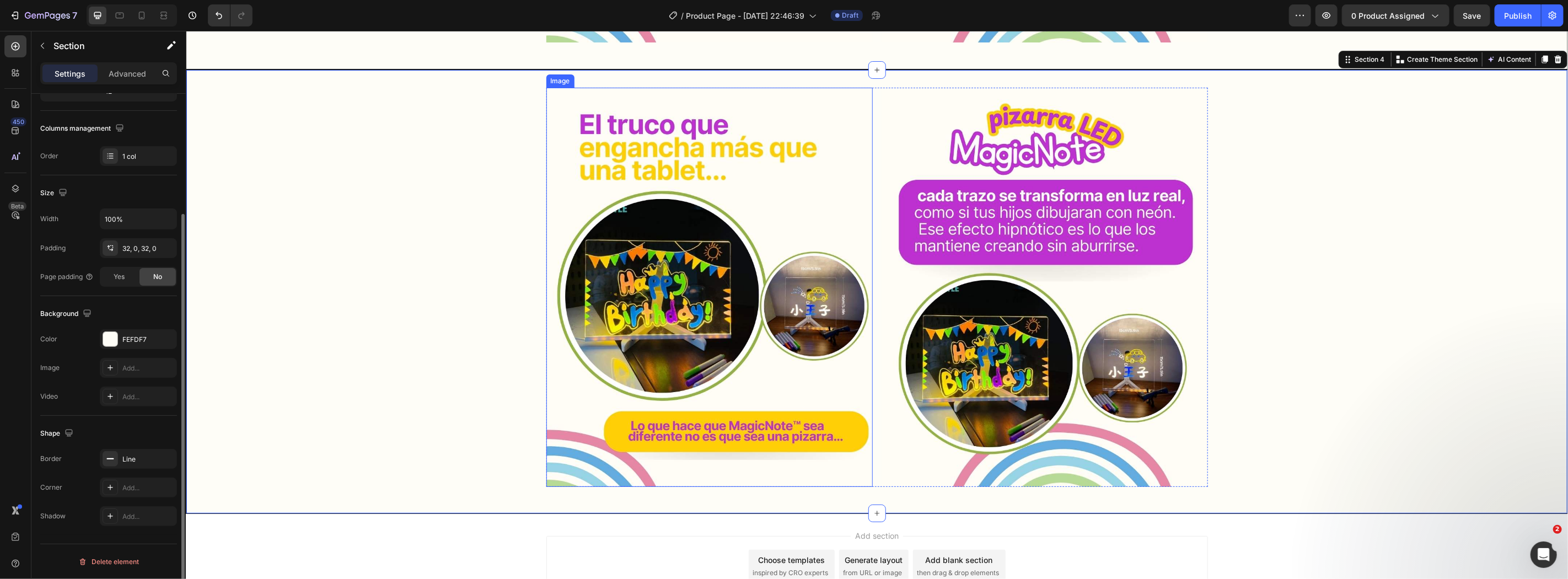
click at [633, 309] on img at bounding box center [709, 286] width 326 height 399
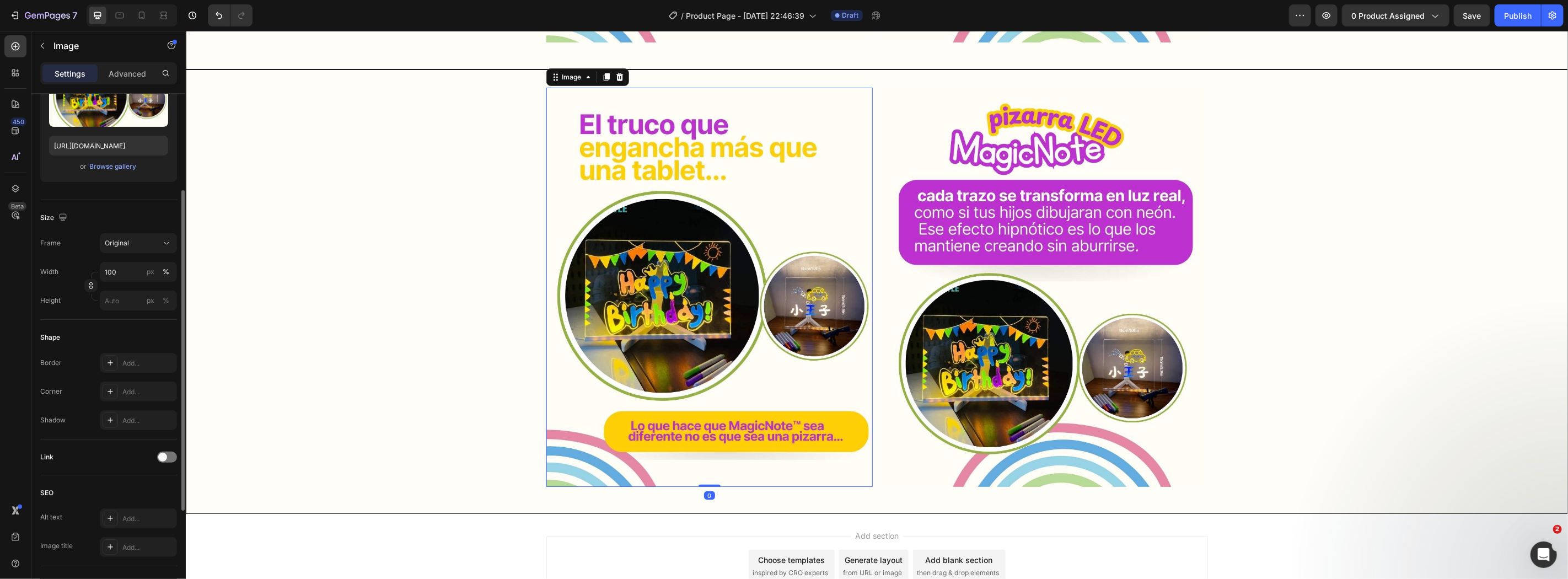
scroll to position [0, 0]
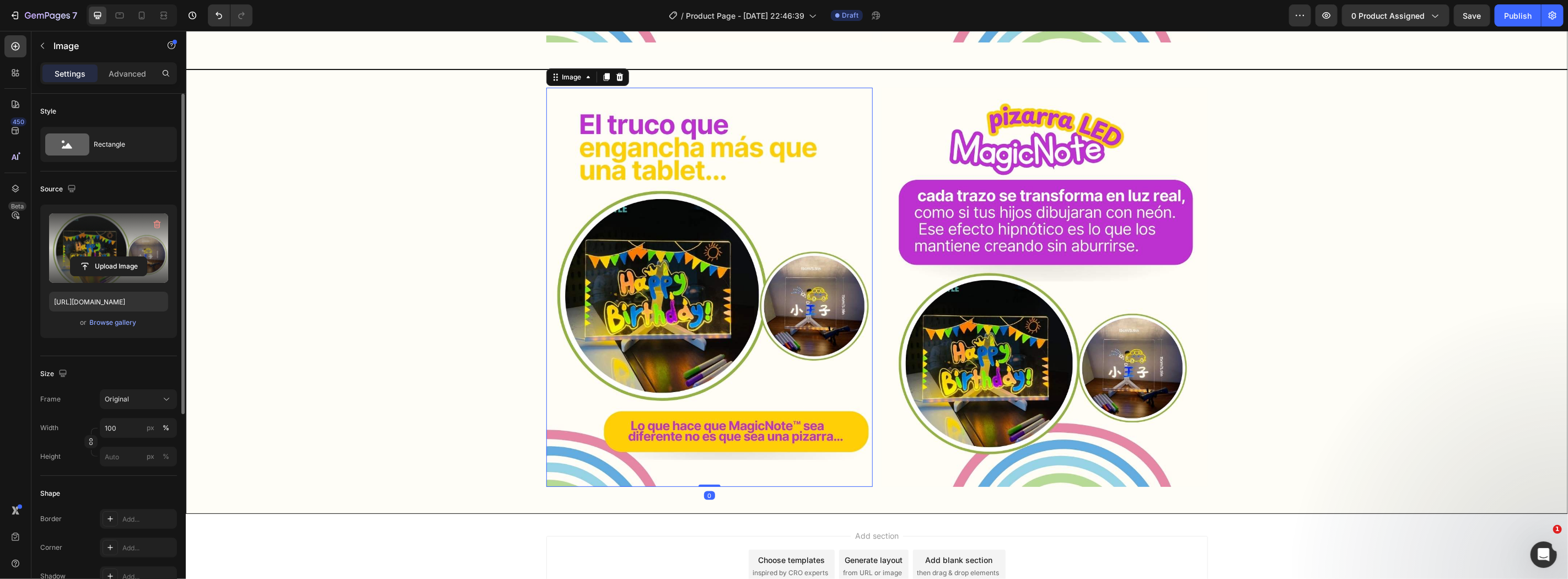
click at [115, 252] on label at bounding box center [109, 248] width 119 height 69
click at [115, 257] on input "file" at bounding box center [109, 266] width 76 height 19
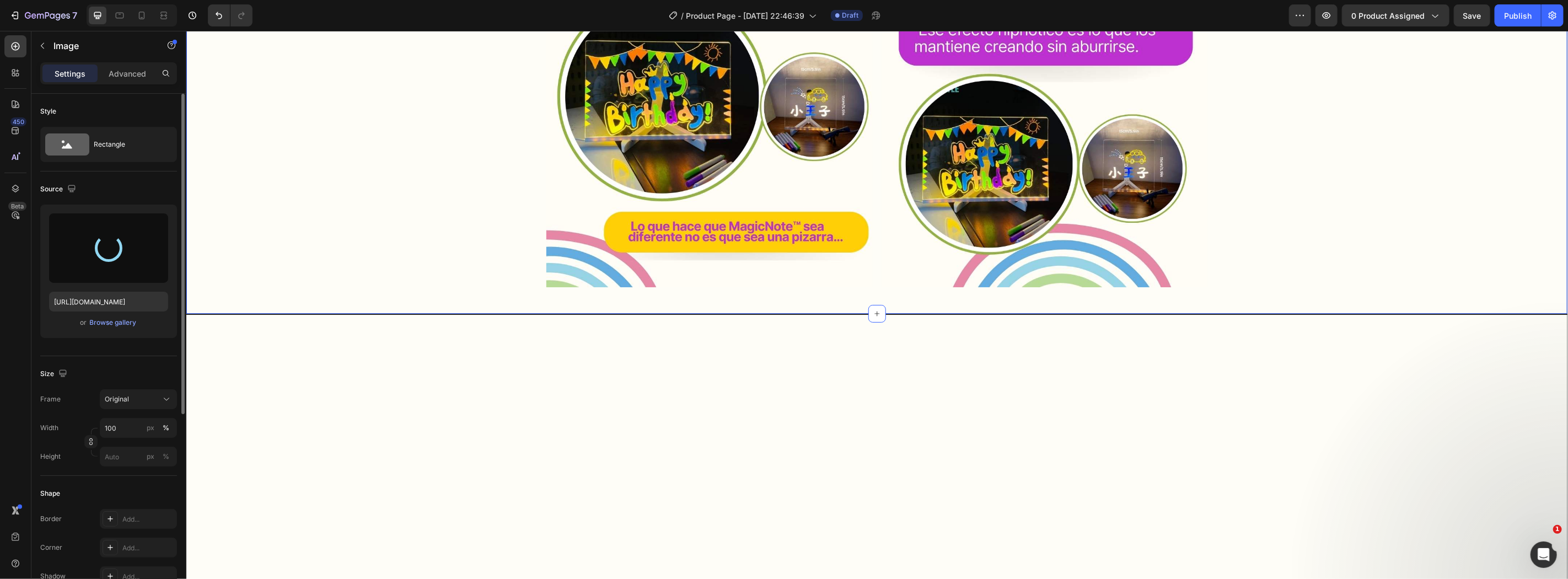
scroll to position [1074, 0]
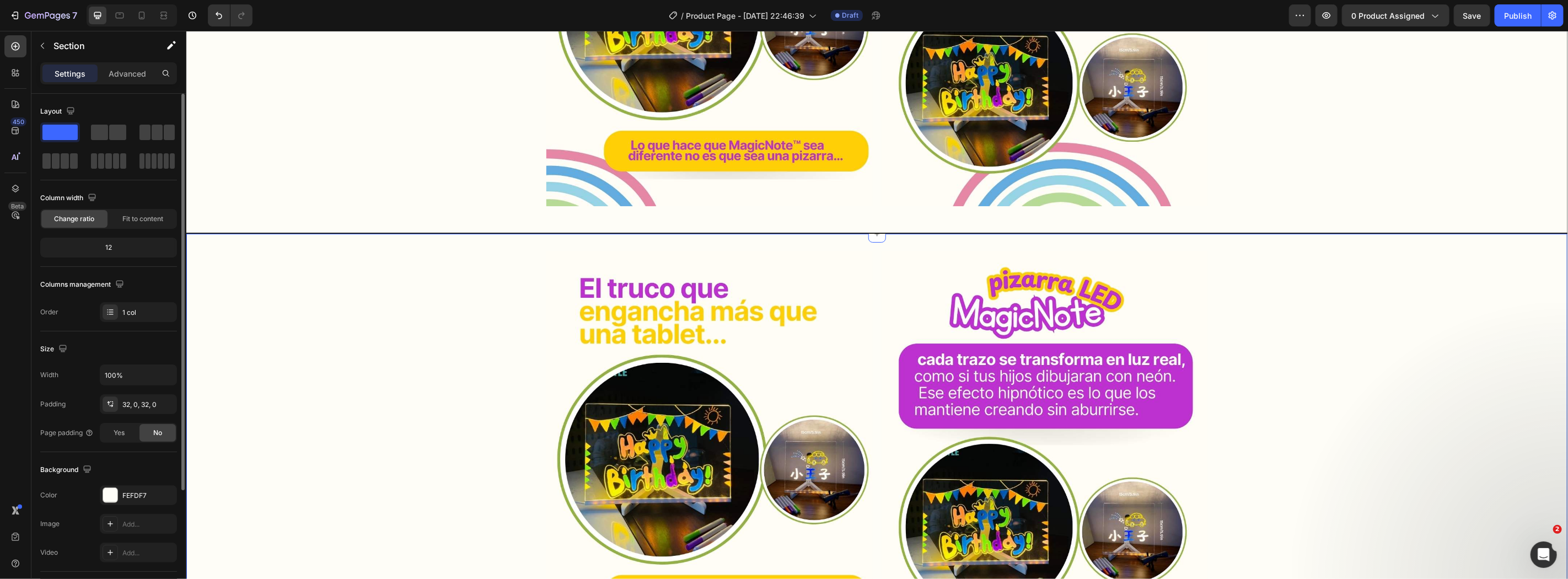
click at [372, 357] on div "Image Image Row" at bounding box center [876, 455] width 1381 height 408
drag, startPoint x: 680, startPoint y: 376, endPoint x: 622, endPoint y: 367, distance: 58.7
click at [680, 376] on img at bounding box center [709, 450] width 326 height 399
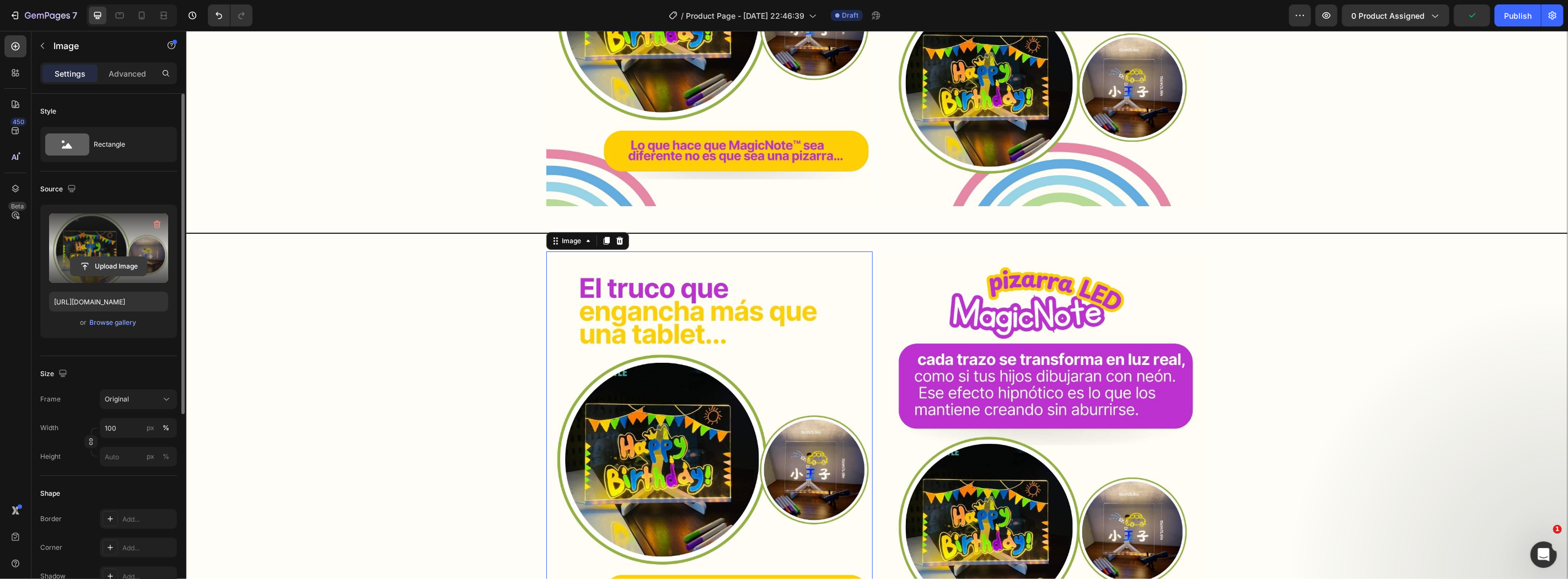
click at [106, 267] on input "file" at bounding box center [109, 266] width 76 height 19
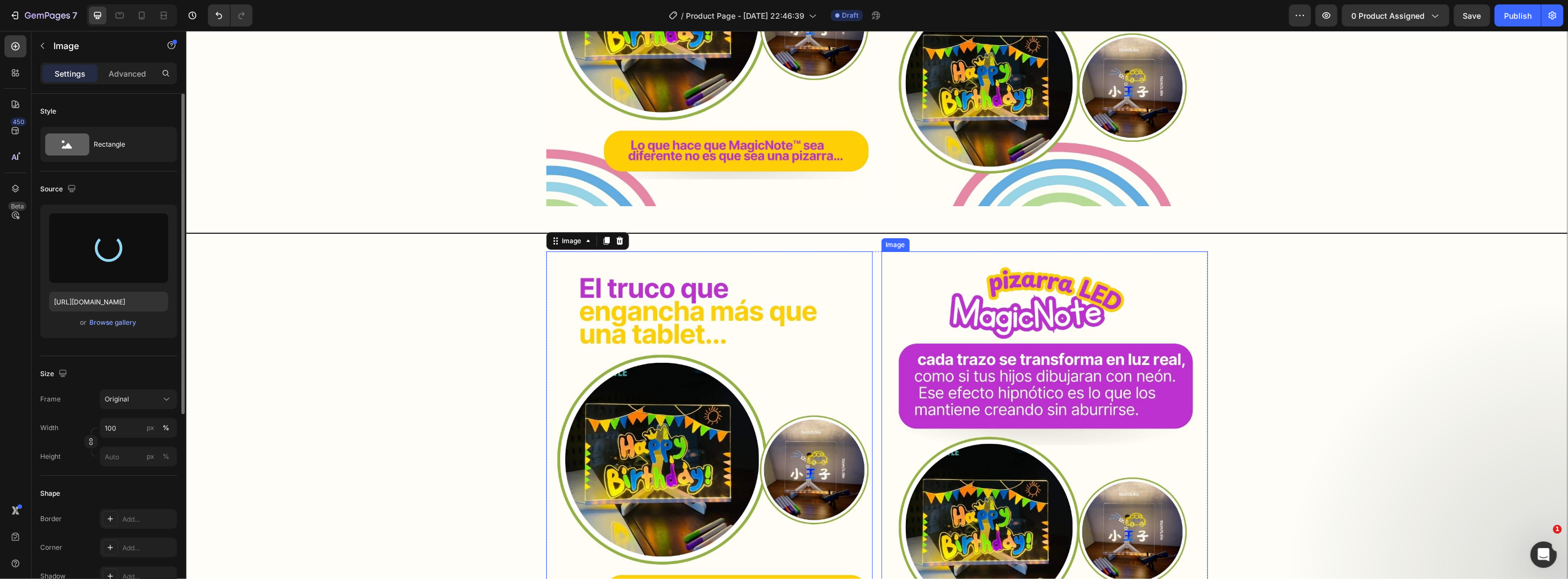
type input "[URL][DOMAIN_NAME]"
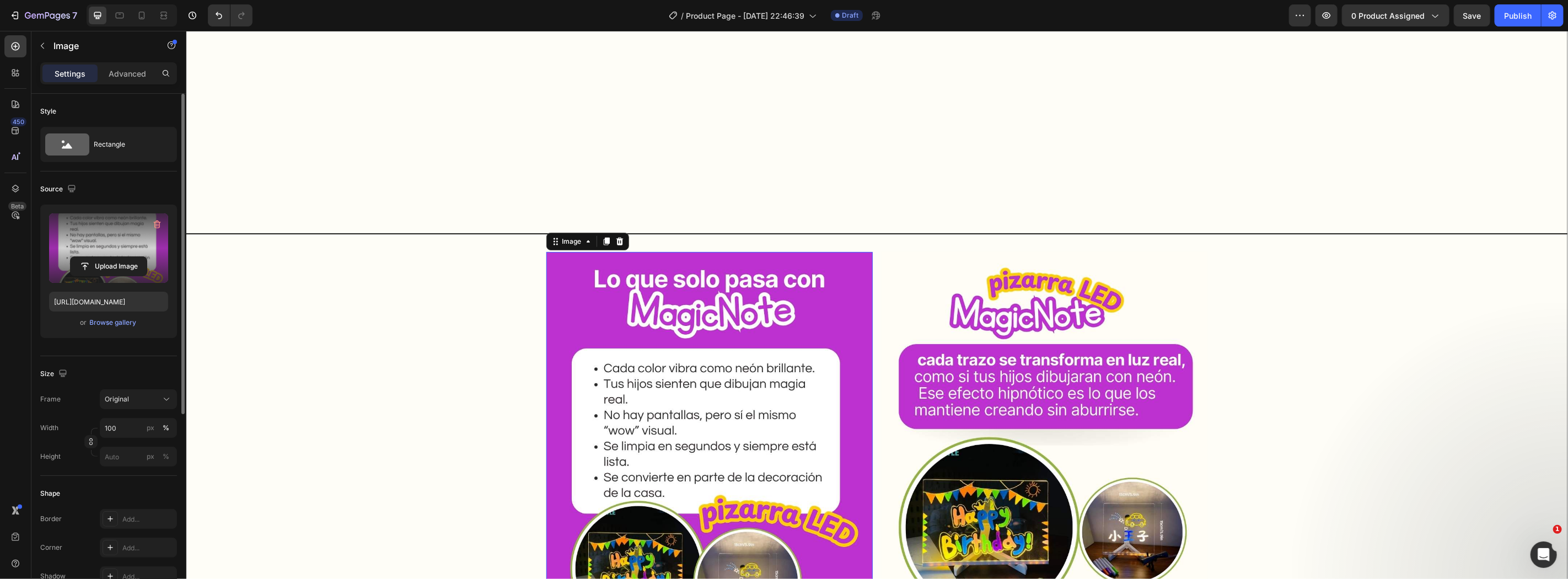
scroll to position [1319, 0]
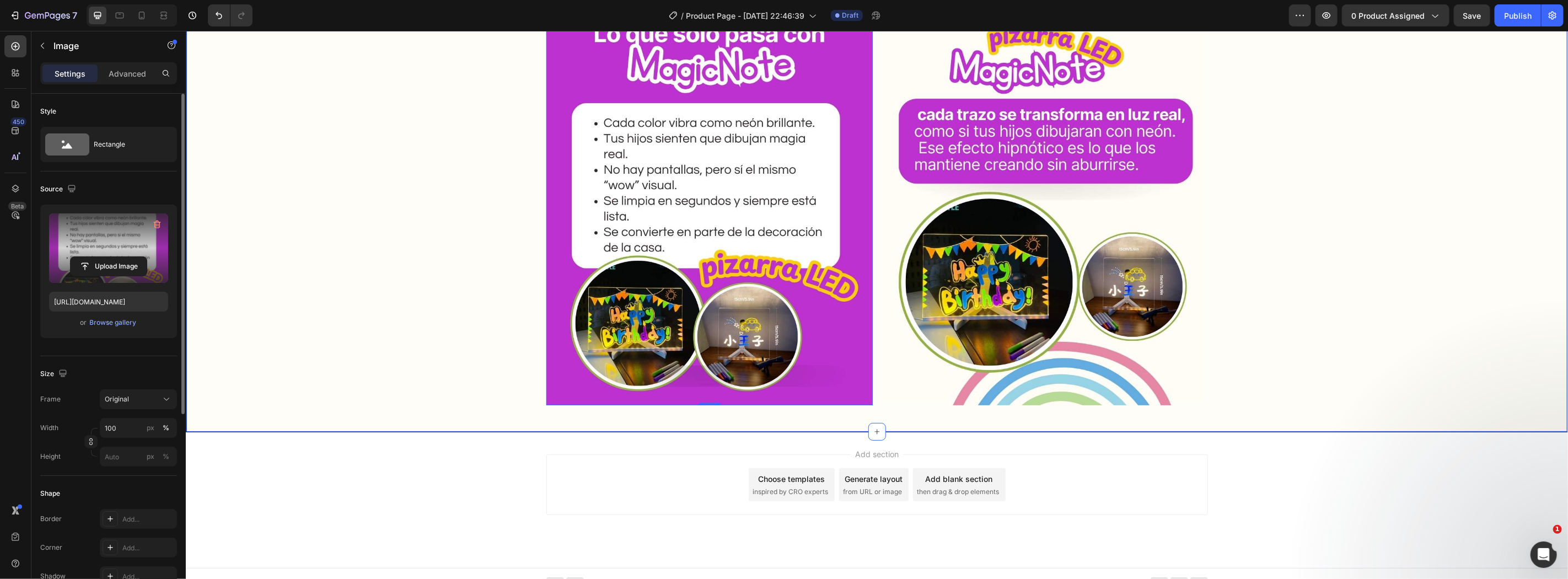
click at [330, 315] on div "Image 0 Image Row" at bounding box center [876, 210] width 1381 height 408
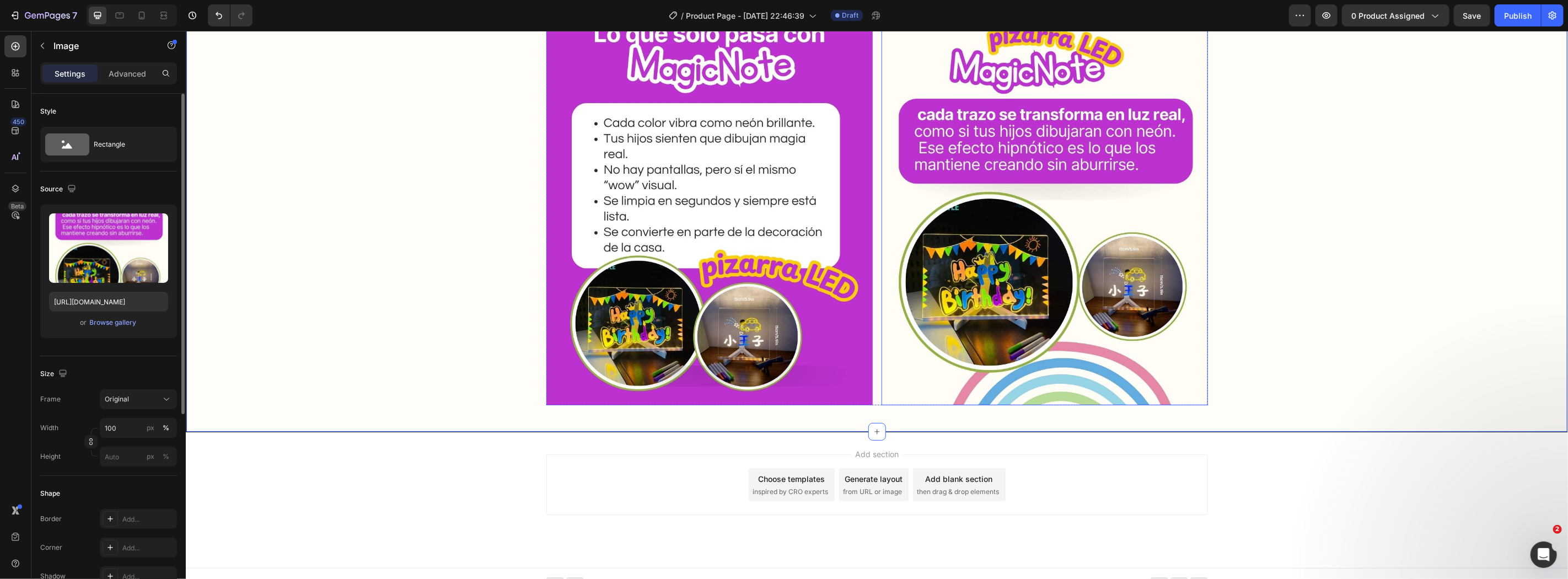
click at [1132, 232] on img at bounding box center [1044, 205] width 326 height 399
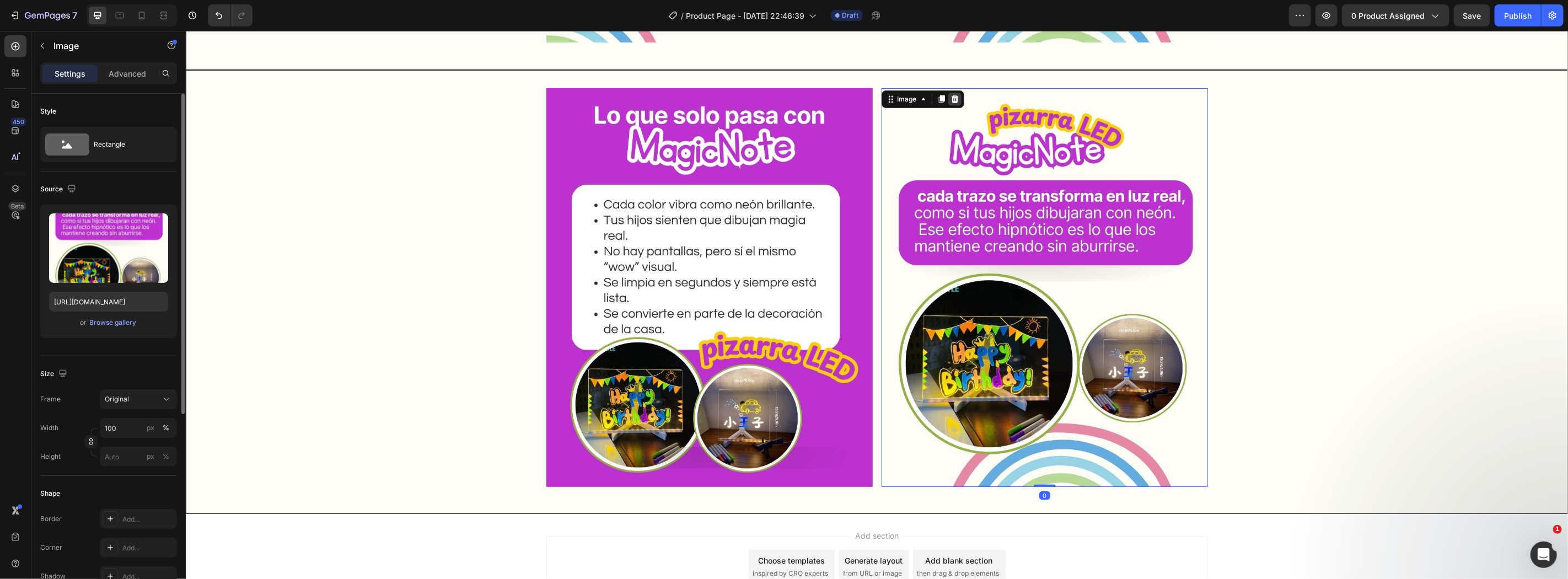
click at [952, 100] on icon at bounding box center [954, 98] width 9 height 9
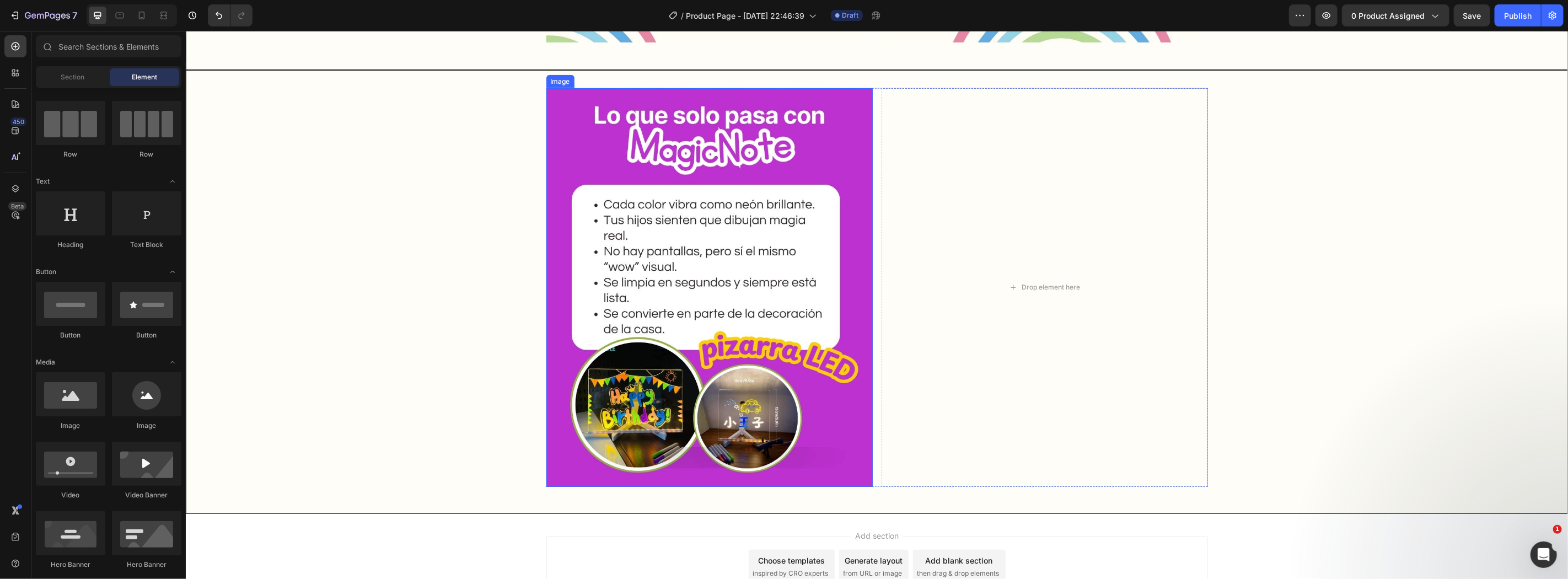
click at [446, 261] on div "Image Drop element here Row" at bounding box center [876, 292] width 1381 height 408
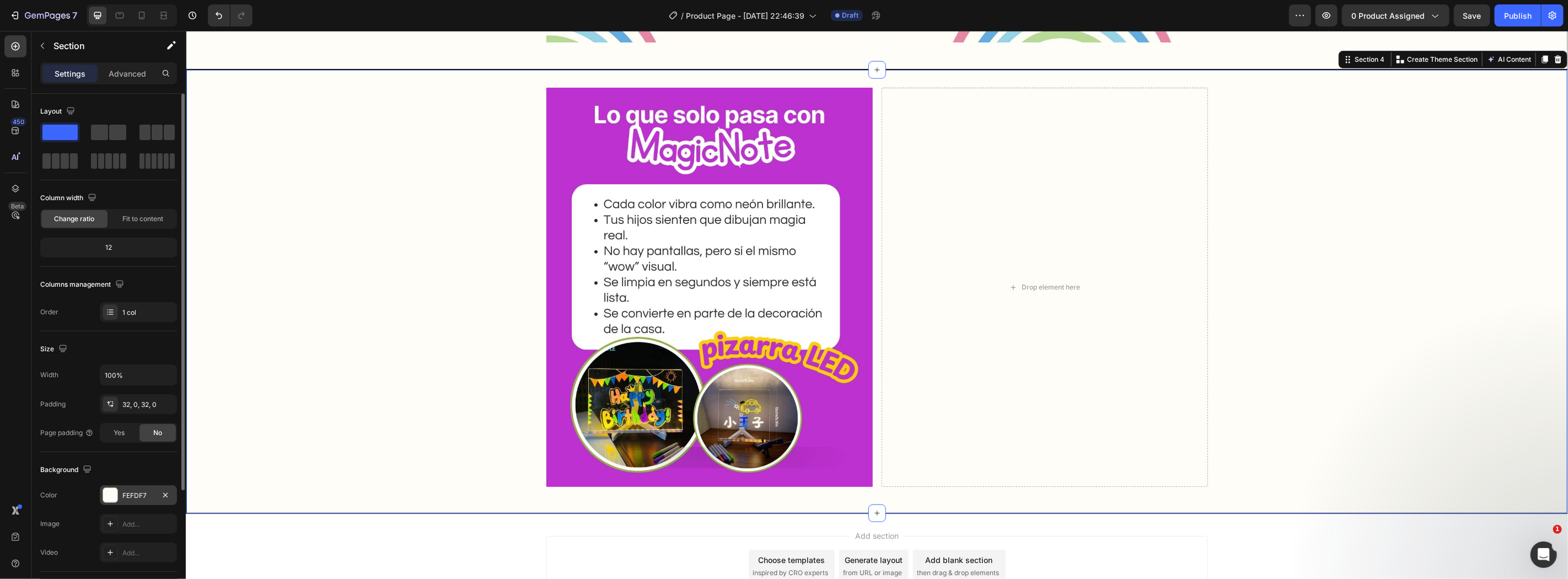
click at [113, 494] on div at bounding box center [110, 495] width 15 height 15
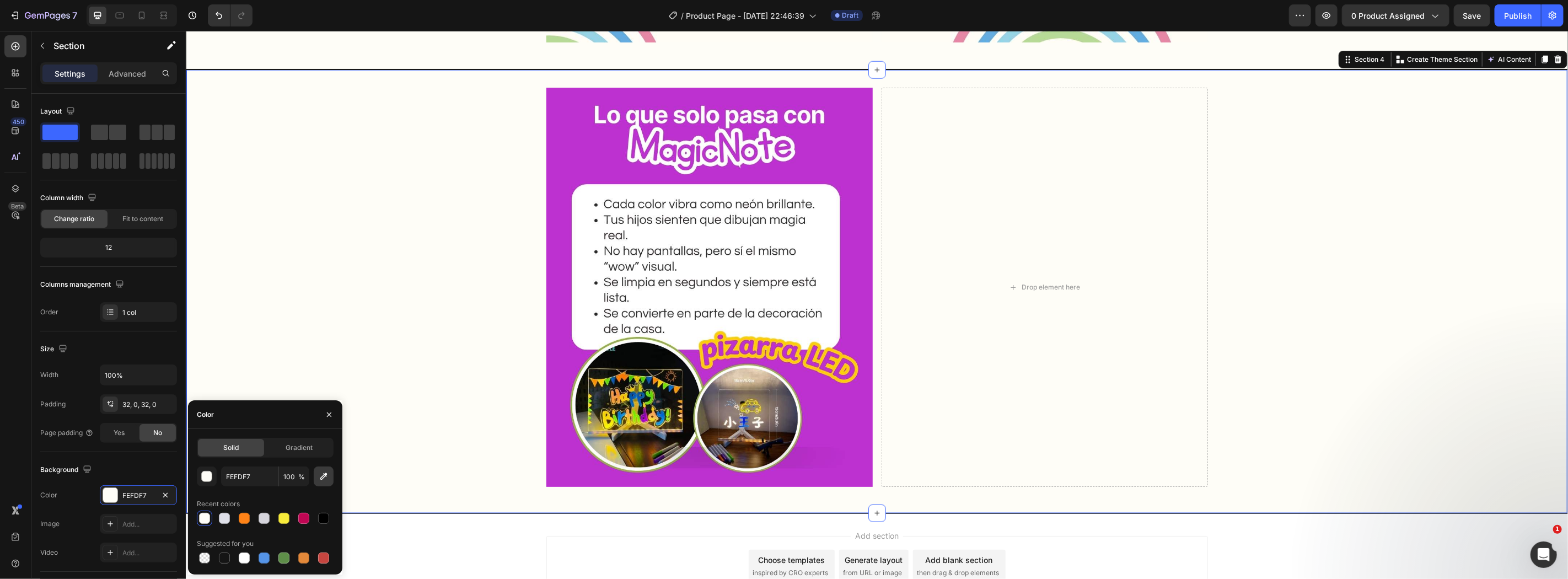
click at [321, 475] on icon "button" at bounding box center [324, 477] width 11 height 11
type input "BD32D0"
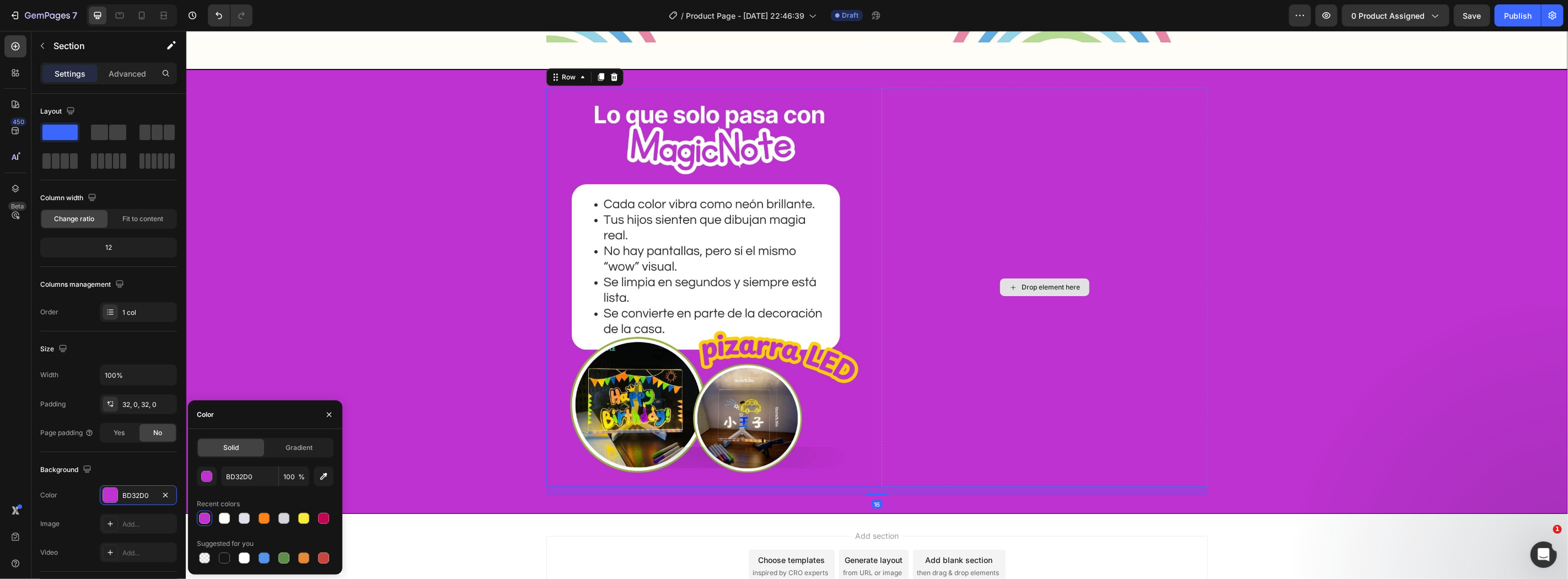
click at [1127, 351] on div "Drop element here" at bounding box center [1044, 286] width 326 height 399
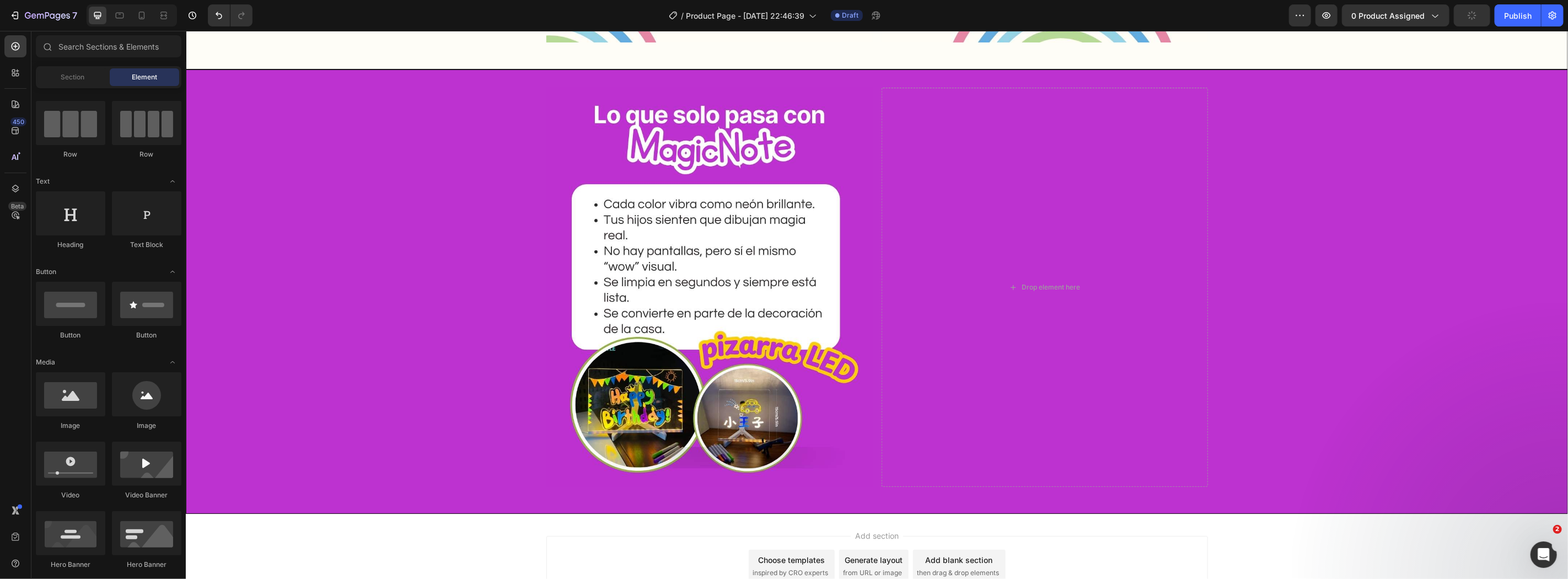
drag, startPoint x: 1567, startPoint y: 407, endPoint x: 1567, endPoint y: 393, distance: 14.0
click at [151, 21] on div at bounding box center [131, 15] width 91 height 22
click at [142, 15] on icon at bounding box center [142, 15] width 11 height 11
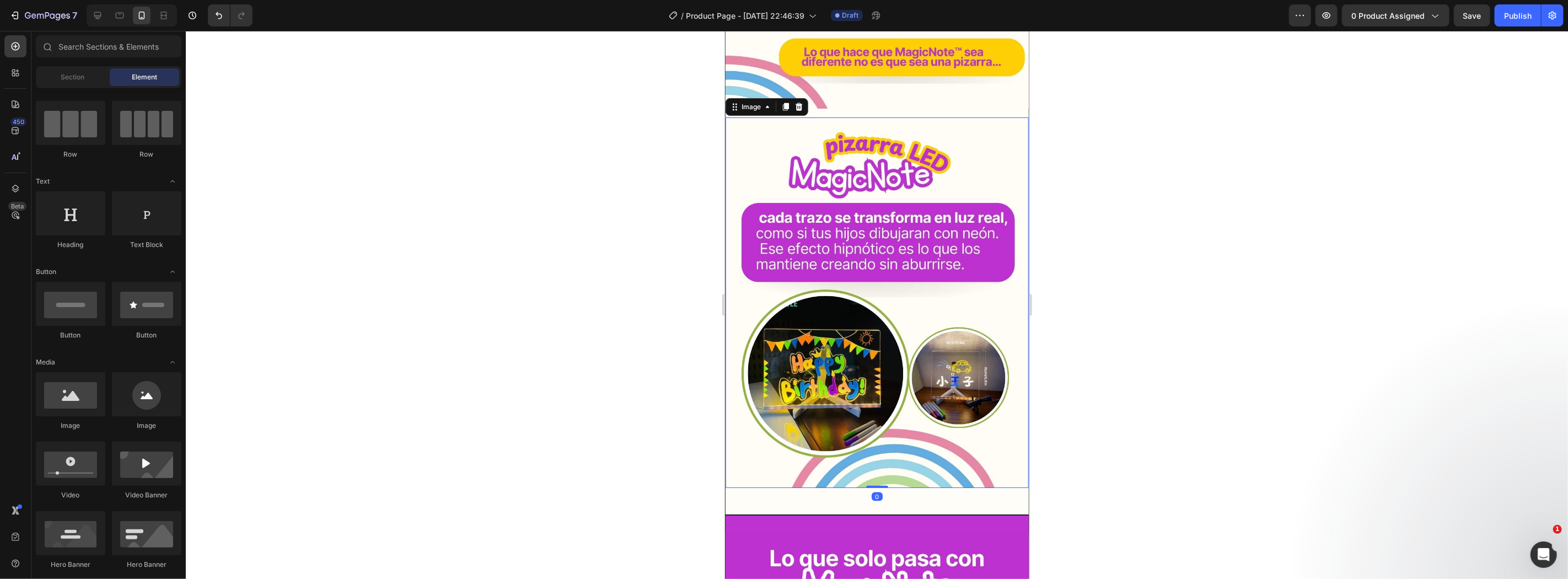
click at [1015, 361] on img at bounding box center [876, 302] width 304 height 371
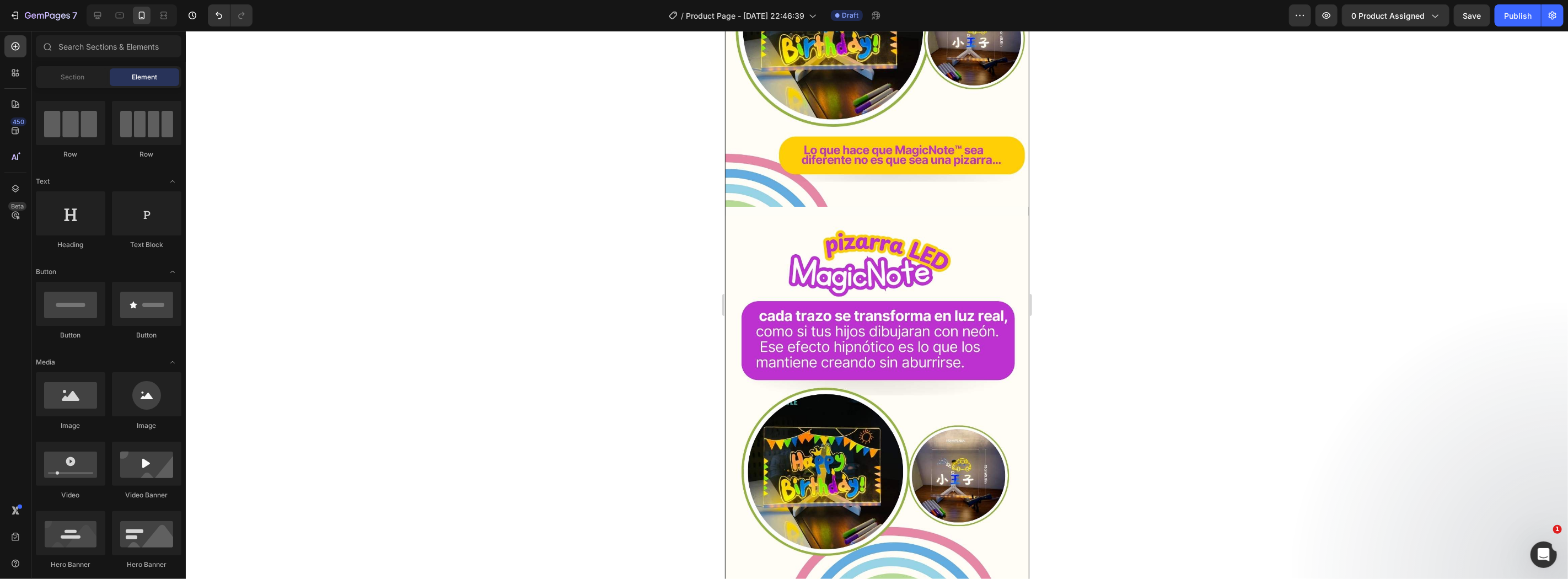
scroll to position [1520, 0]
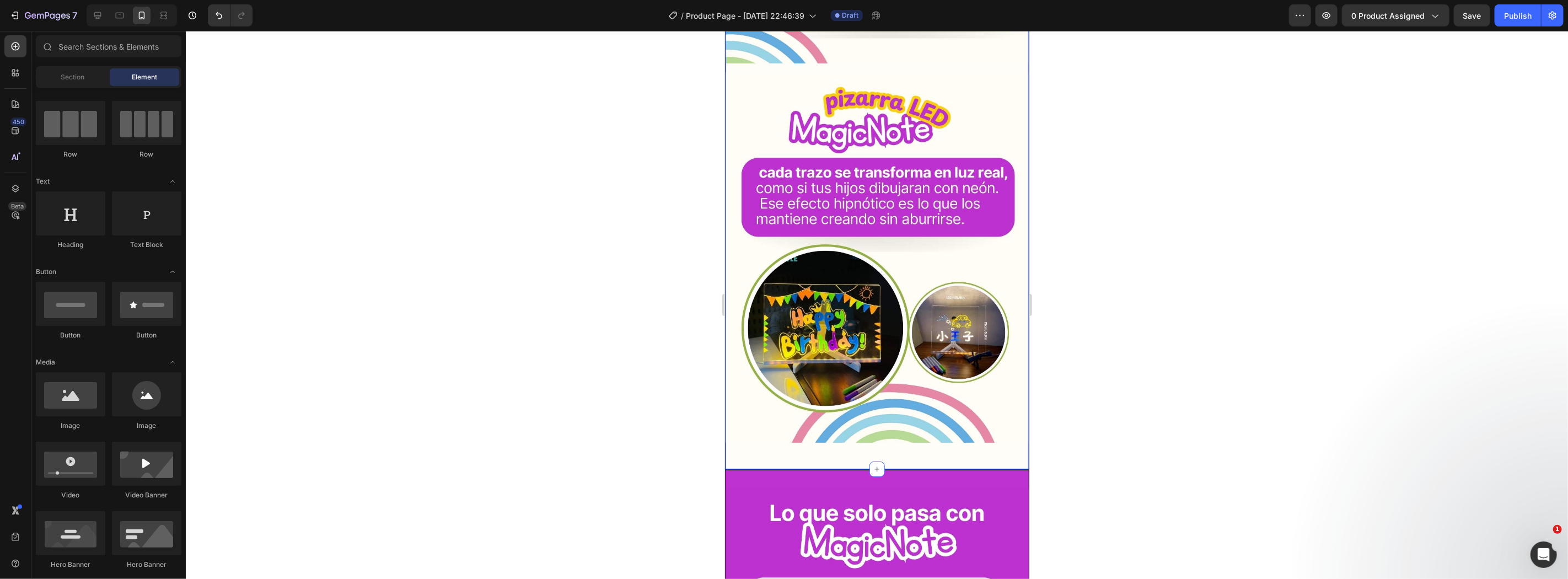
click at [799, 433] on div "Image Image Row Section 3" at bounding box center [877, 71] width 304 height 796
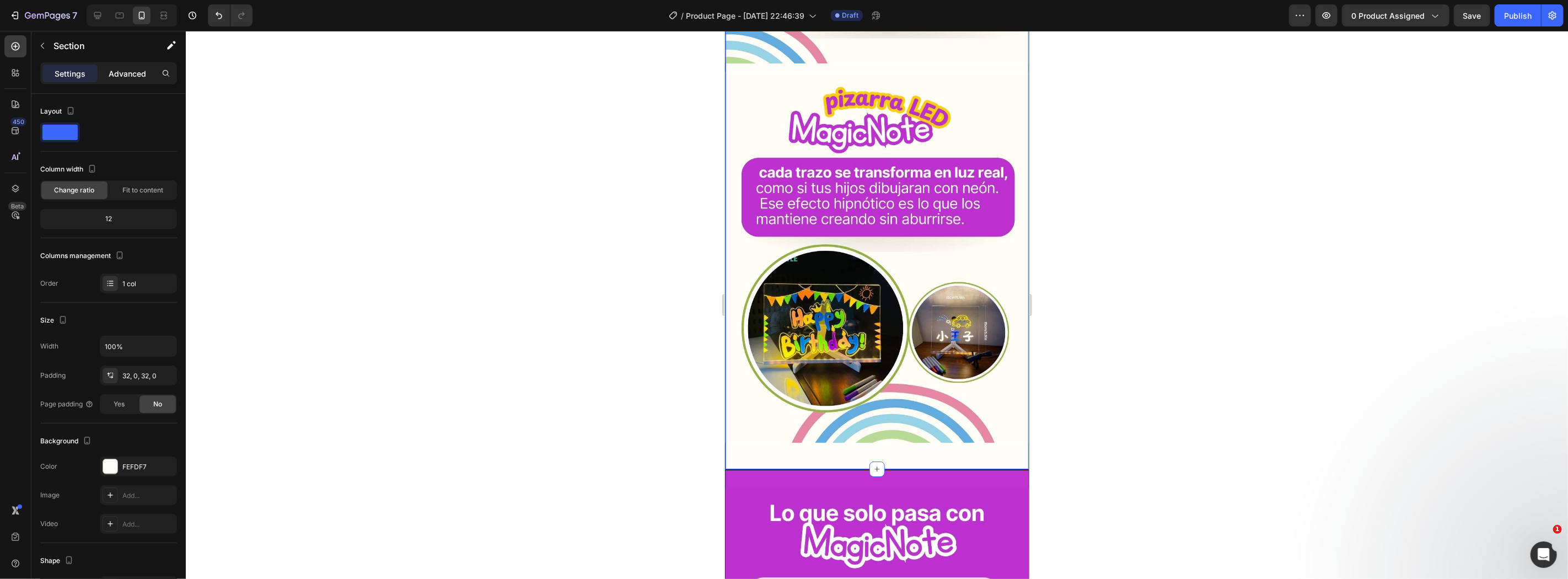
click at [130, 75] on p "Advanced" at bounding box center [127, 73] width 37 height 12
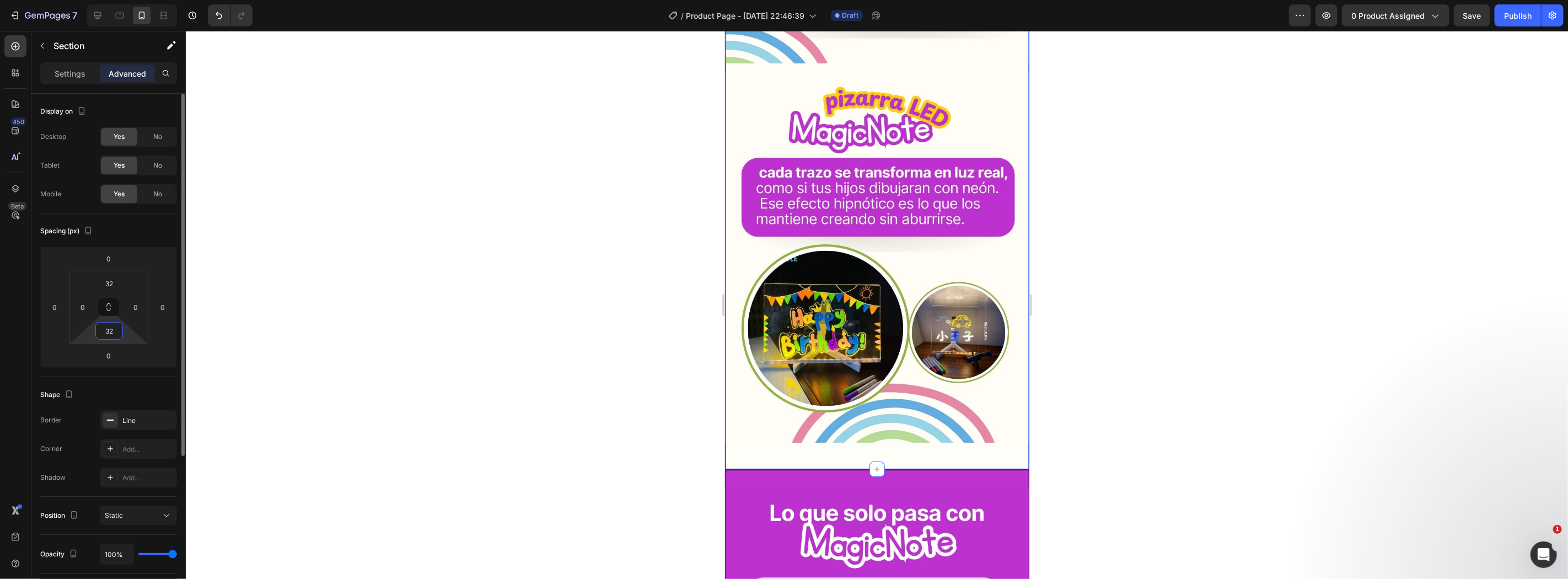
click at [114, 333] on input "32" at bounding box center [109, 331] width 22 height 17
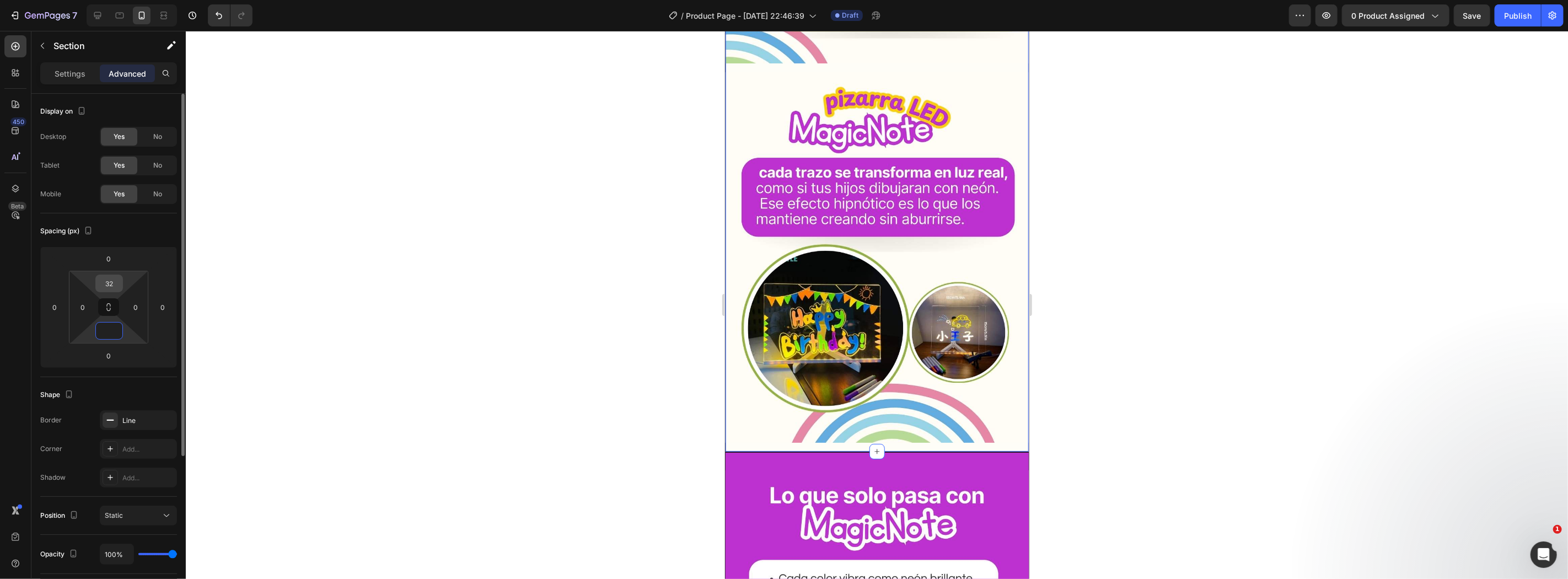
type input "0"
click at [113, 287] on input "32" at bounding box center [109, 284] width 22 height 17
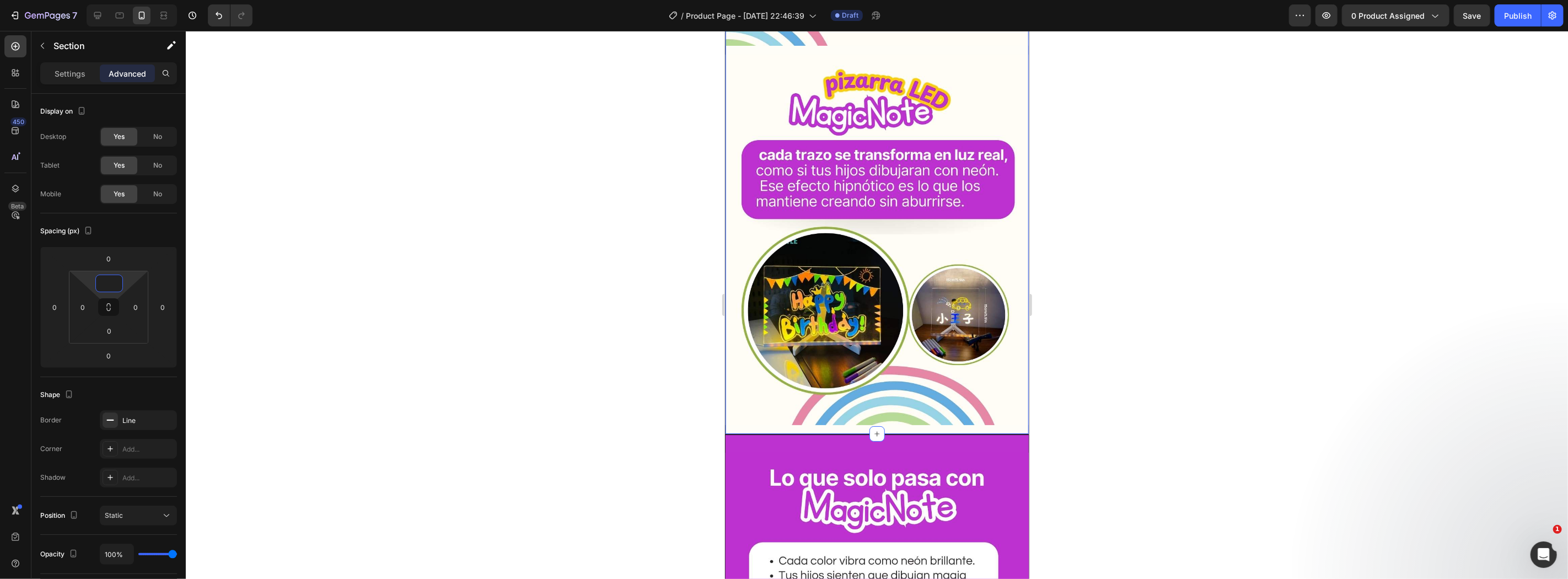
type input "0"
click at [361, 302] on div at bounding box center [877, 305] width 1382 height 549
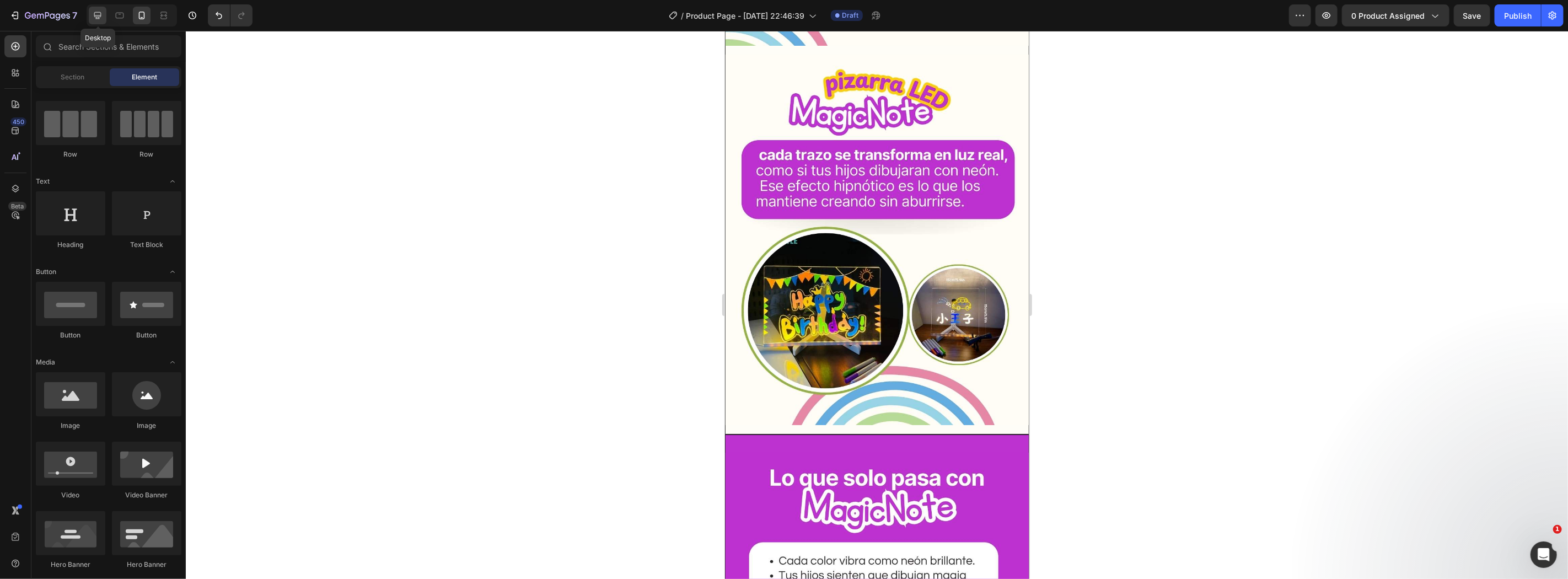
click at [100, 19] on icon at bounding box center [97, 15] width 11 height 11
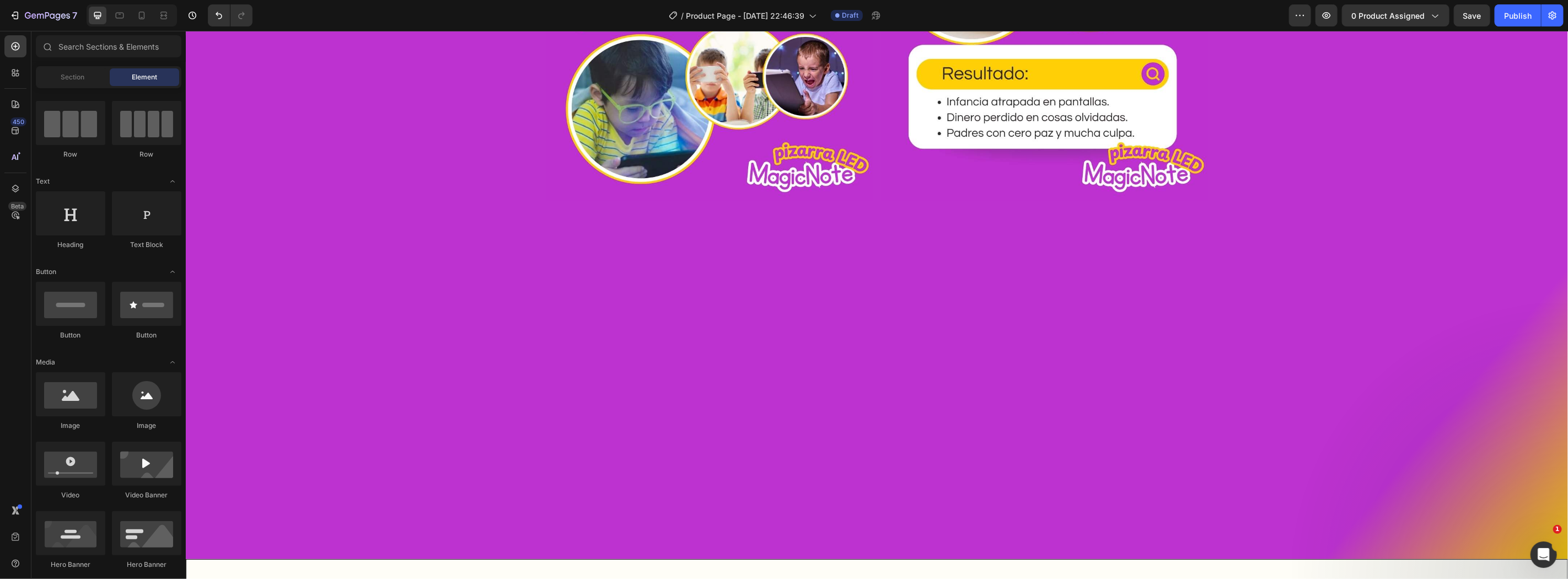
scroll to position [692, 0]
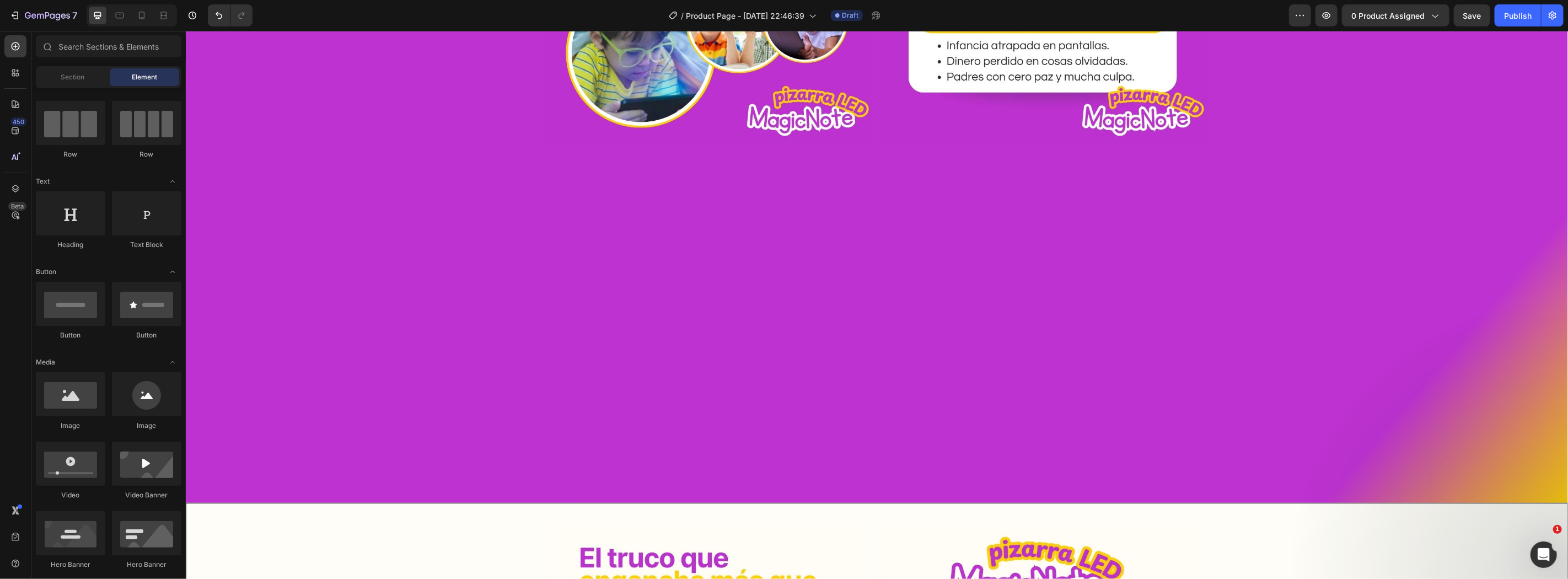
click at [1150, 333] on div "Image Image Row" at bounding box center [876, 115] width 1382 height 739
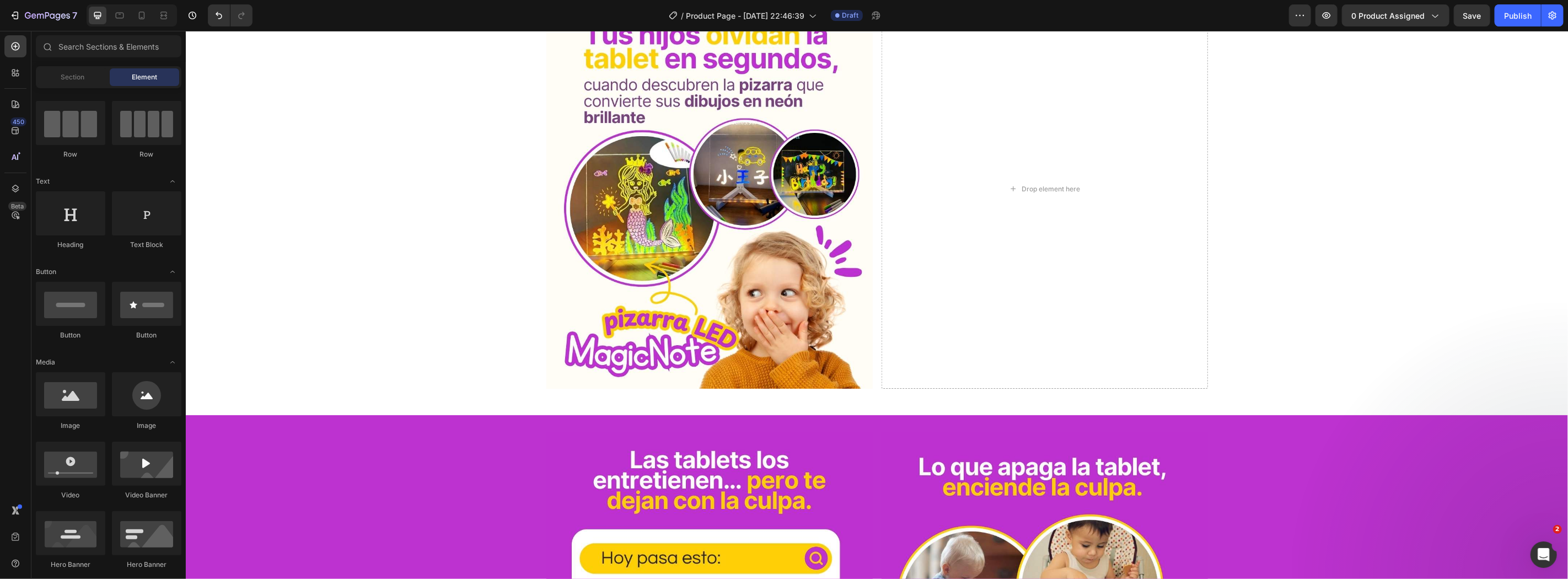
scroll to position [80, 0]
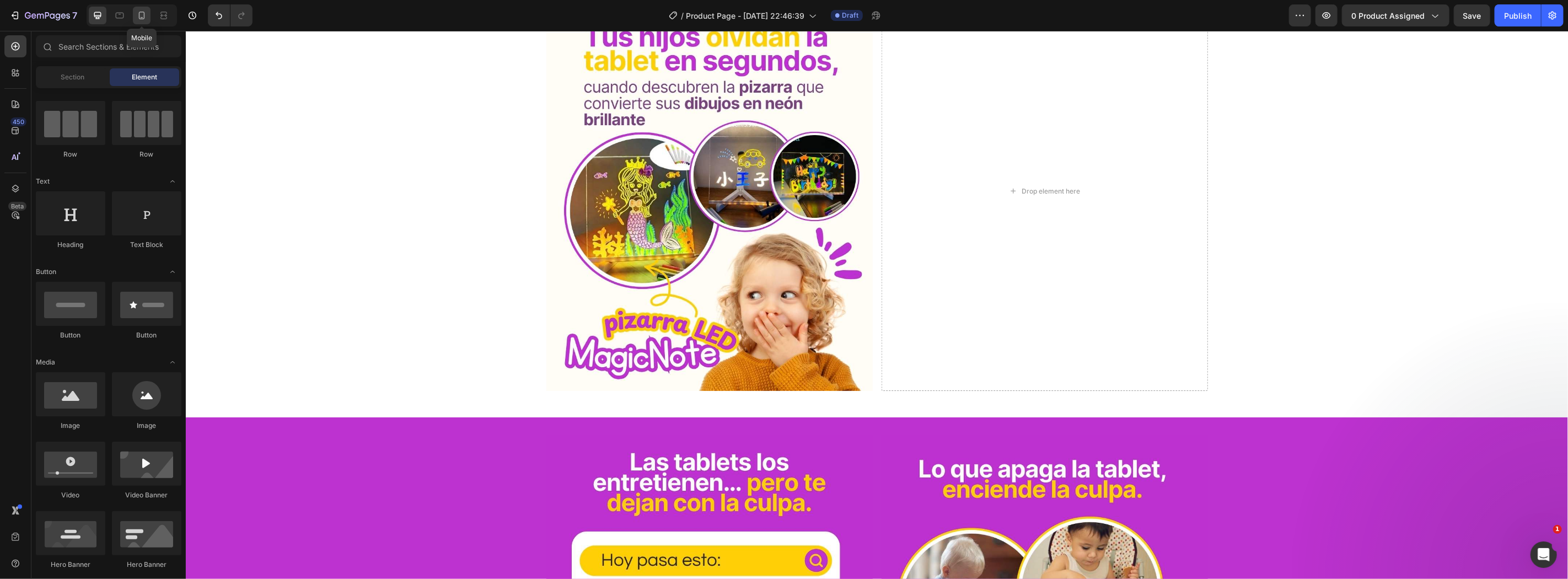
click at [144, 12] on icon at bounding box center [142, 15] width 11 height 11
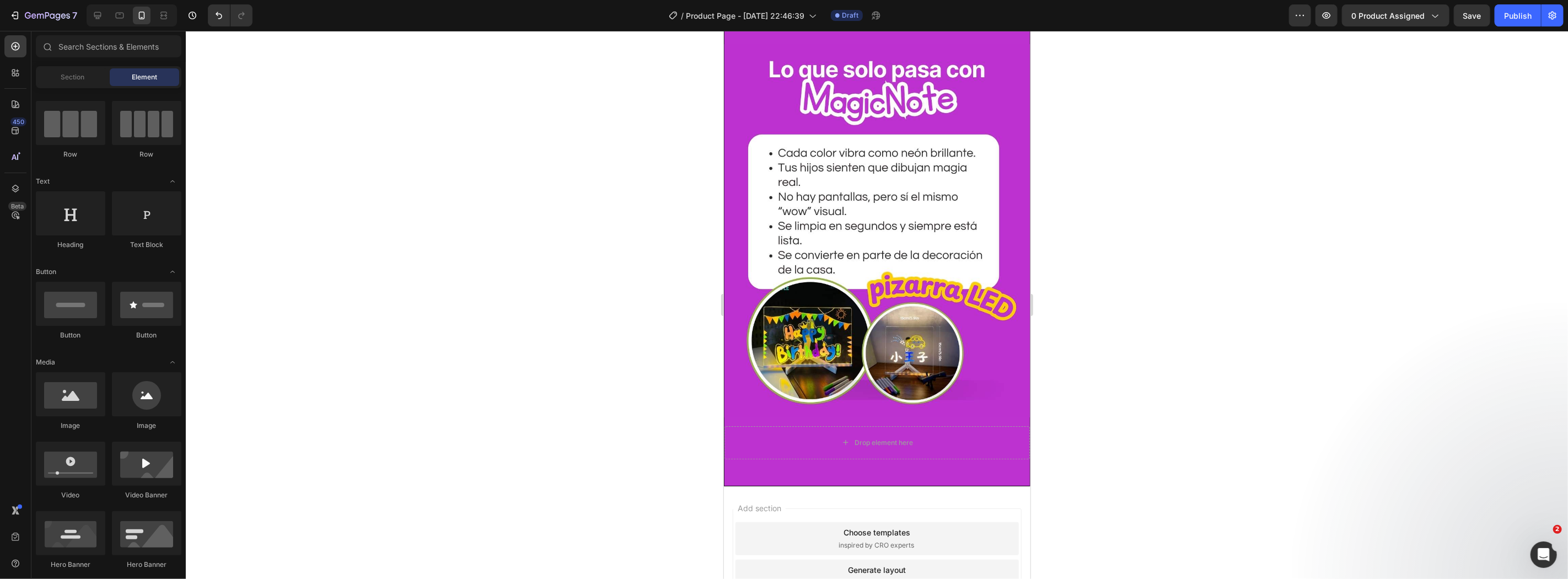
scroll to position [1996, 0]
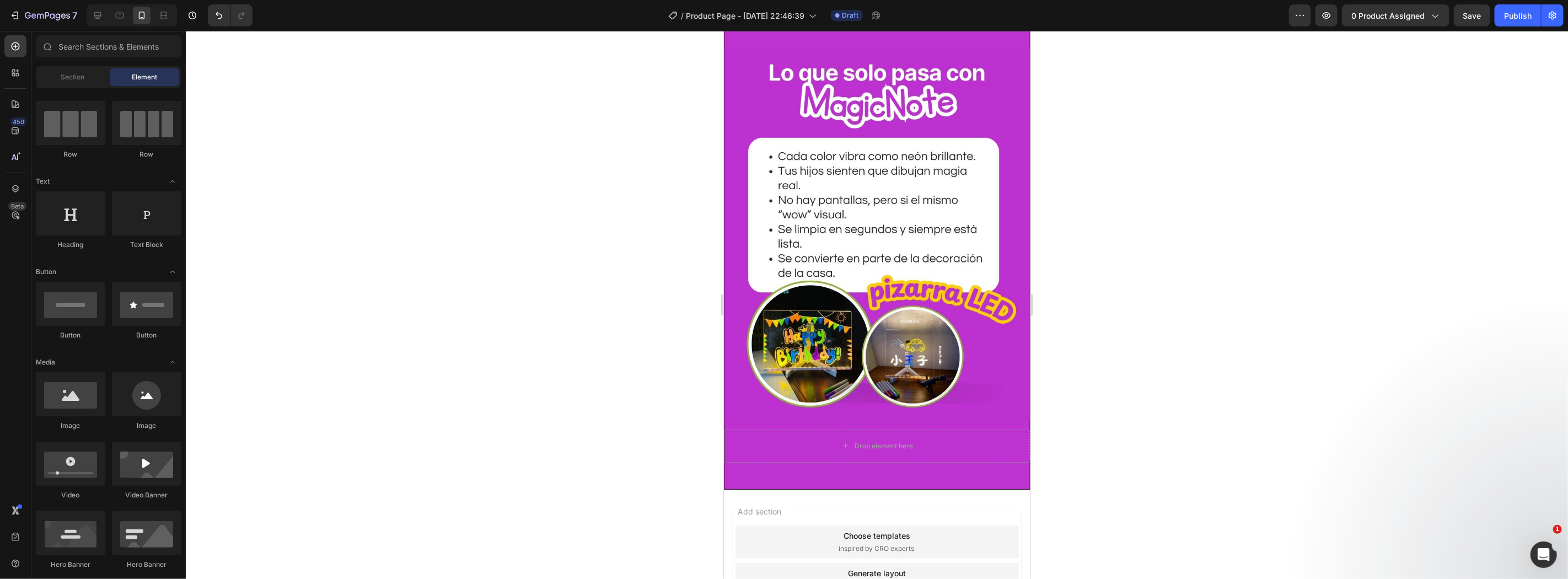
click at [86, 15] on div at bounding box center [129, 15] width 95 height 22
click at [100, 21] on icon at bounding box center [97, 15] width 11 height 11
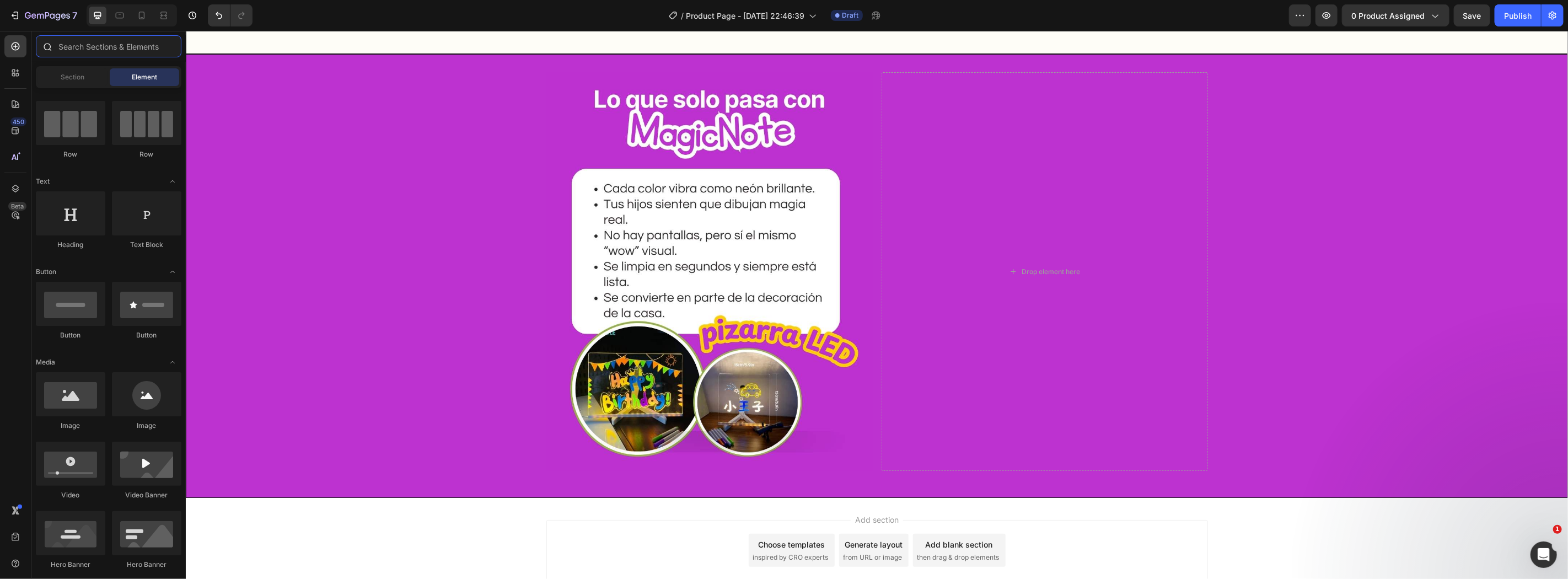
click at [83, 57] on input "text" at bounding box center [109, 46] width 145 height 22
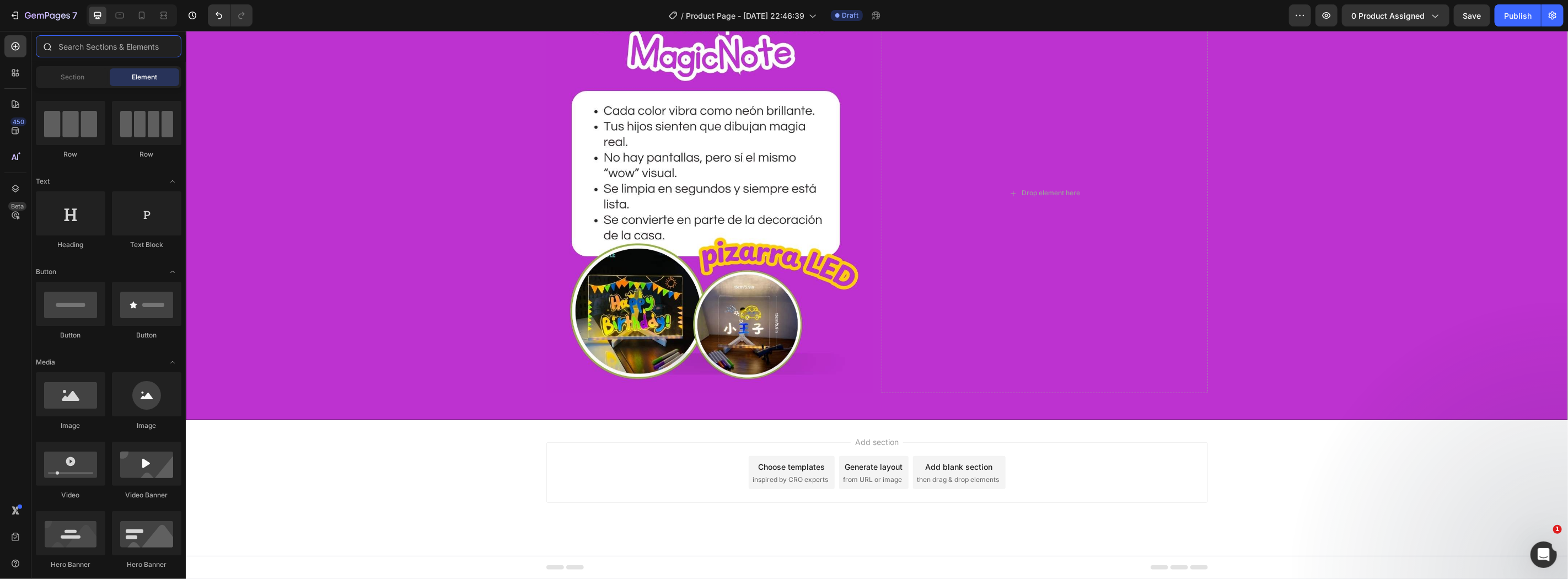
type input "a"
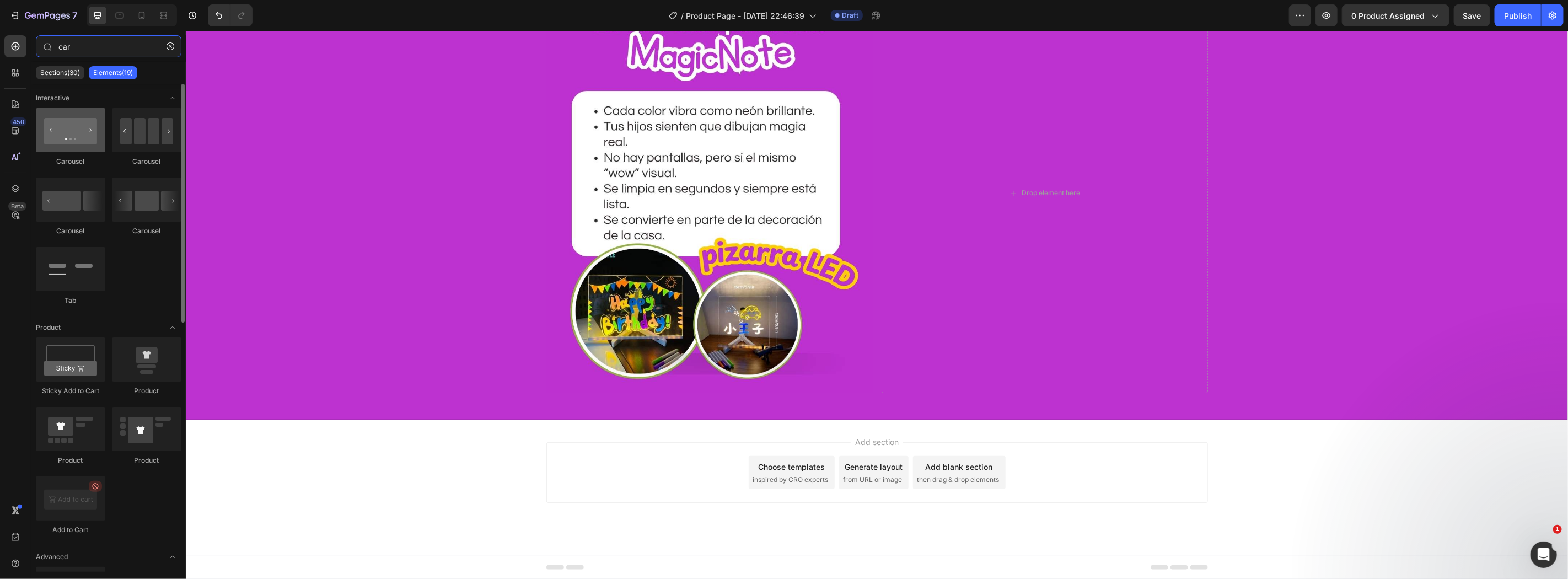
type input "car"
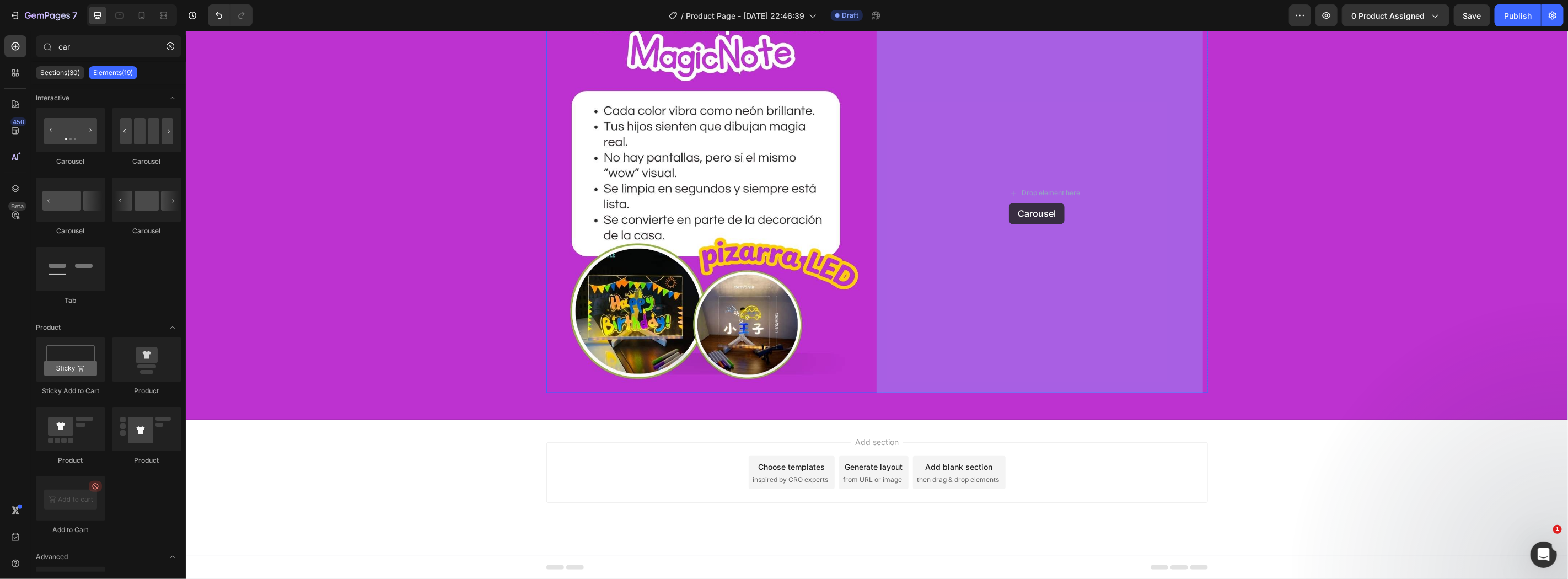
drag, startPoint x: 254, startPoint y: 163, endPoint x: 1008, endPoint y: 203, distance: 755.1
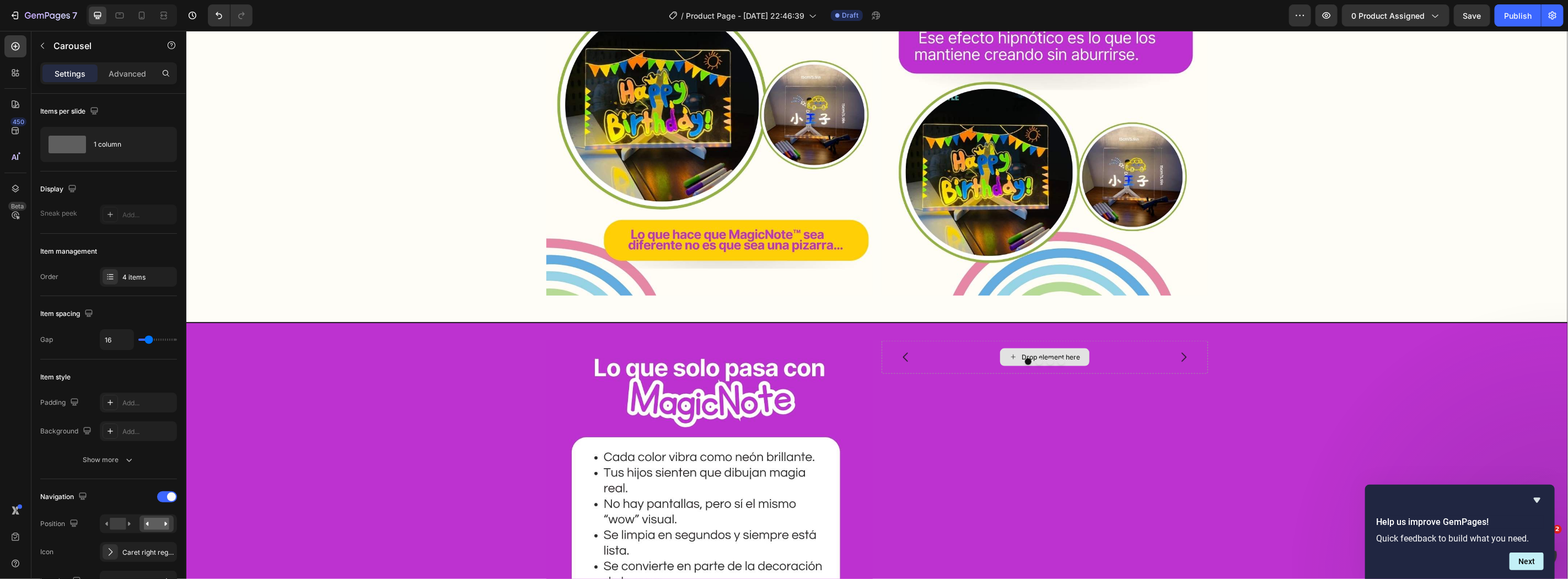
scroll to position [1307, 0]
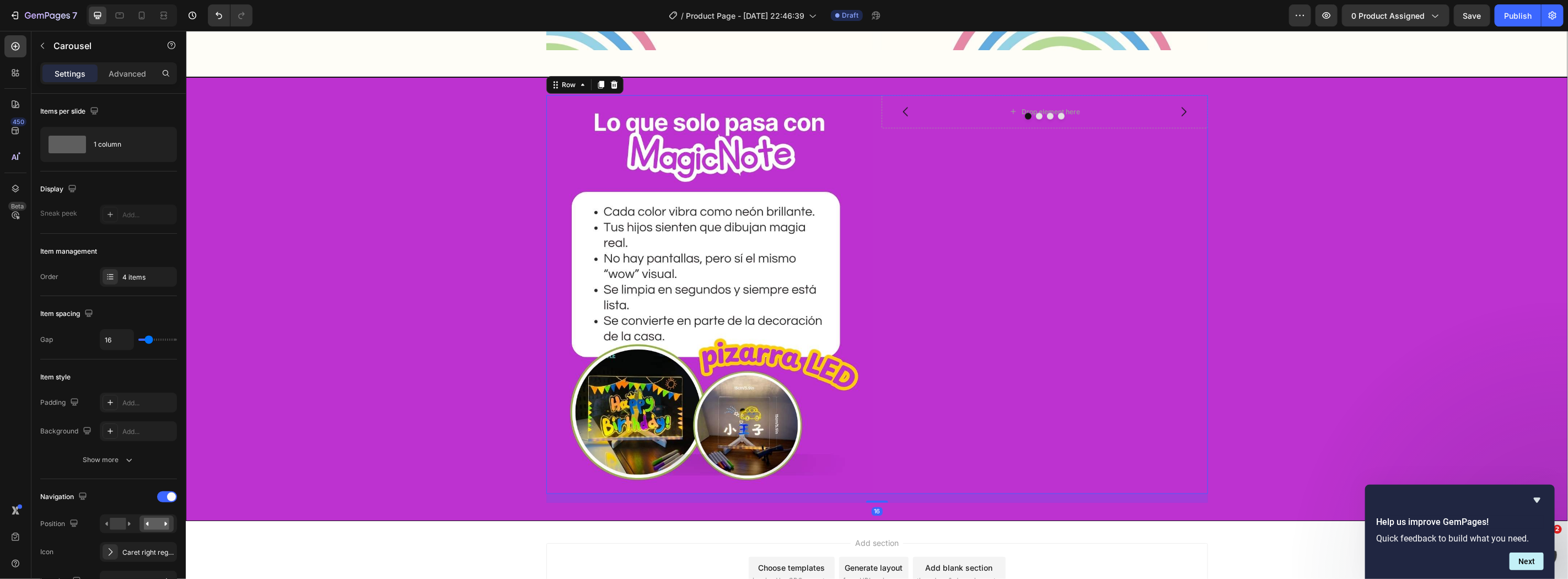
click at [1056, 297] on div "Drop element here Drop element here Drop element here Drop element here [GEOGRA…" at bounding box center [1044, 294] width 326 height 399
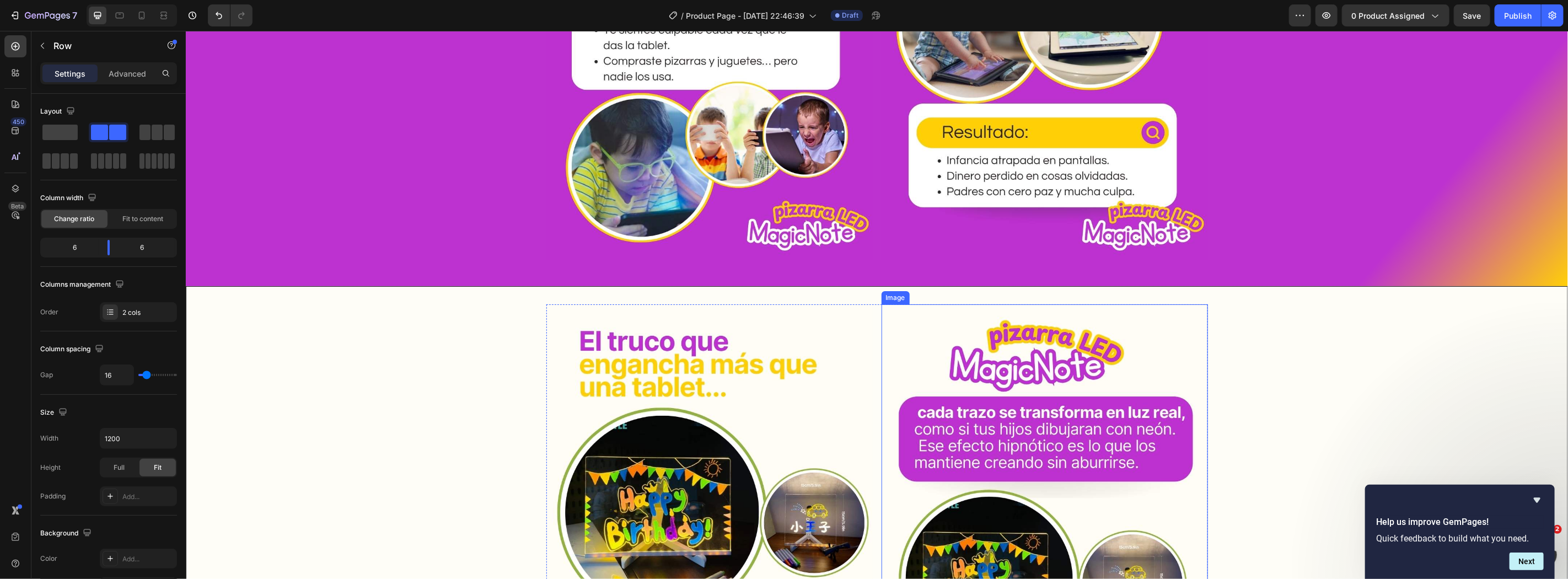
scroll to position [490, 0]
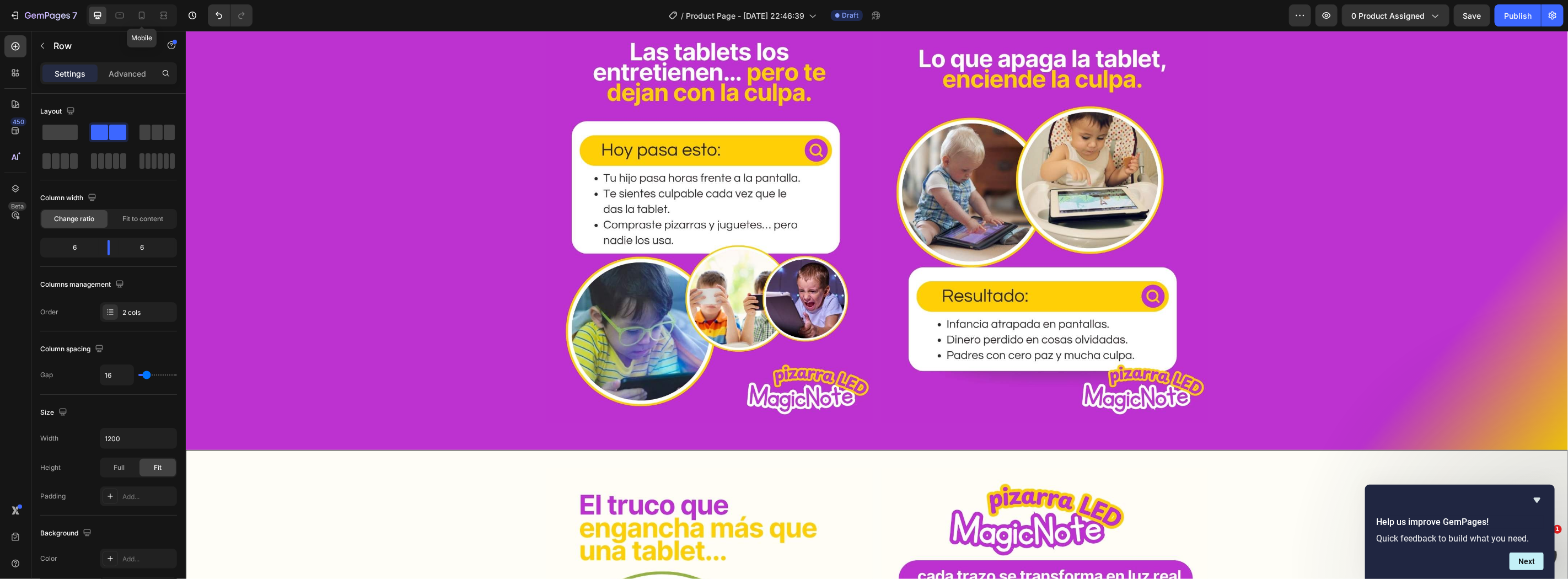
click at [153, 12] on div "Mobile" at bounding box center [131, 15] width 91 height 22
click at [135, 25] on div at bounding box center [131, 15] width 91 height 22
click at [140, 14] on icon at bounding box center [142, 15] width 11 height 11
type input "100%"
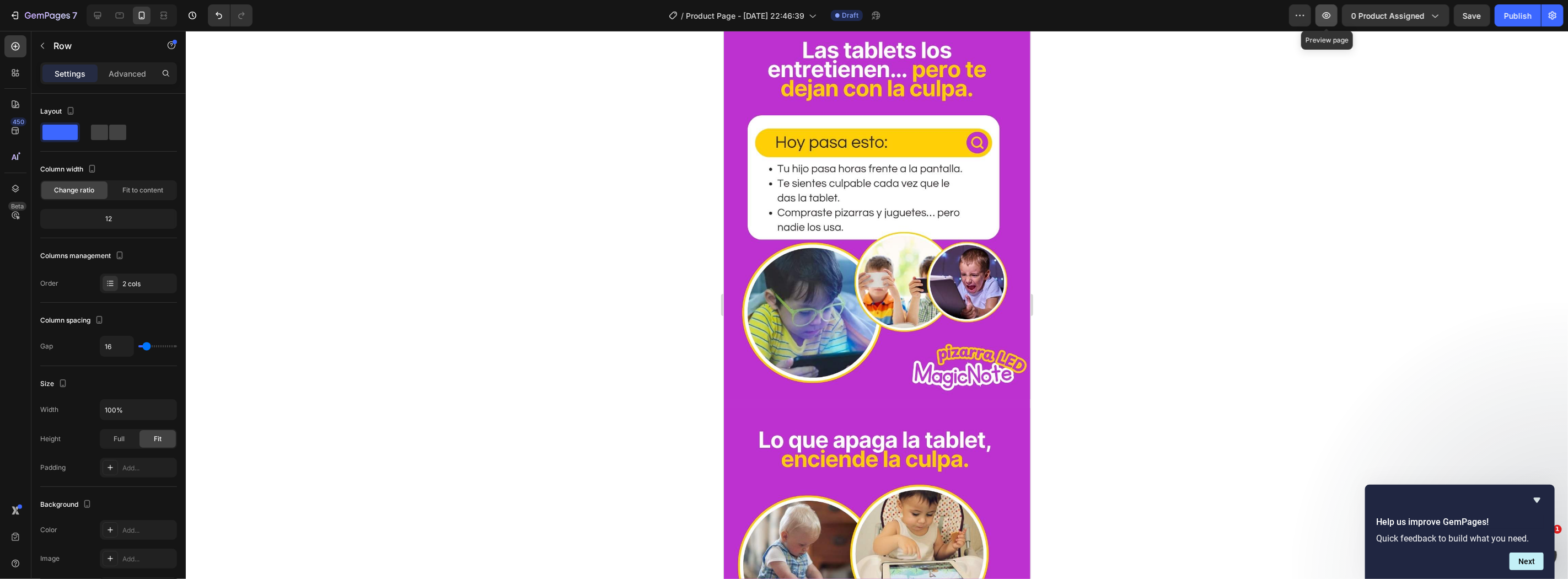
click at [1329, 19] on icon "button" at bounding box center [1326, 15] width 11 height 11
